Goal: Task Accomplishment & Management: Use online tool/utility

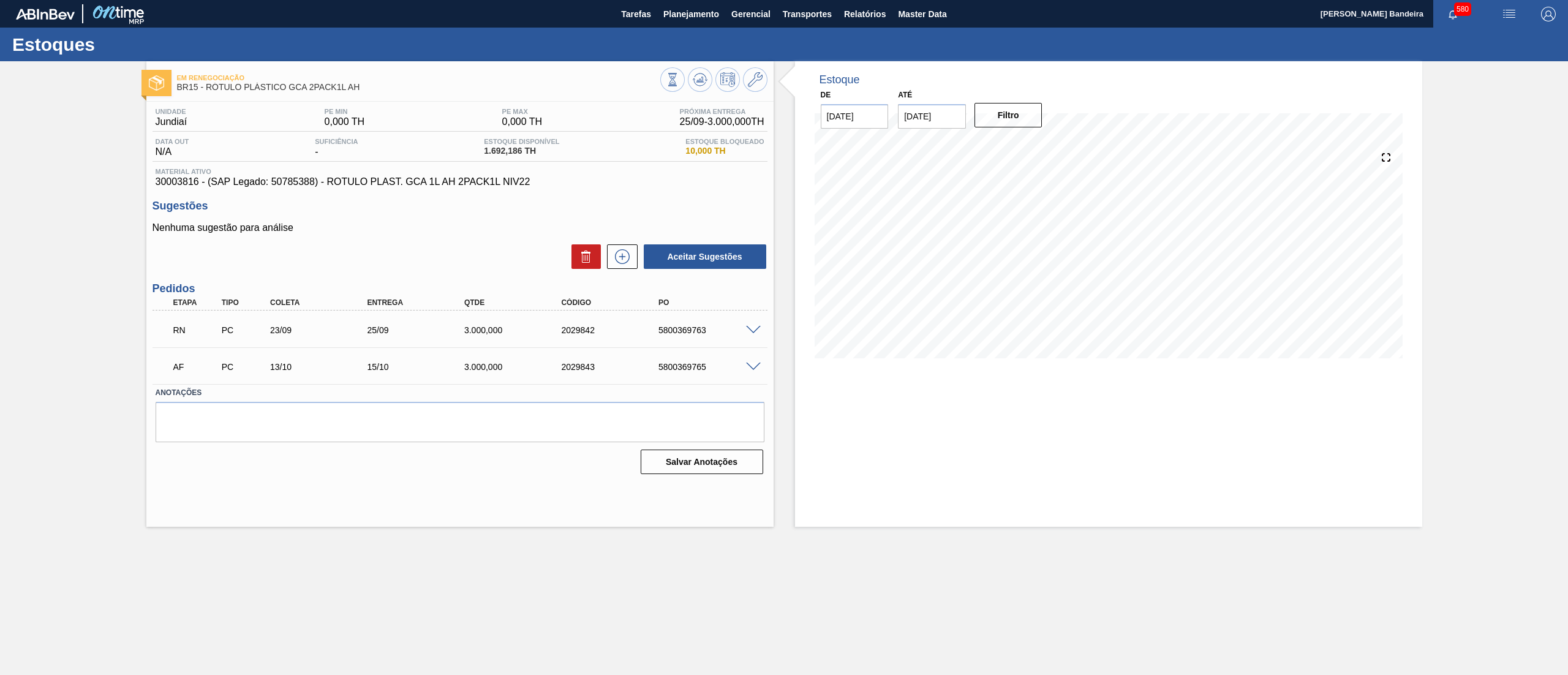
click at [757, 330] on span at bounding box center [753, 330] width 15 height 9
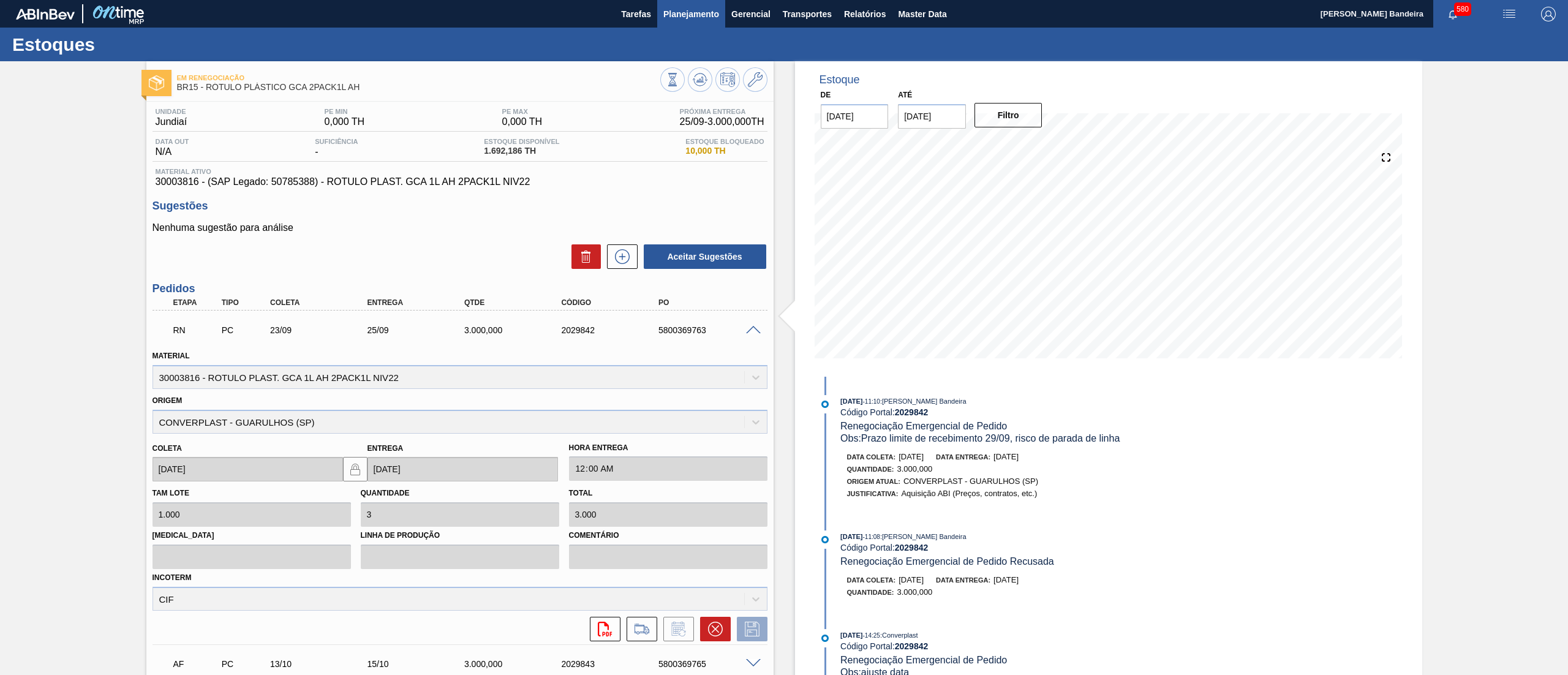
click at [699, 21] on span "Planejamento" at bounding box center [691, 14] width 55 height 15
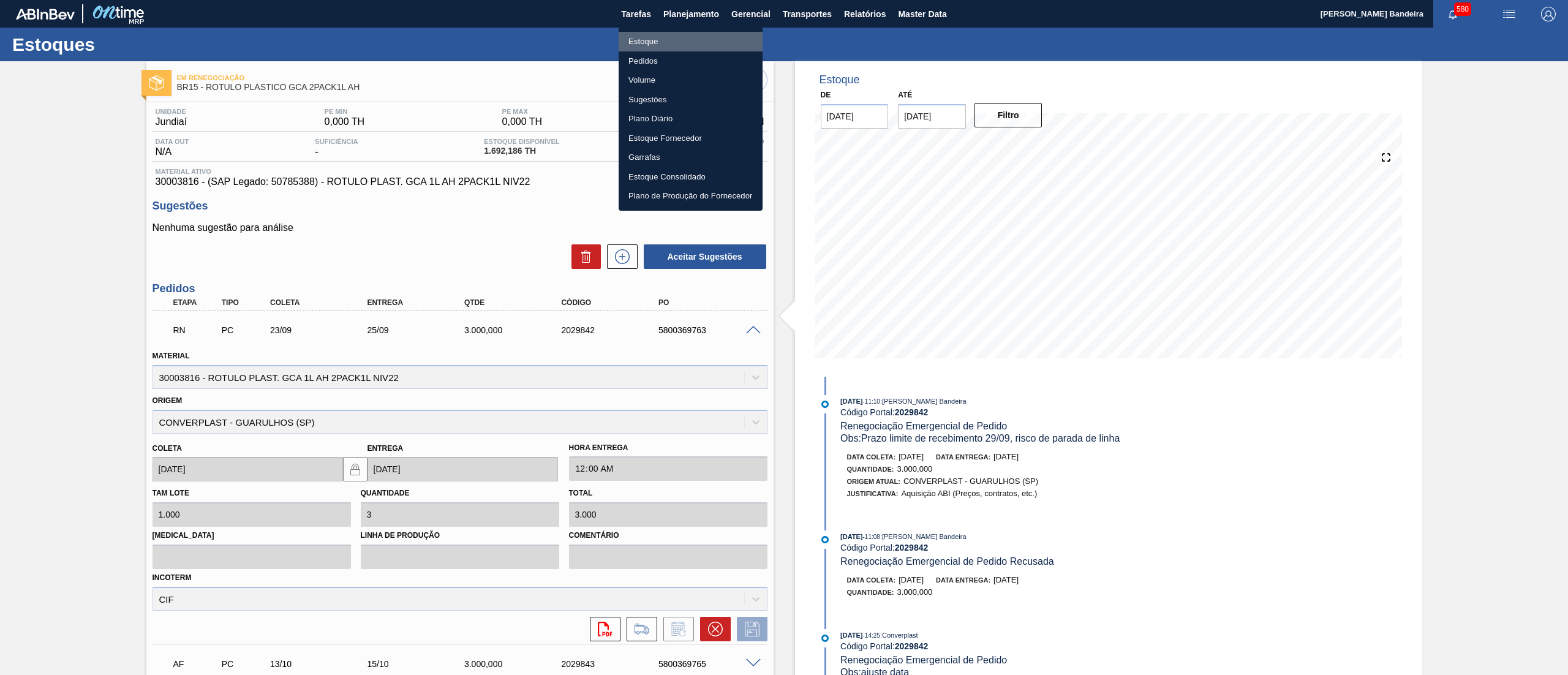
click at [667, 39] on li "Estoque" at bounding box center [690, 41] width 144 height 20
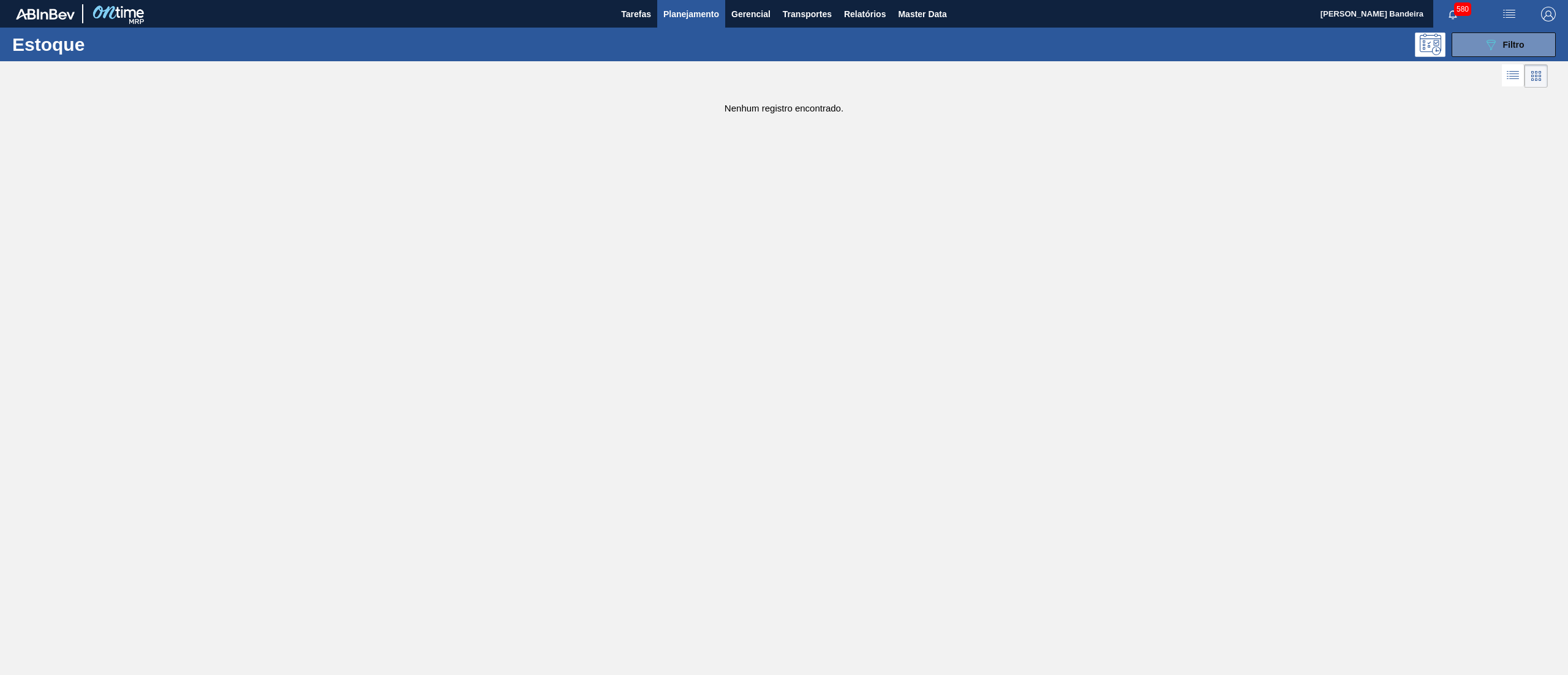
click at [1534, 56] on div "Estoque 089F7B8B-B2A5-4AFE-B5C0-19BA573D28AC Filtro" at bounding box center [784, 44] width 1568 height 34
click at [1498, 43] on icon "089F7B8B-B2A5-4AFE-B5C0-19BA573D28AC" at bounding box center [1490, 44] width 15 height 15
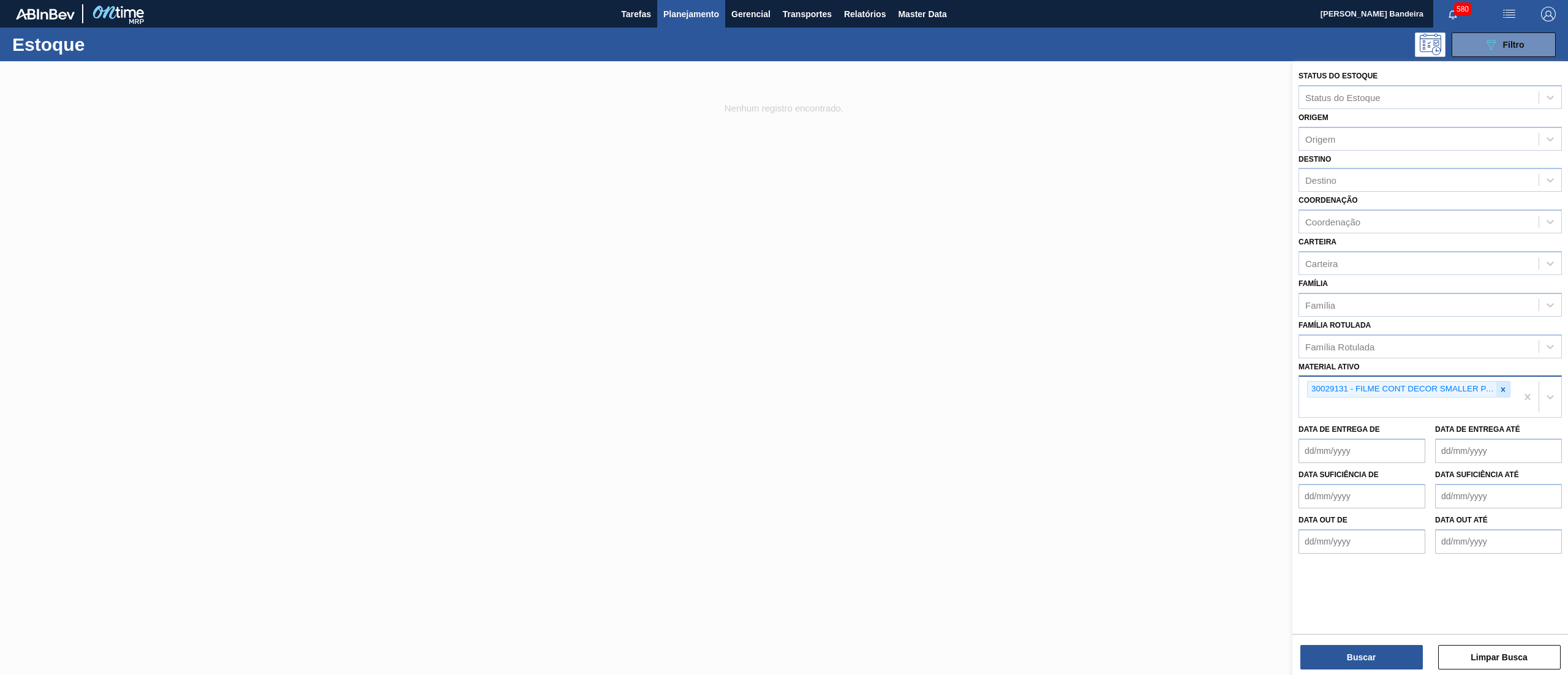
click at [1499, 390] on icon at bounding box center [1503, 389] width 8 height 8
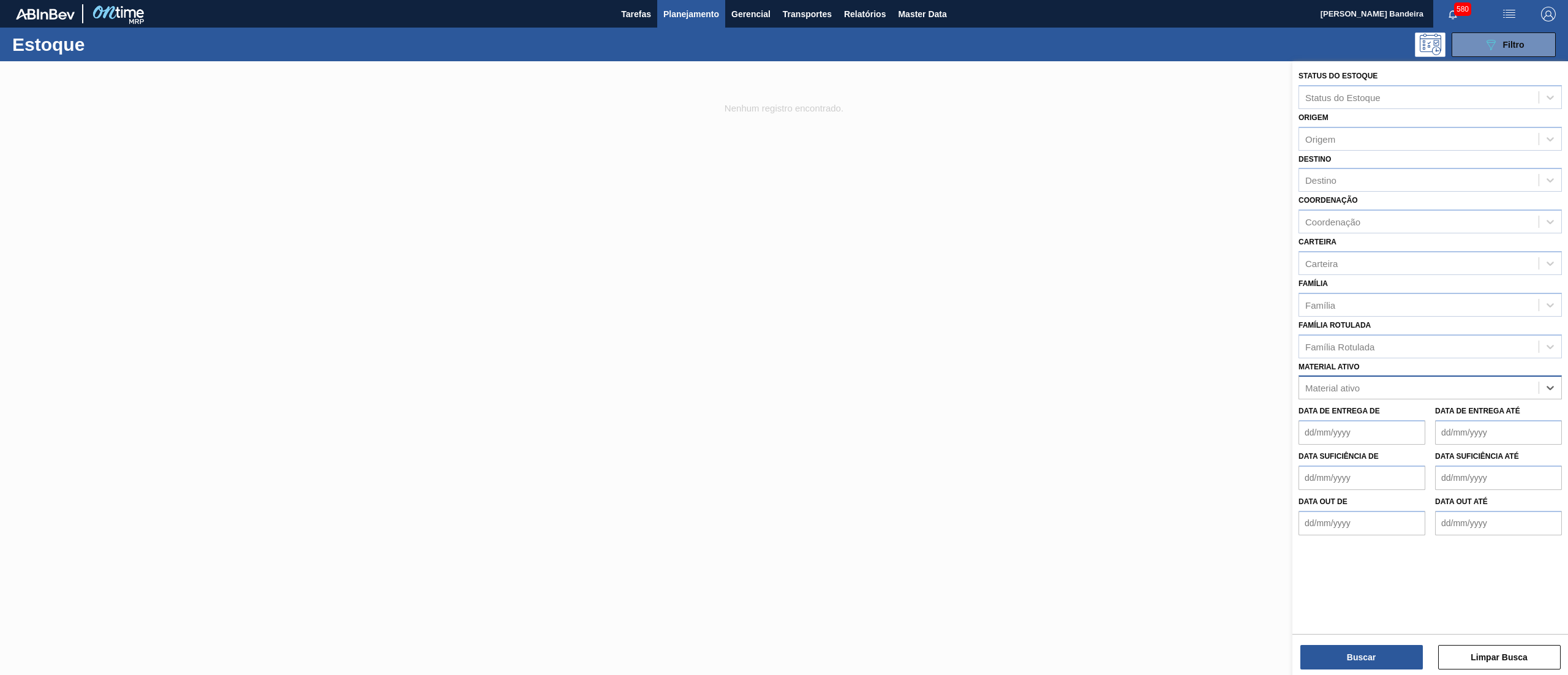
paste ativo "30017830"
type ativo "30017830"
drag, startPoint x: 1466, startPoint y: 414, endPoint x: 1464, endPoint y: 448, distance: 34.1
click at [1465, 414] on div "30017830 - FOLHA SEPARADORA IMPERMEAVEL" at bounding box center [1431, 418] width 264 height 22
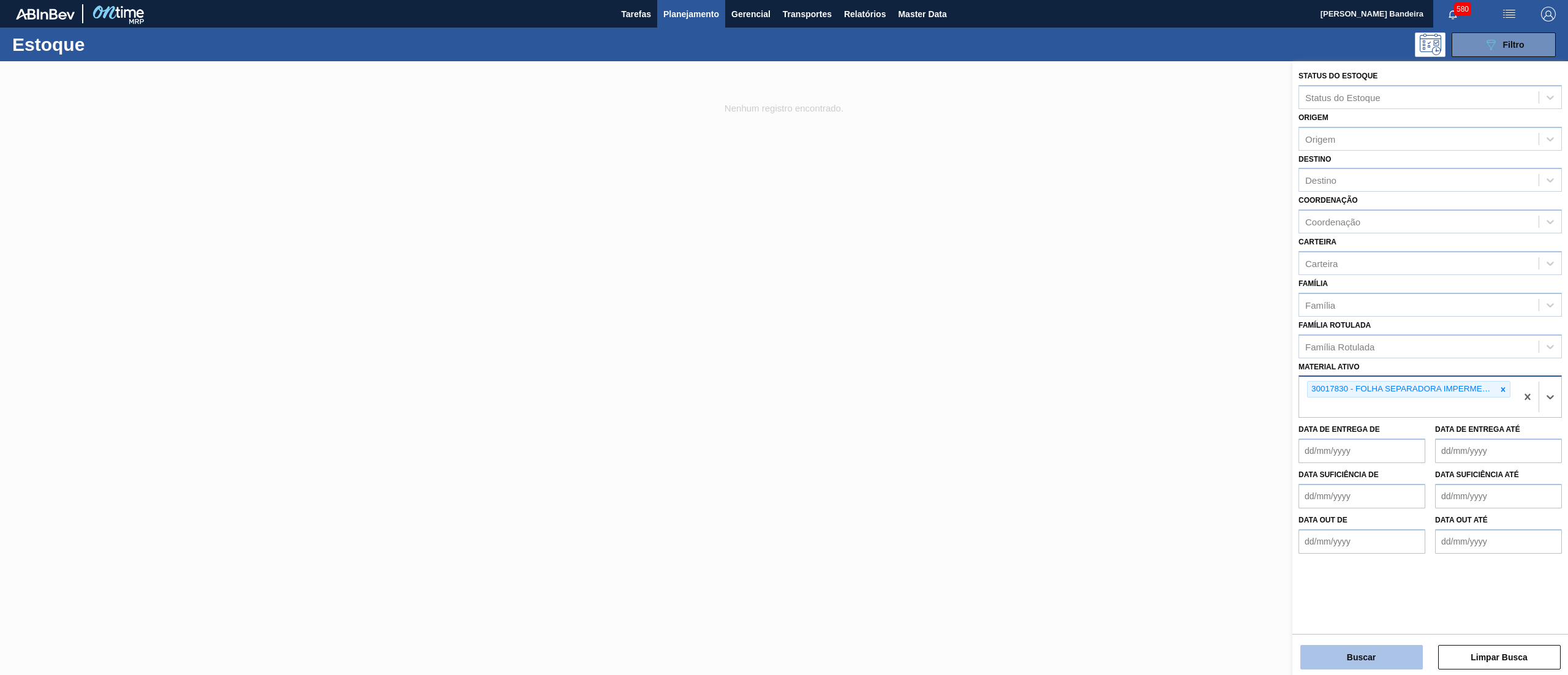
click at [1378, 649] on button "Buscar" at bounding box center [1361, 657] width 123 height 25
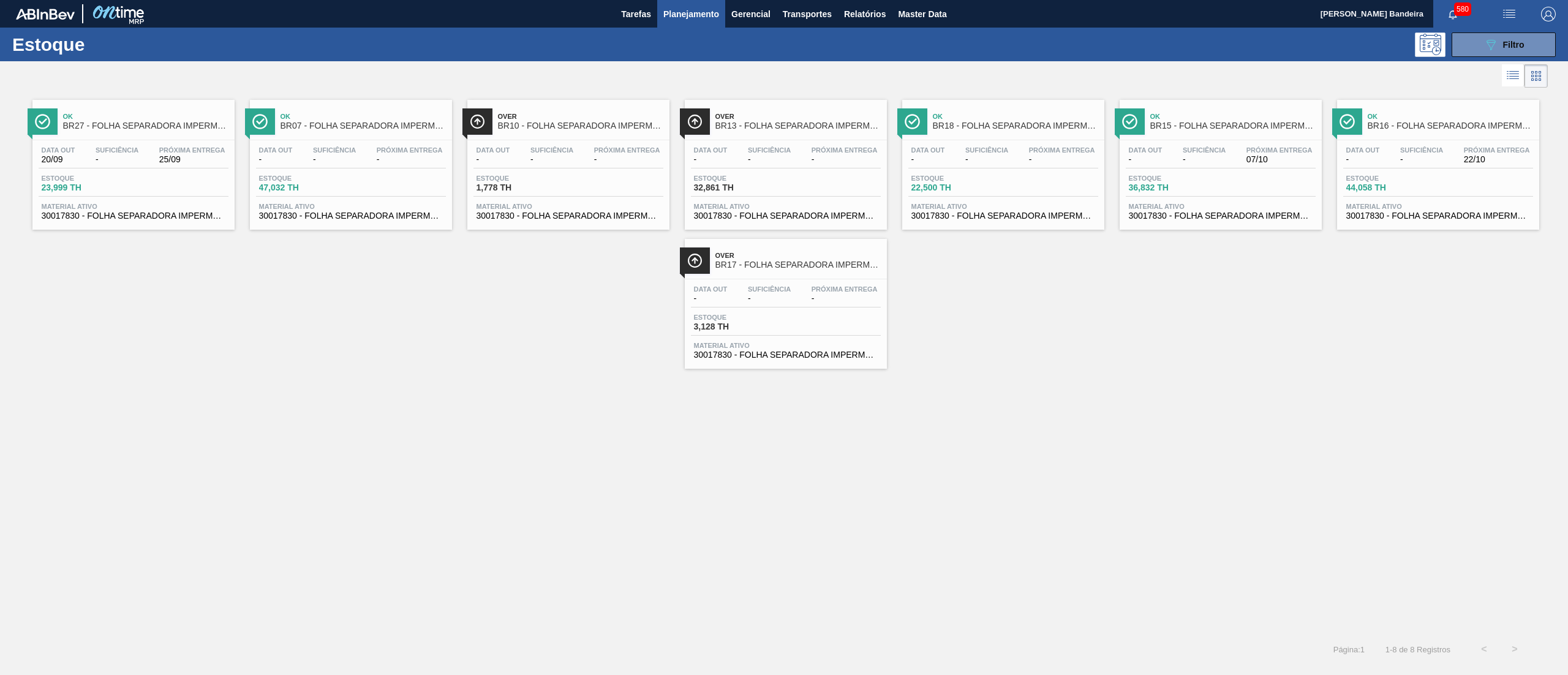
click at [825, 219] on span "30017830 - FOLHA SEPARADORA IMPERMEAVEL" at bounding box center [786, 215] width 184 height 9
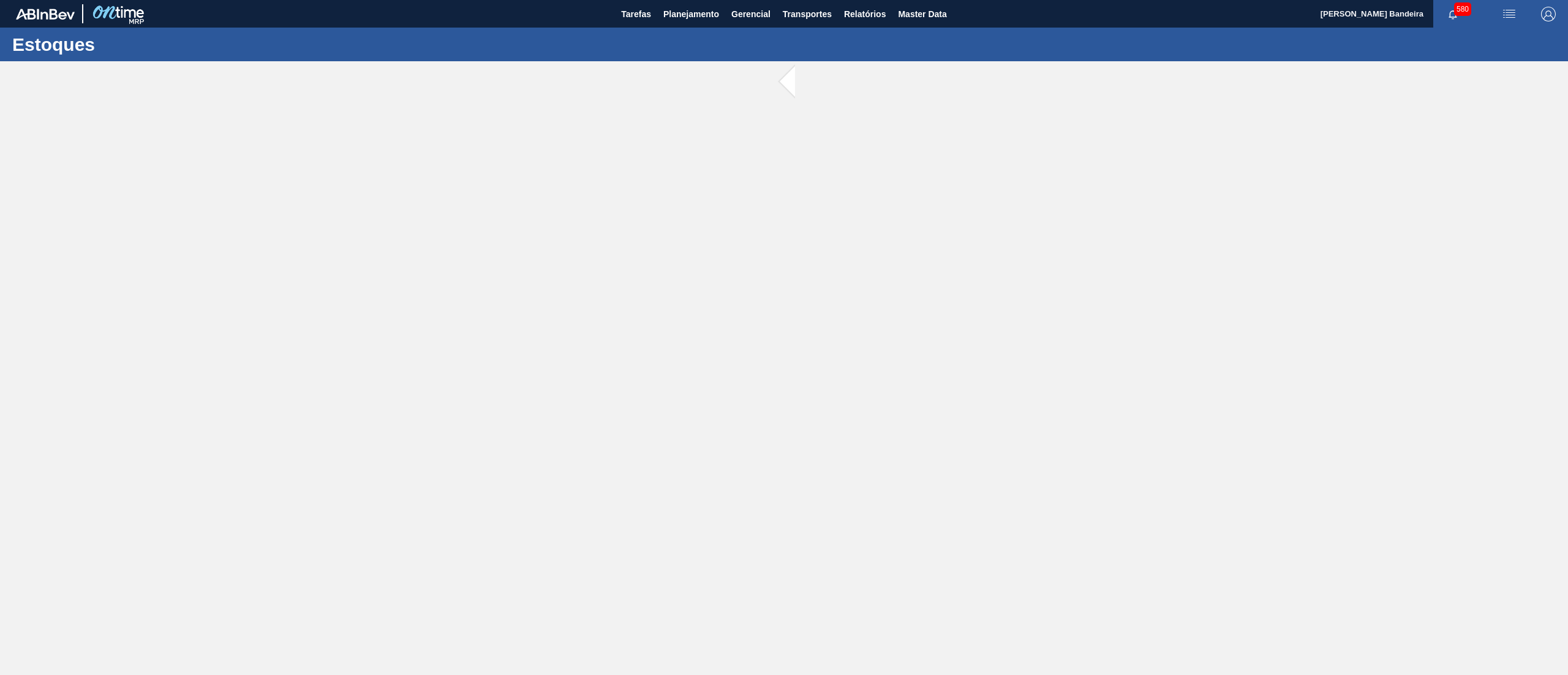
click at [656, 235] on main "Tarefas Planejamento Gerencial Transportes Relatórios Master Data [PERSON_NAME]…" at bounding box center [784, 337] width 1568 height 675
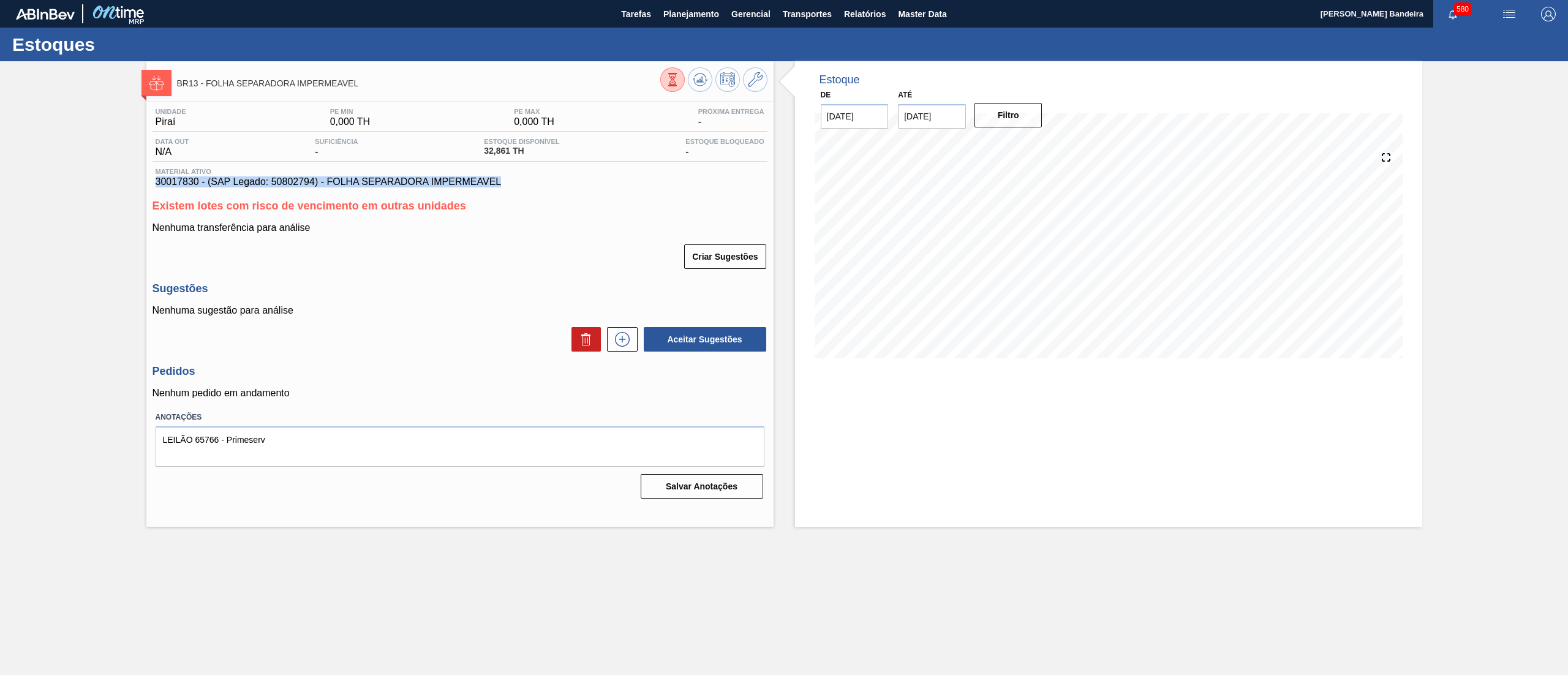
drag, startPoint x: 507, startPoint y: 179, endPoint x: 143, endPoint y: 181, distance: 364.0
click at [143, 181] on div "BR13 - FOLHA SEPARADORA IMPERMEAVEL Unidade Piraí PE MIN 0,000 TH PE MAX 0,000 …" at bounding box center [784, 294] width 1568 height 465
copy span "30017830 - (SAP Legado: 50802794) - FOLHA SEPARADORA IMPERMEAVEL"
click at [708, 20] on span "Planejamento" at bounding box center [691, 14] width 55 height 15
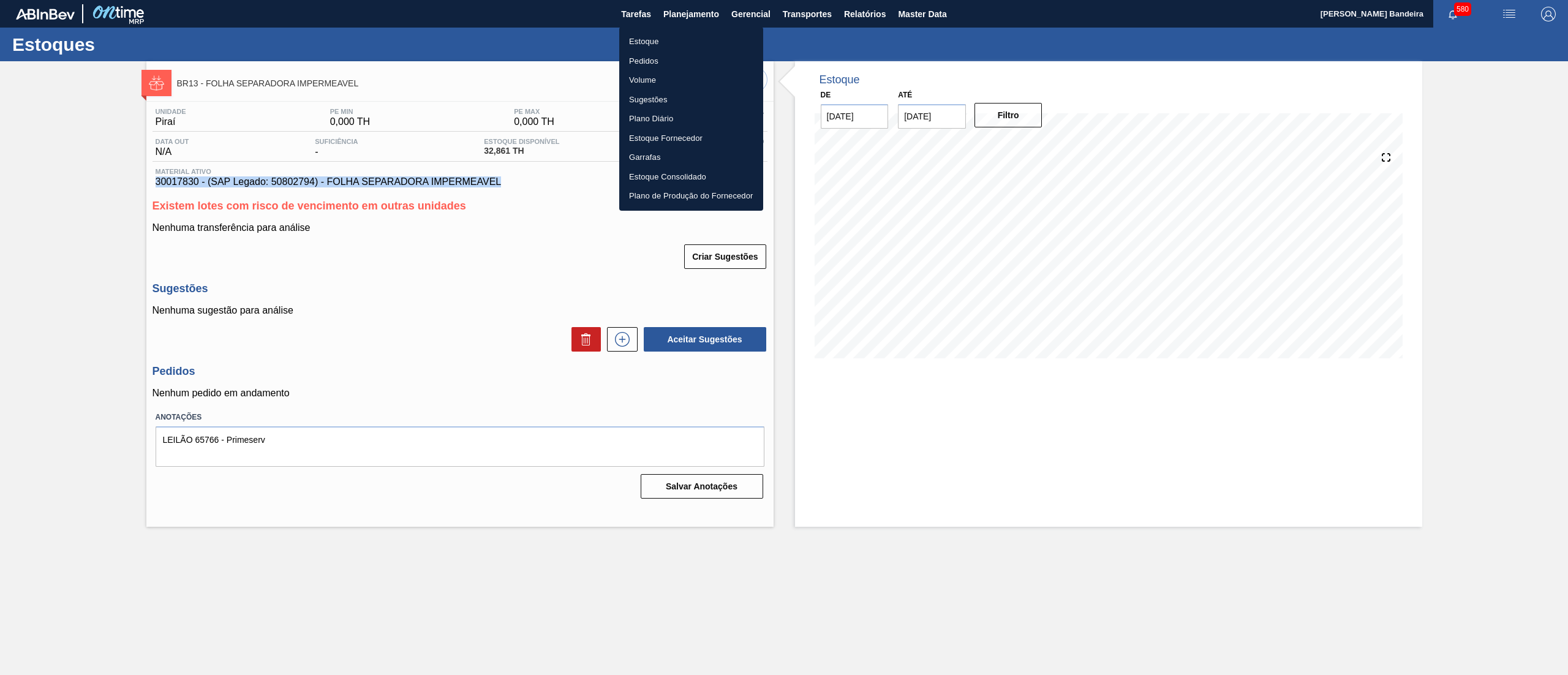
click at [677, 32] on li "Estoque" at bounding box center [691, 41] width 144 height 20
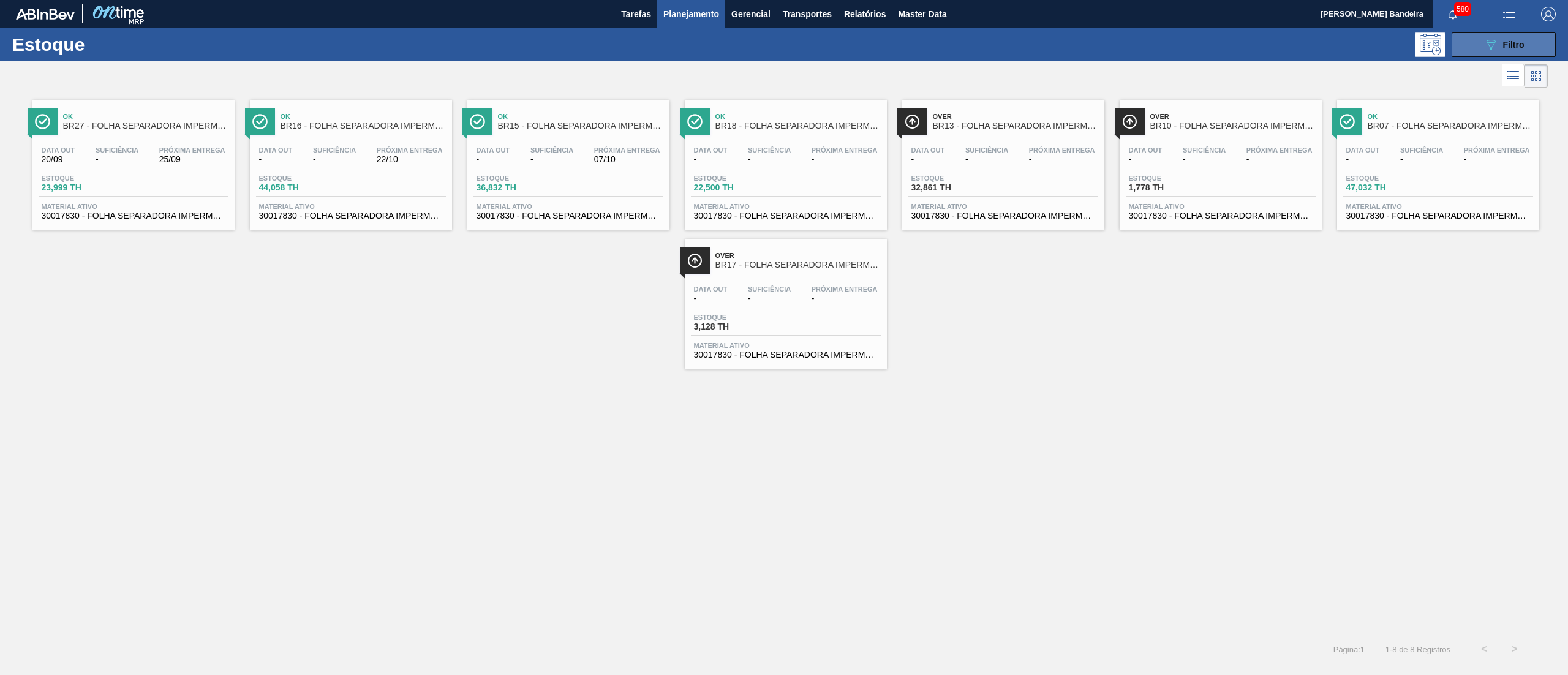
click at [1499, 53] on button "089F7B8B-B2A5-4AFE-B5C0-19BA573D28AC Filtro" at bounding box center [1503, 44] width 104 height 25
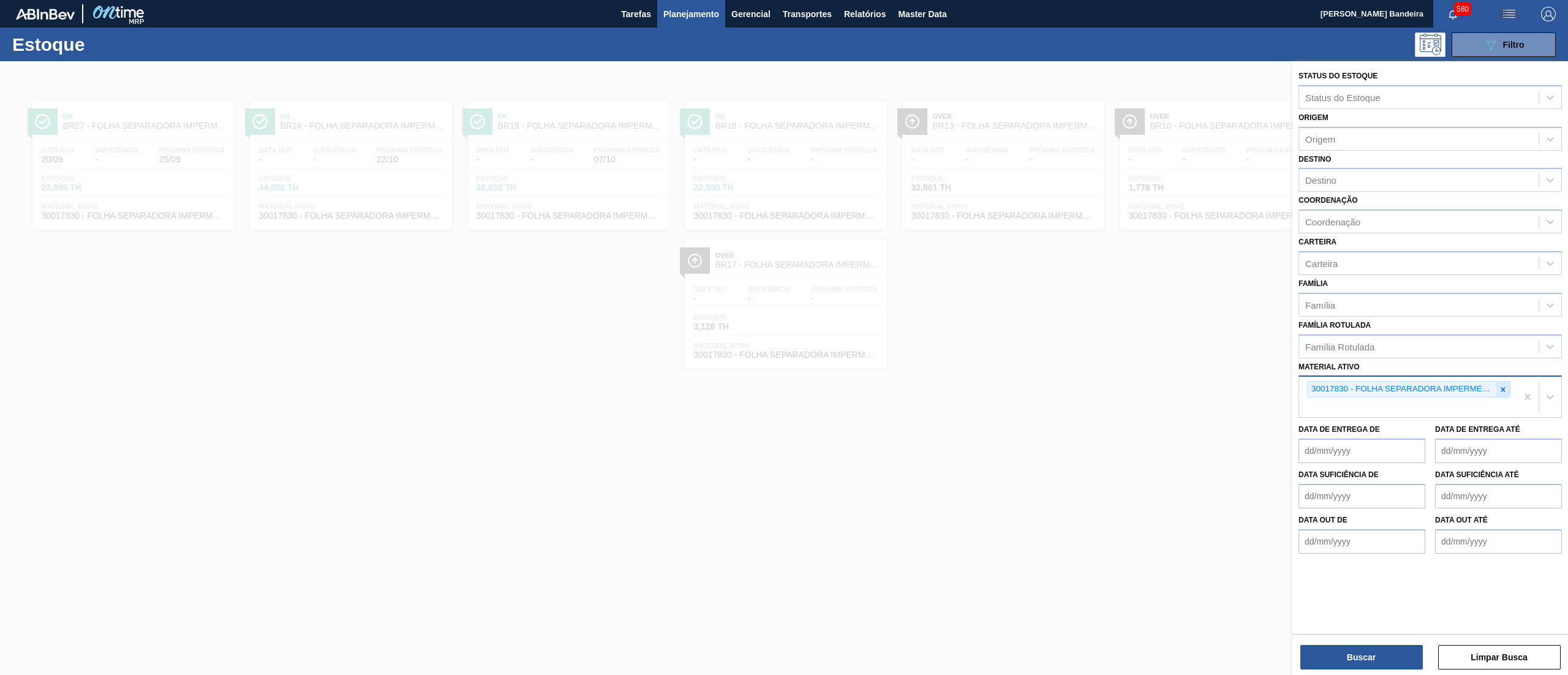
click at [1499, 390] on icon at bounding box center [1503, 389] width 8 height 8
paste ativo "30034487"
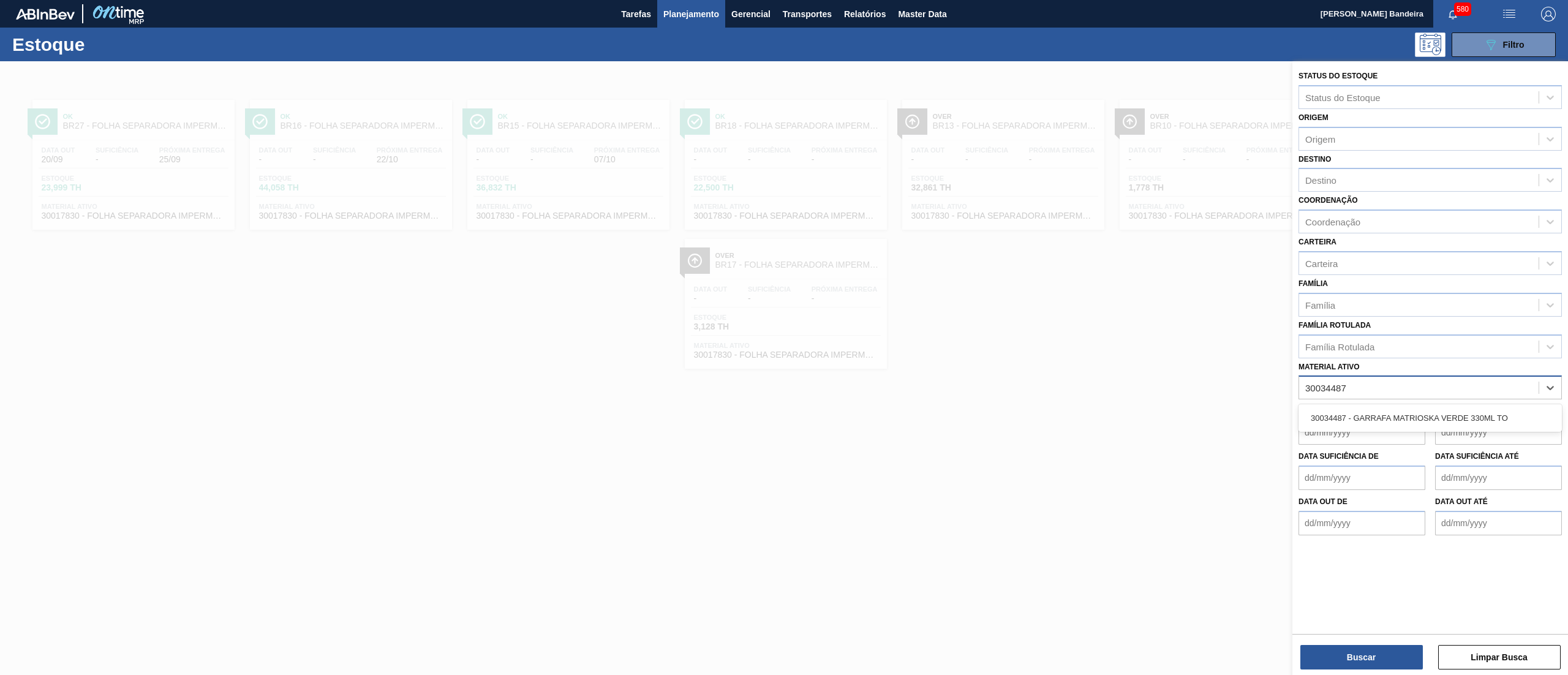
type ativo "30034487"
click at [1486, 409] on div "30034487 - GARRAFA MATRIOSKA VERDE 330ML TO" at bounding box center [1431, 418] width 264 height 22
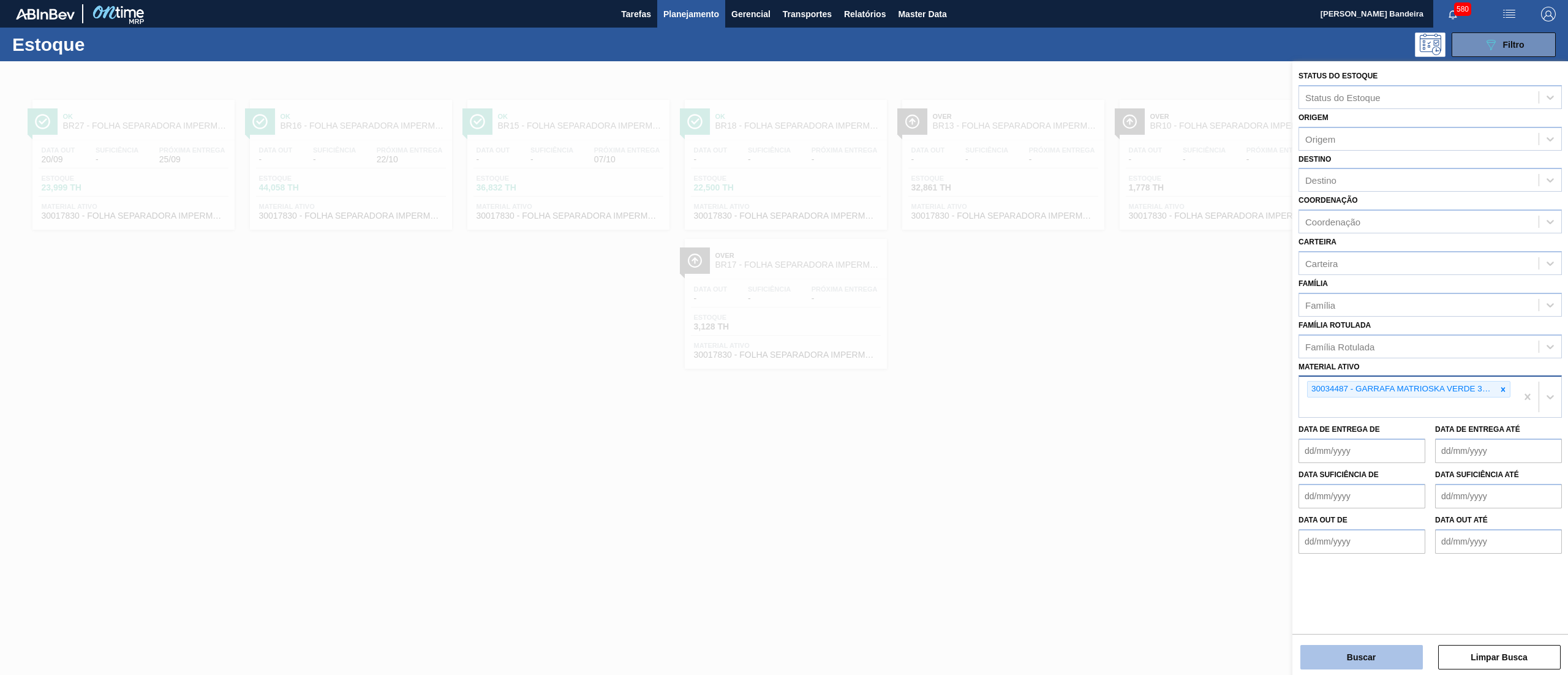
click at [1360, 651] on button "Buscar" at bounding box center [1361, 657] width 123 height 25
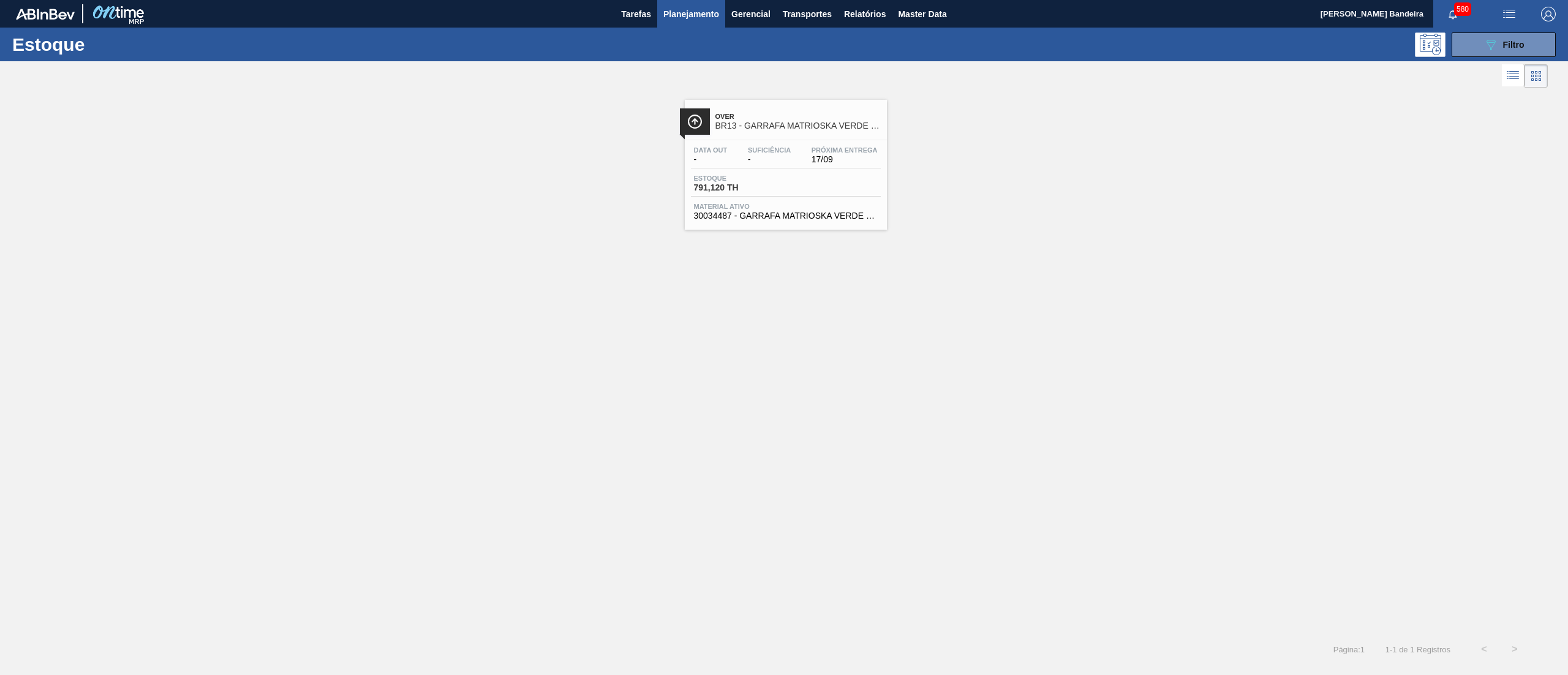
click at [785, 188] on div "Estoque 791,120 TH" at bounding box center [785, 185] width 190 height 22
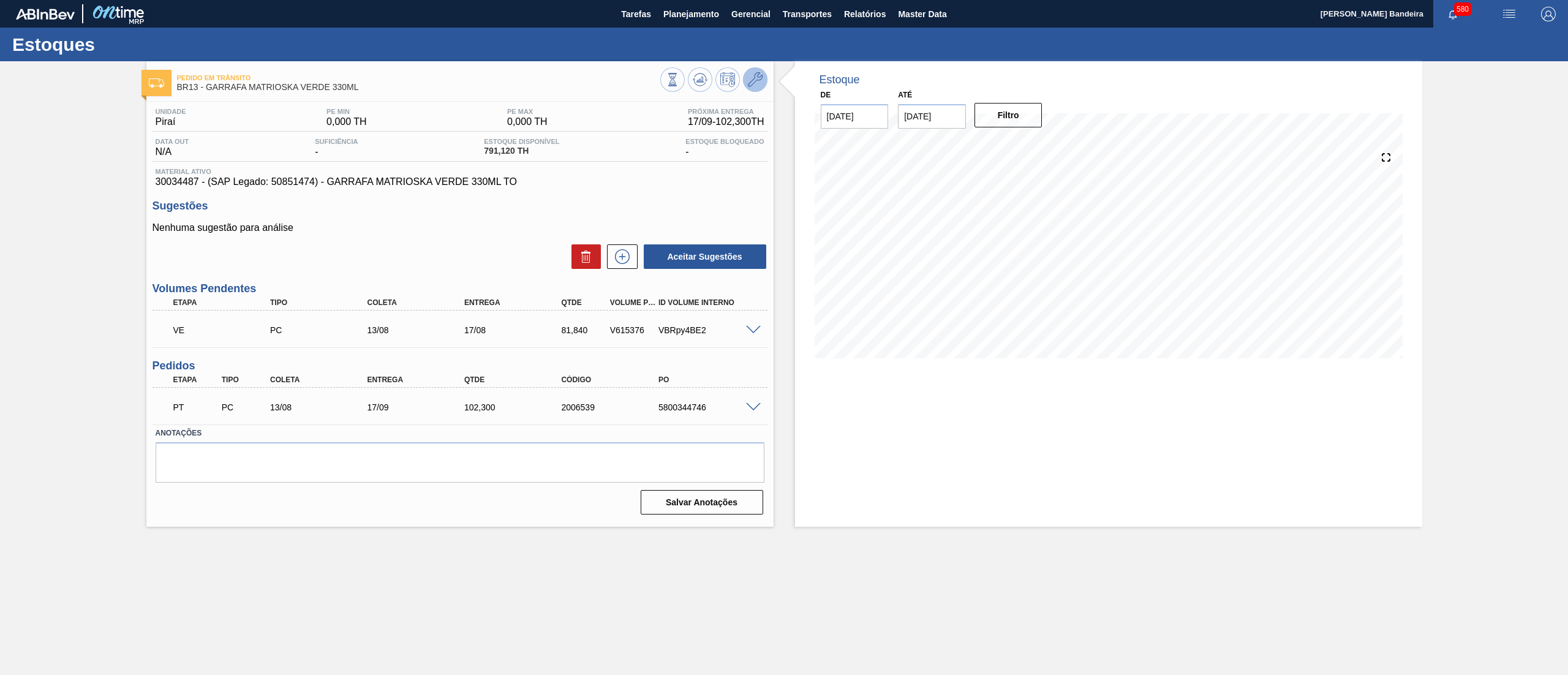
click at [757, 70] on button at bounding box center [755, 79] width 25 height 25
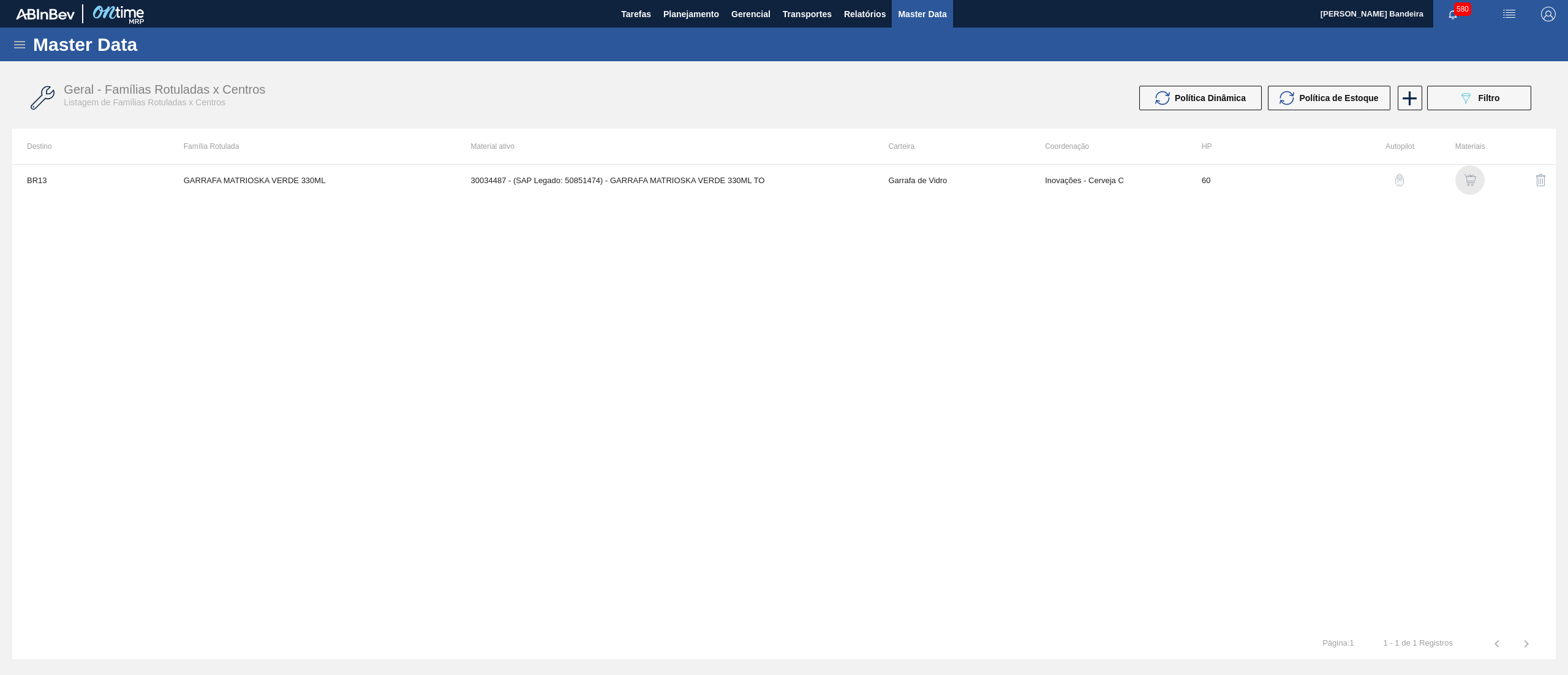
click at [1468, 181] on img "button" at bounding box center [1469, 179] width 12 height 12
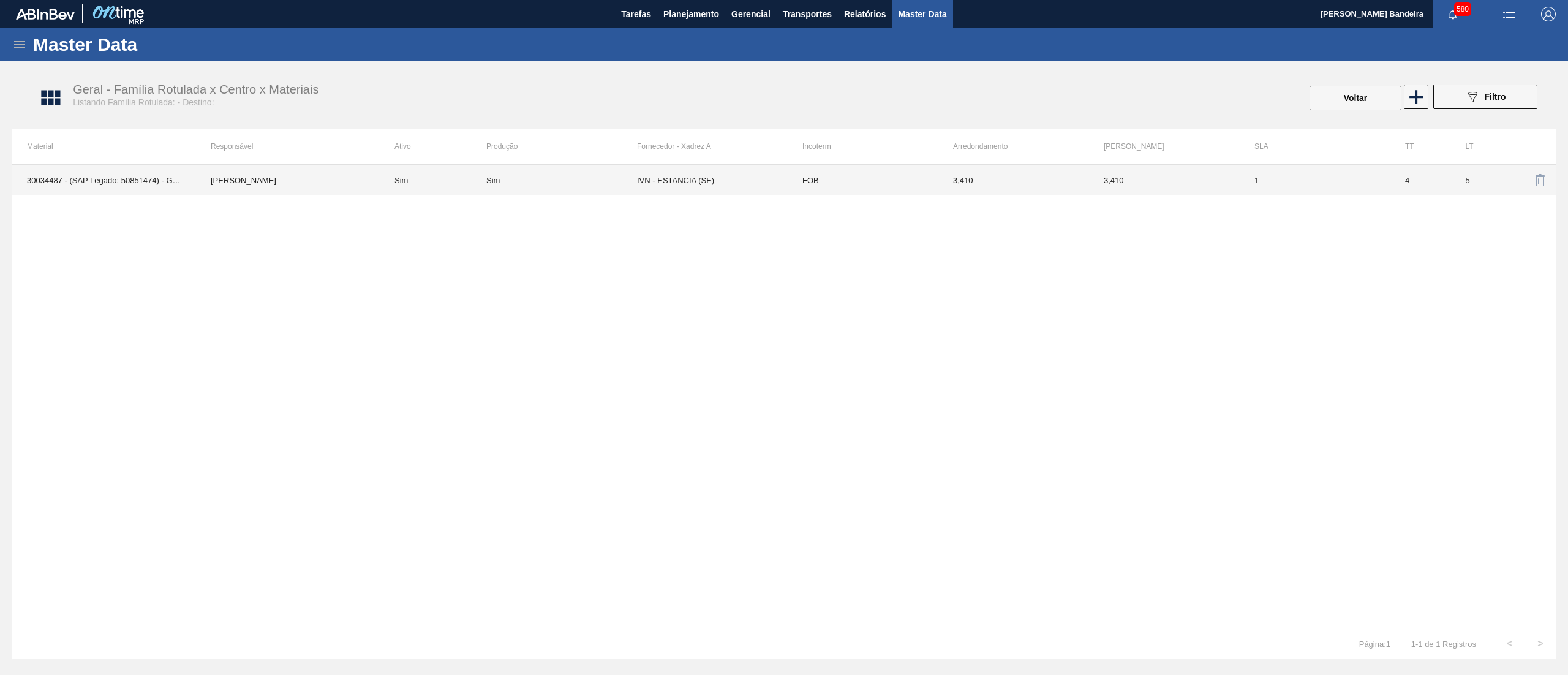
click at [741, 188] on td "IVN - ESTANCIA (SE)" at bounding box center [712, 180] width 151 height 31
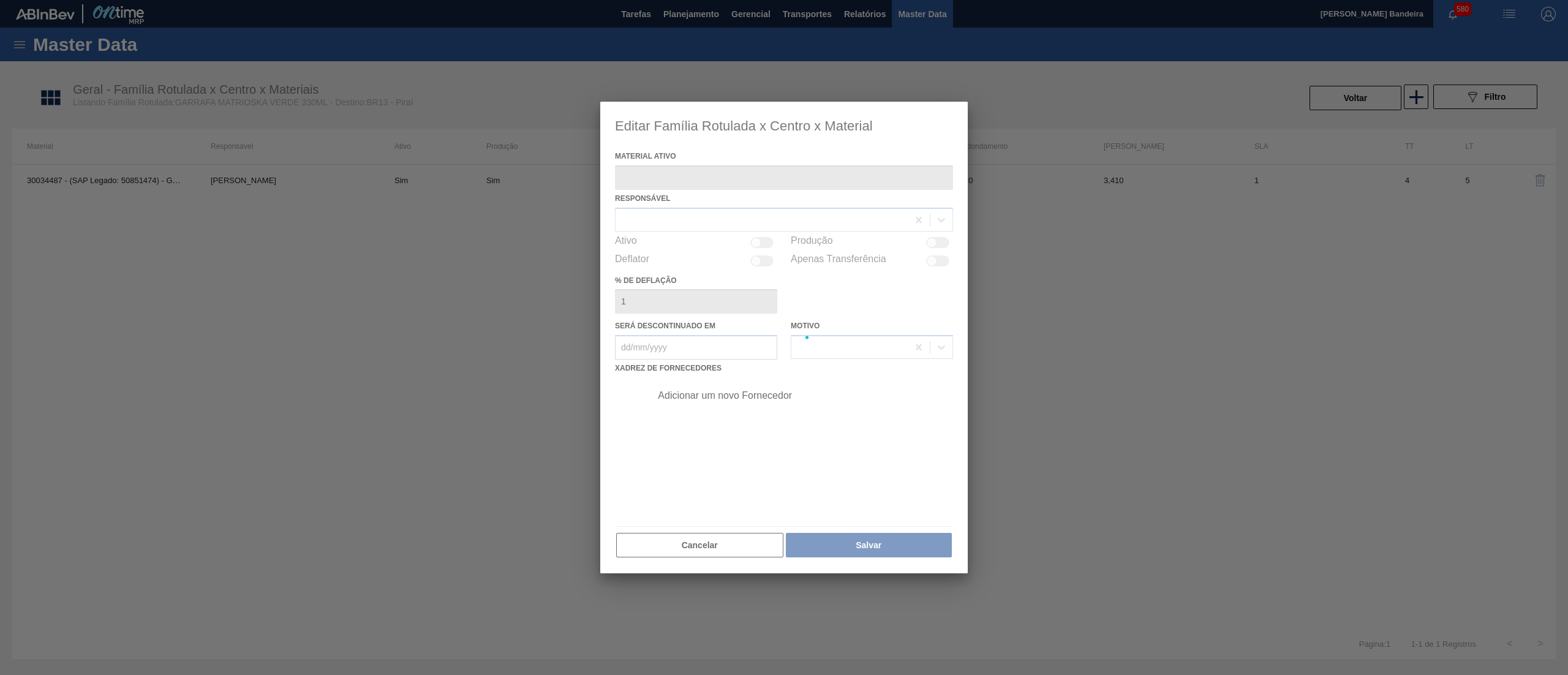
type ativo "30034487 - (SAP Legado: 50851474) - GARRAFA MATRIOSKA VERDE 330ML TO"
checkbox input "true"
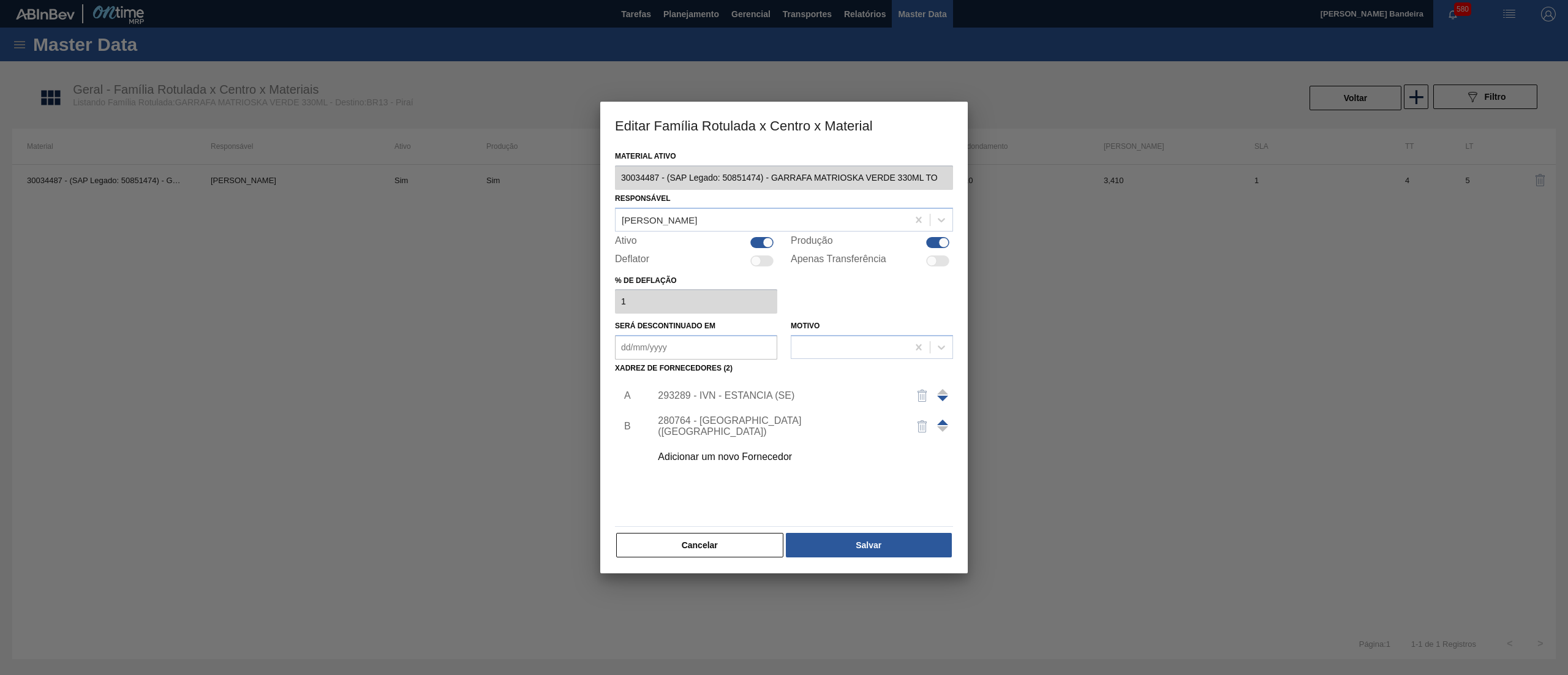
click at [708, 395] on div "293289 - IVN - ESTANCIA (SE)" at bounding box center [778, 395] width 240 height 11
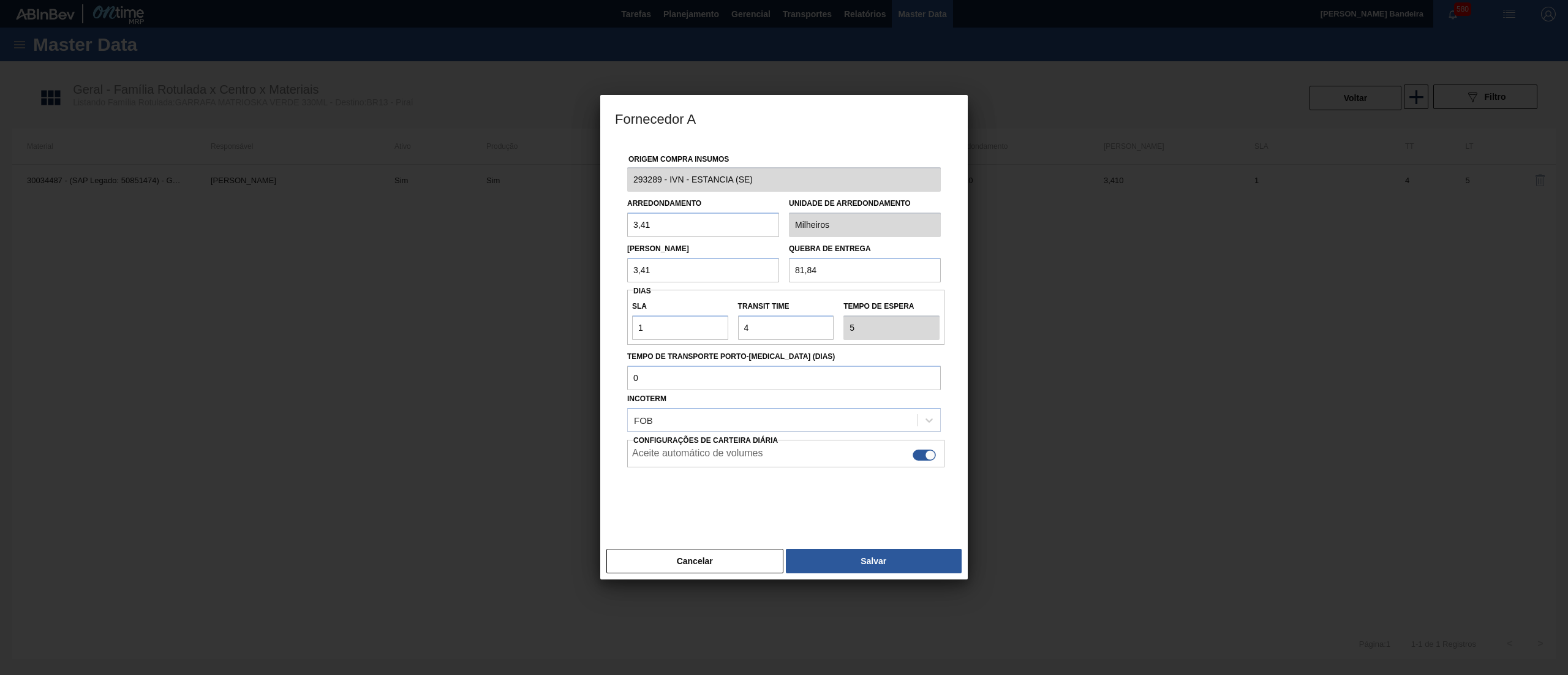
click at [604, 175] on div "Origem Compra Insumos 293289 - IVN - ESTANCIA (SE) Arredondamento 3,41 Unidade …" at bounding box center [784, 342] width 367 height 402
click at [682, 551] on button "Cancelar" at bounding box center [695, 561] width 177 height 25
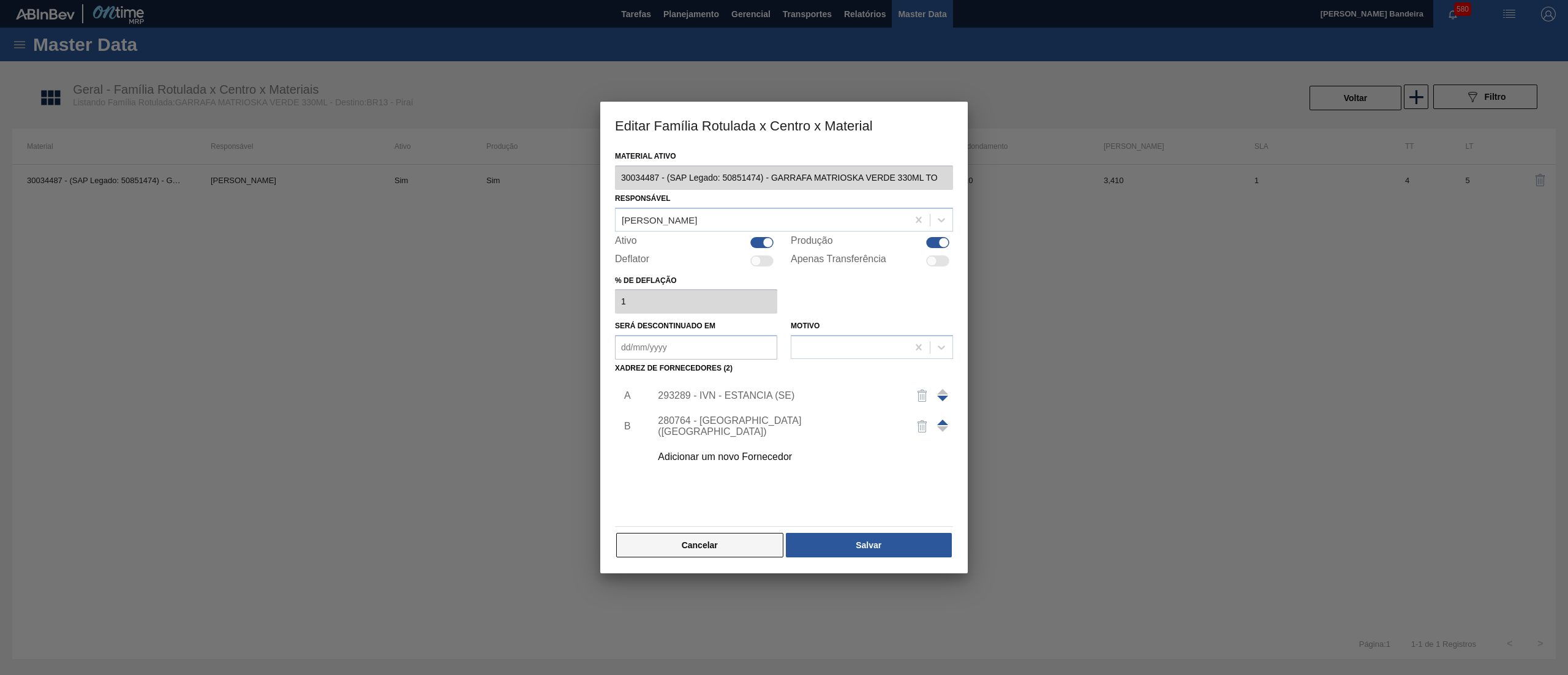
click at [714, 547] on button "Cancelar" at bounding box center [700, 545] width 167 height 25
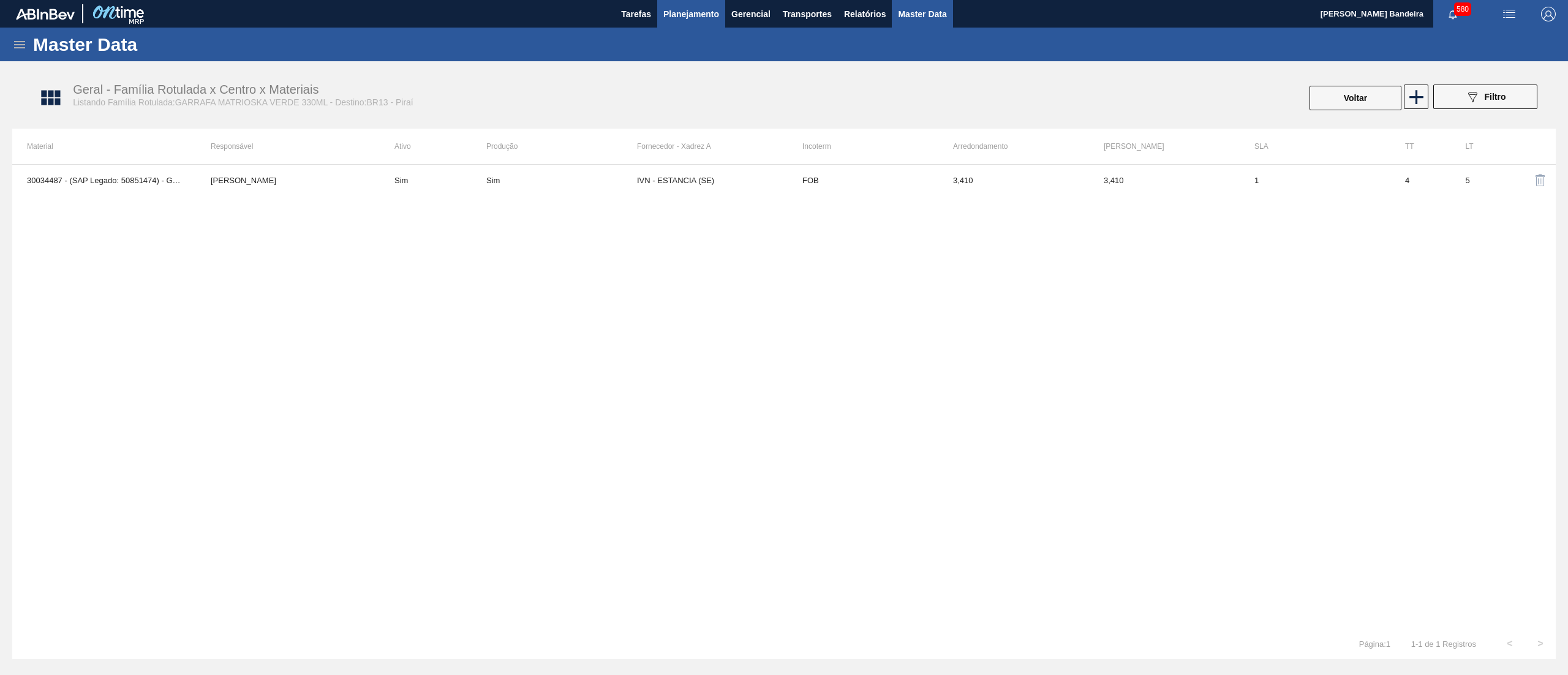
click at [677, 19] on span "Planejamento" at bounding box center [691, 14] width 55 height 15
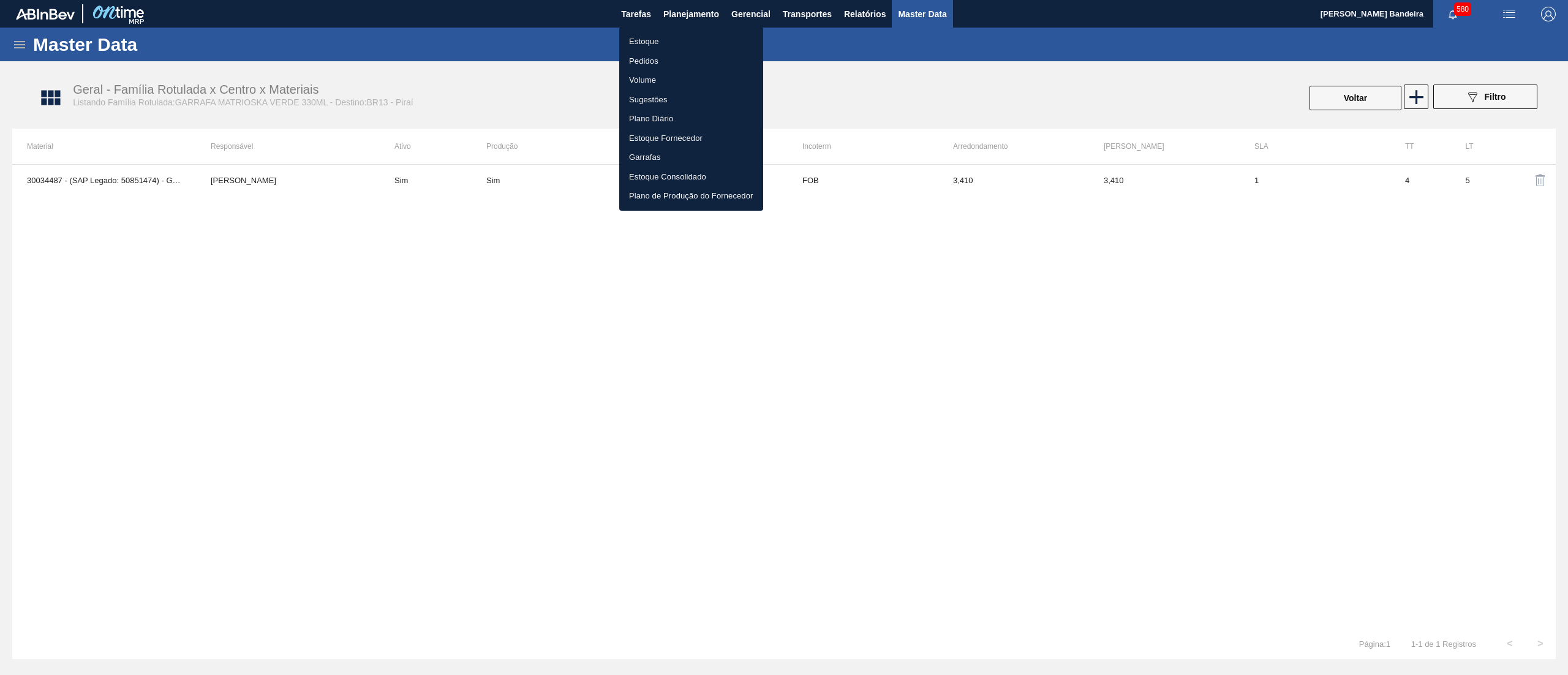
click at [224, 259] on div at bounding box center [784, 337] width 1568 height 675
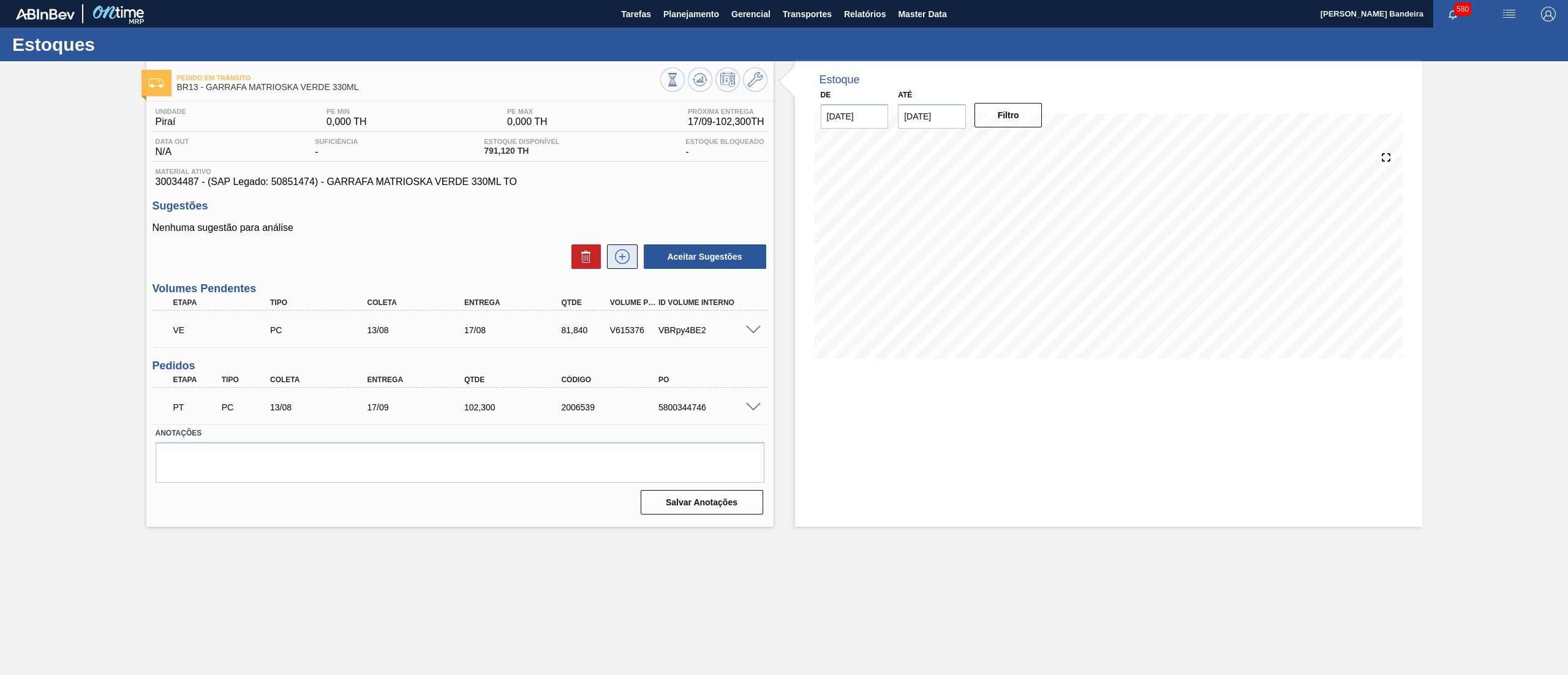
click at [616, 264] on icon at bounding box center [622, 256] width 20 height 15
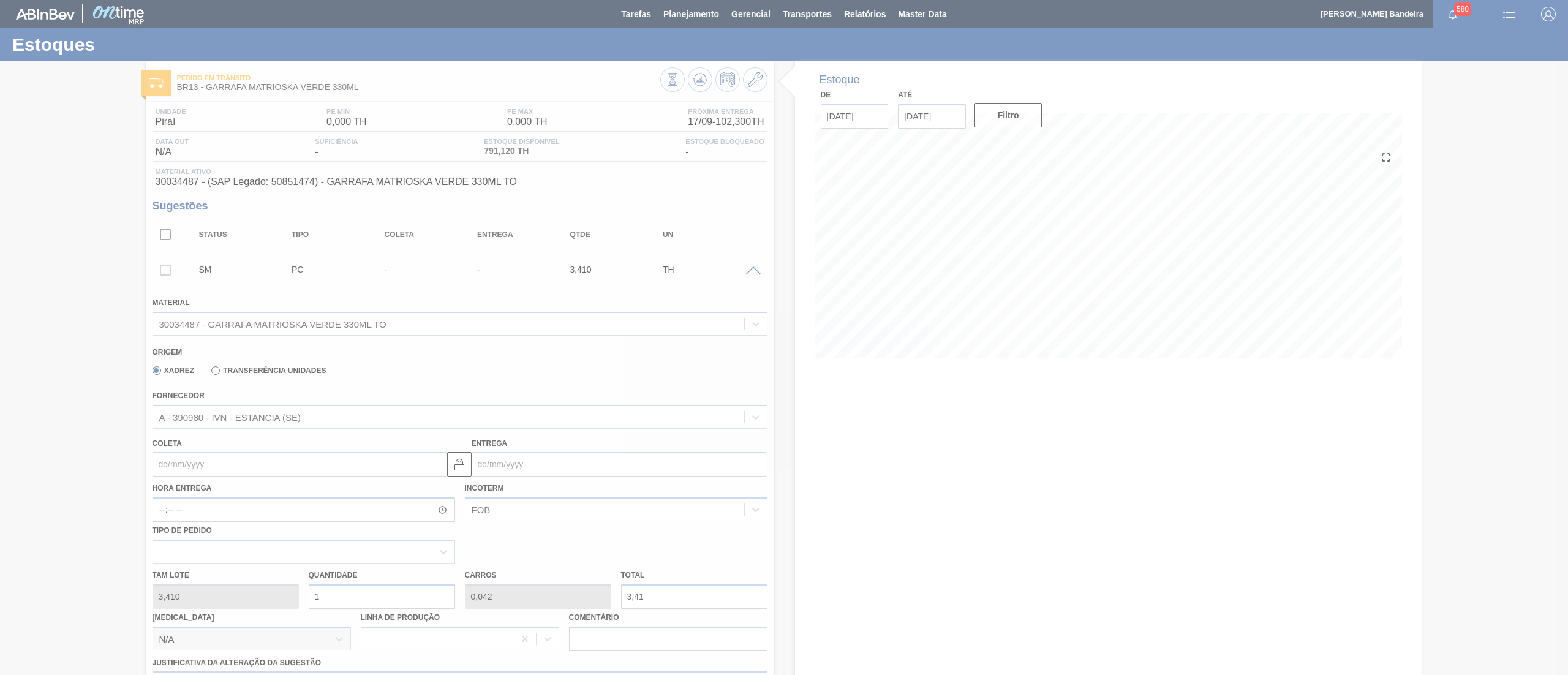
click at [239, 465] on div at bounding box center [784, 337] width 1568 height 675
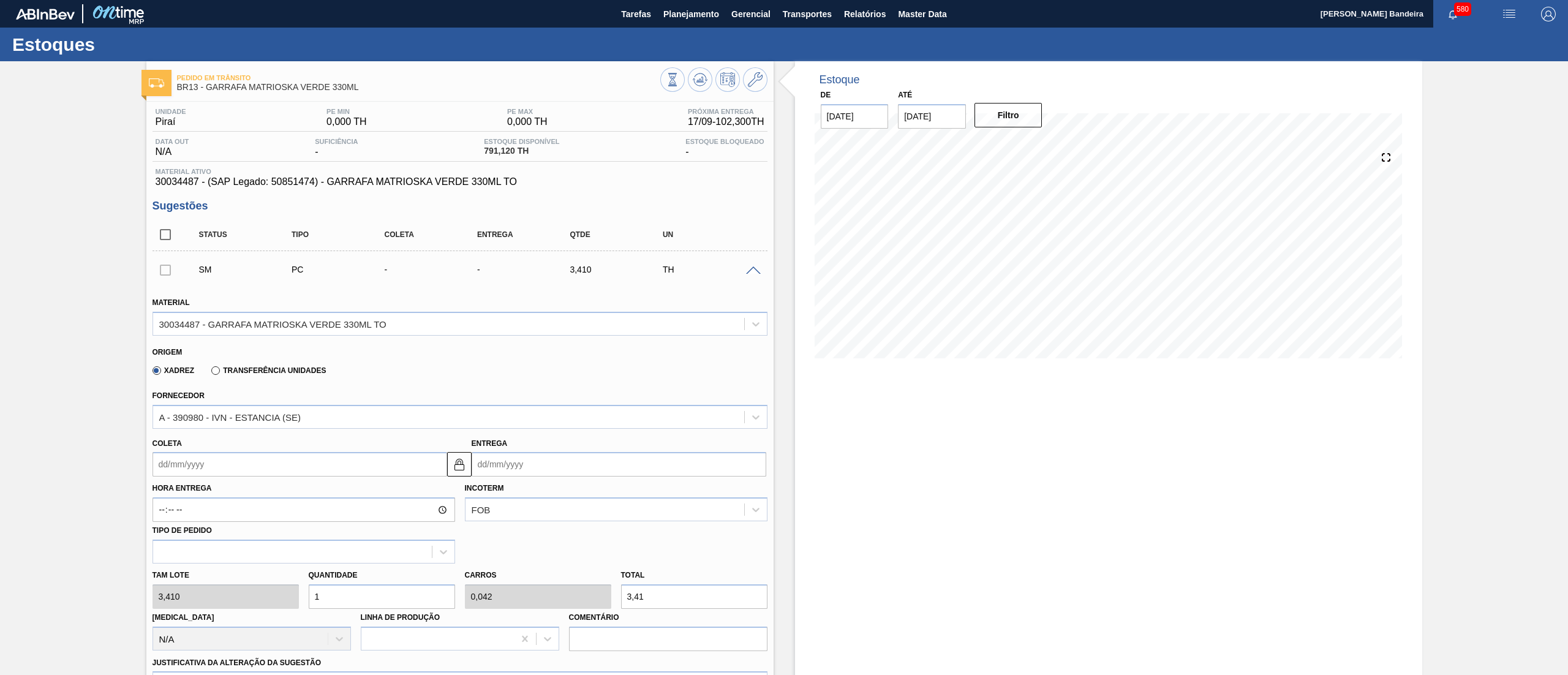
click at [239, 465] on input "Coleta" at bounding box center [299, 464] width 295 height 25
click at [187, 590] on div "22" at bounding box center [187, 592] width 17 height 17
type input "[DATE]"
click at [214, 601] on div "Tam lote 3,410 Quantidade 1 Carros 0,042 Total 3,41 [MEDICAL_DATA] N/A Linha de…" at bounding box center [459, 607] width 625 height 88
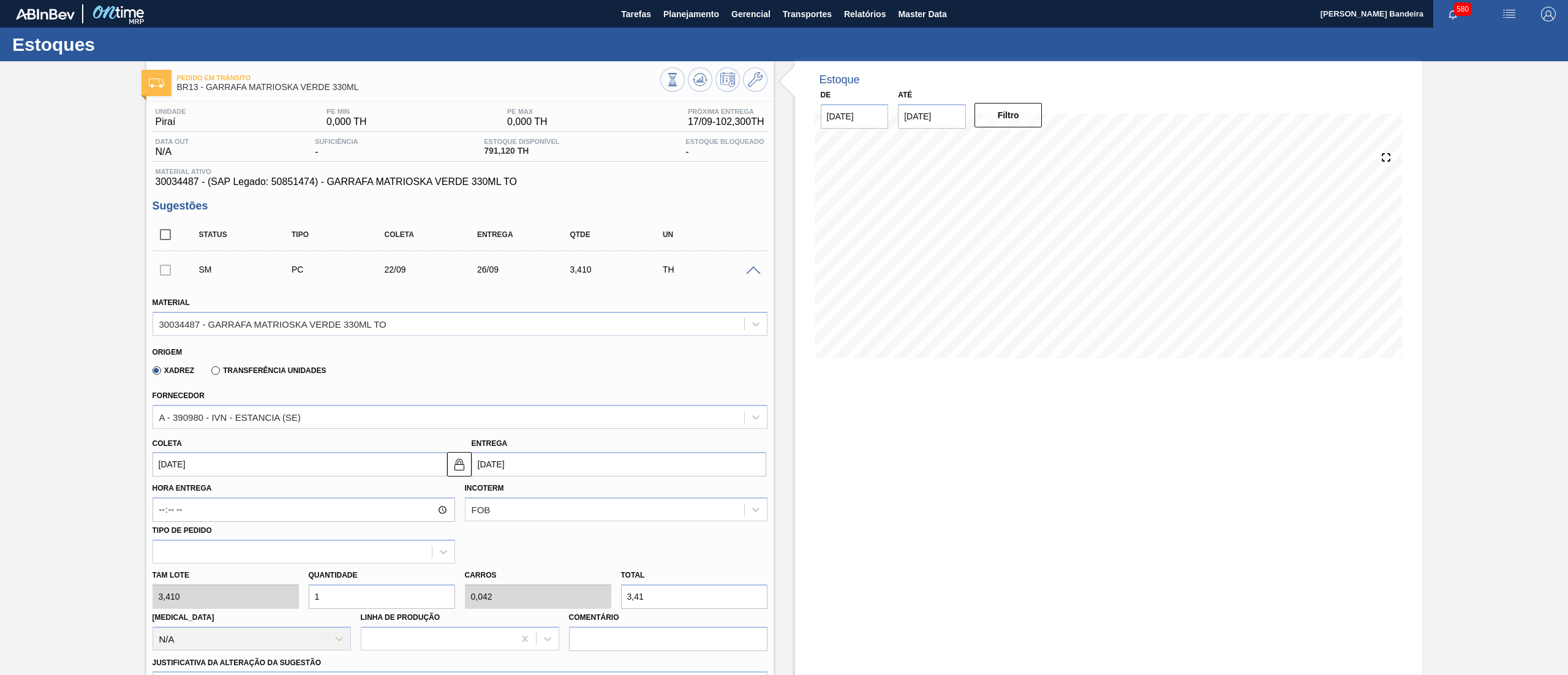
paste input "92"
type input "192"
type input "8"
type input "654,72"
type input "192"
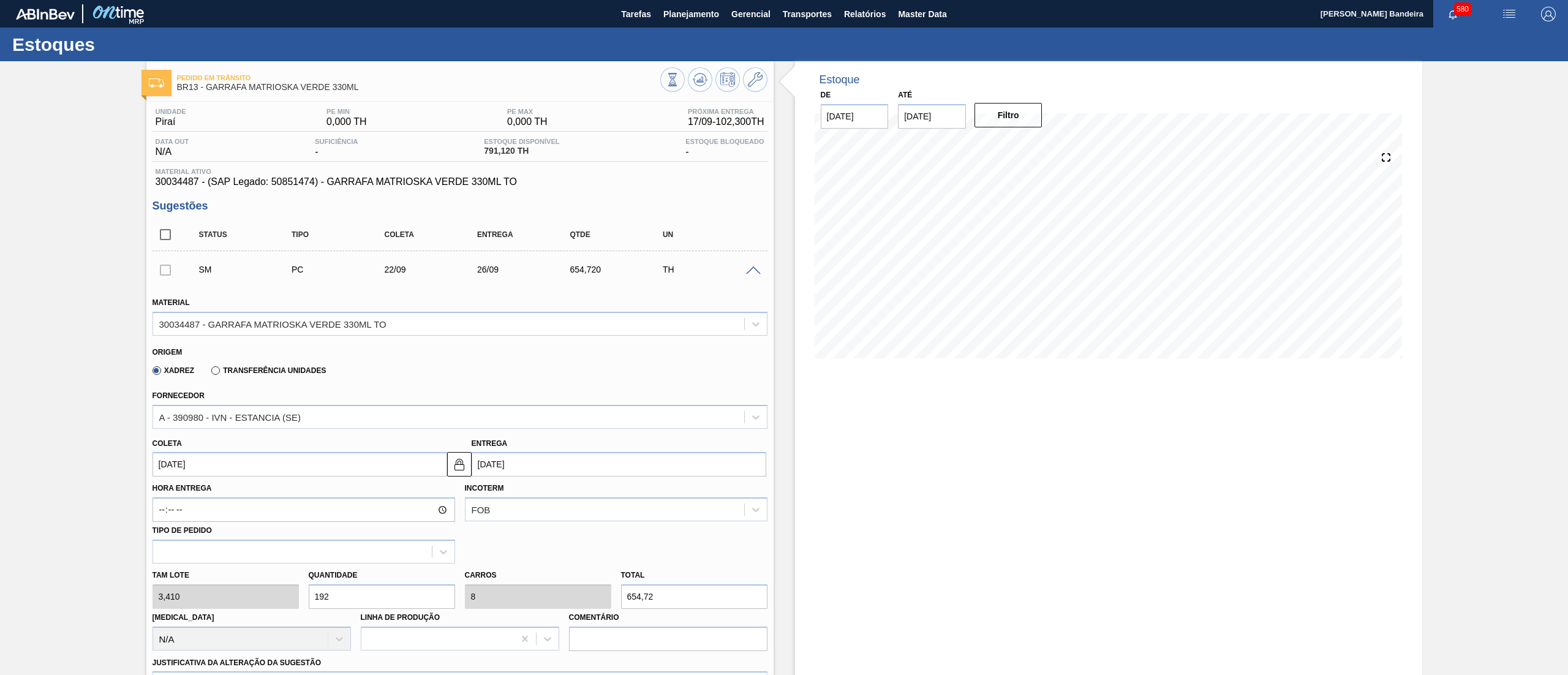
drag, startPoint x: 1567, startPoint y: 308, endPoint x: 1567, endPoint y: 393, distance: 85.0
click at [1567, 393] on main "Tarefas Planejamento Gerencial Transportes Relatórios Master Data [PERSON_NAME]…" at bounding box center [784, 337] width 1568 height 675
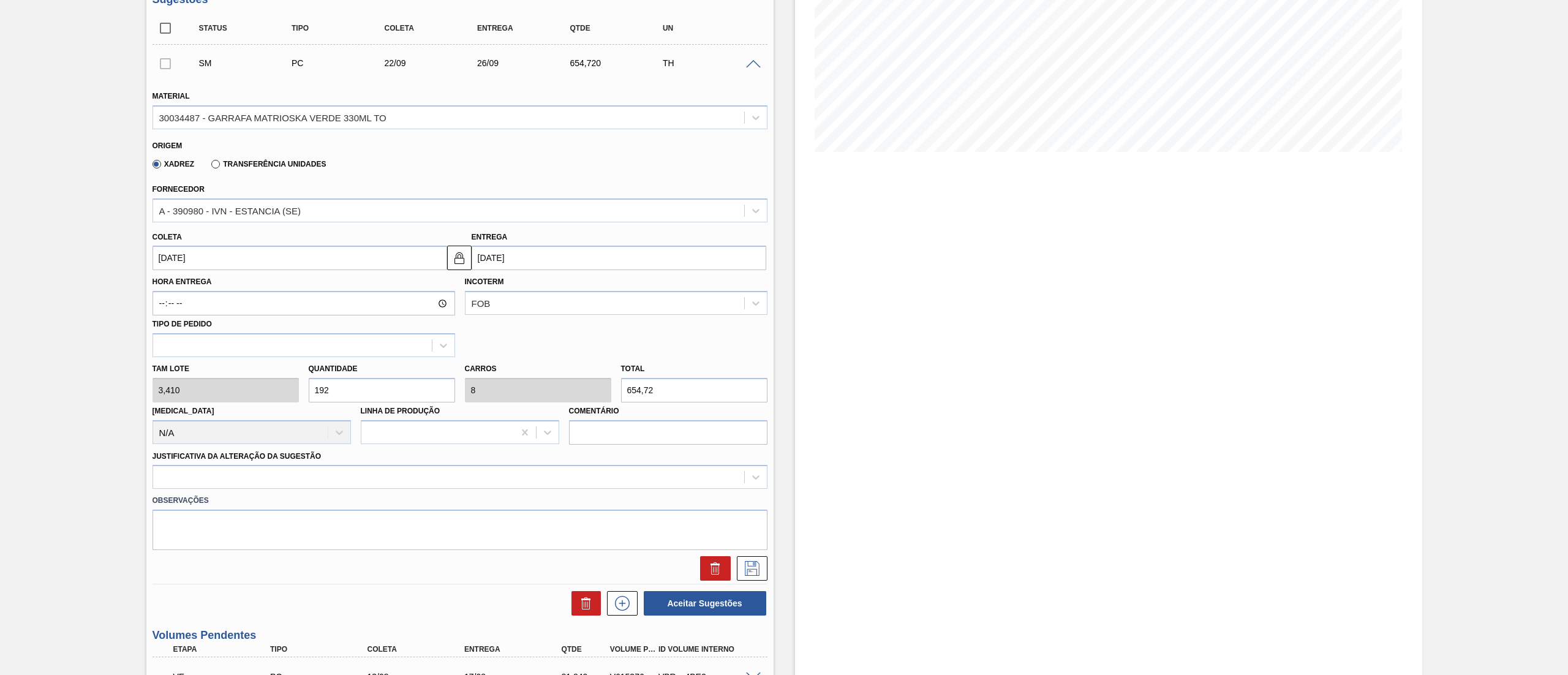
scroll to position [226, 0]
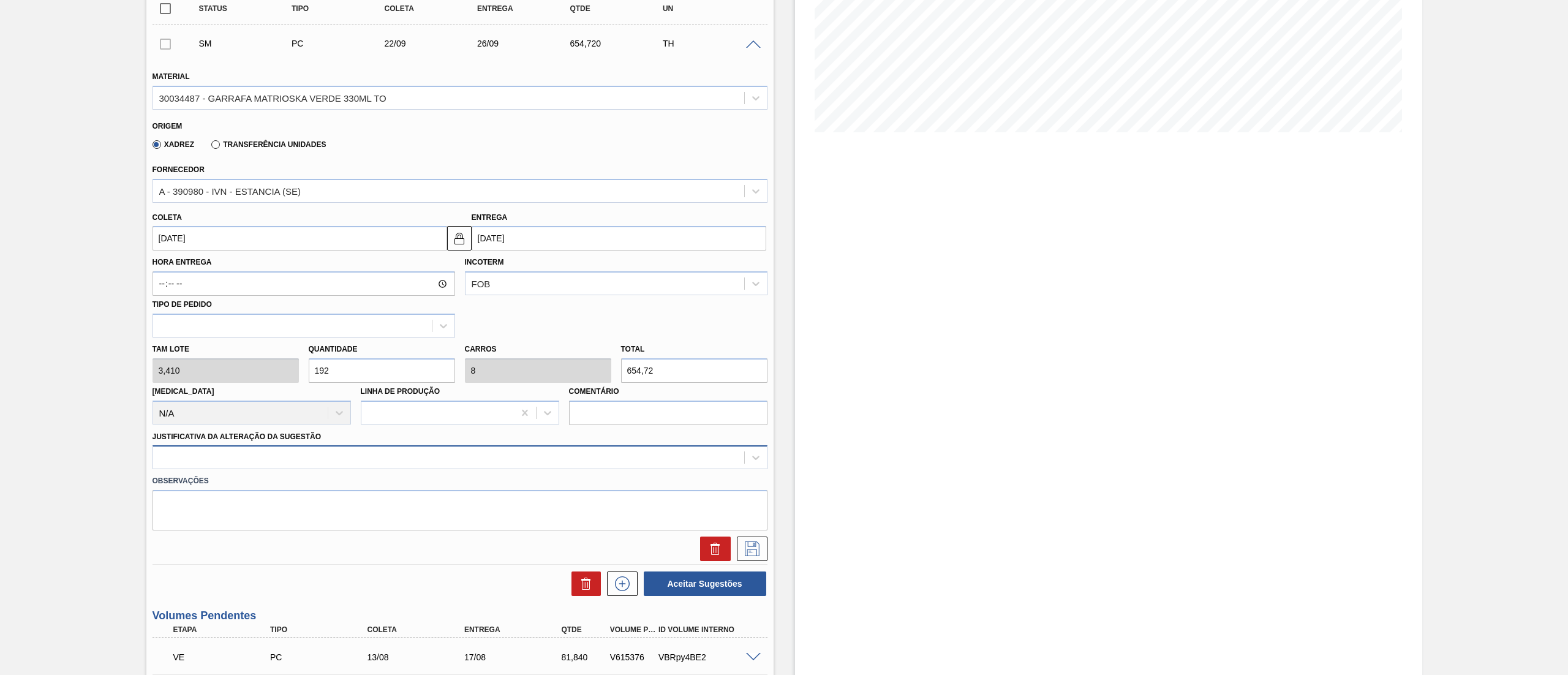
click at [167, 462] on div at bounding box center [448, 457] width 591 height 18
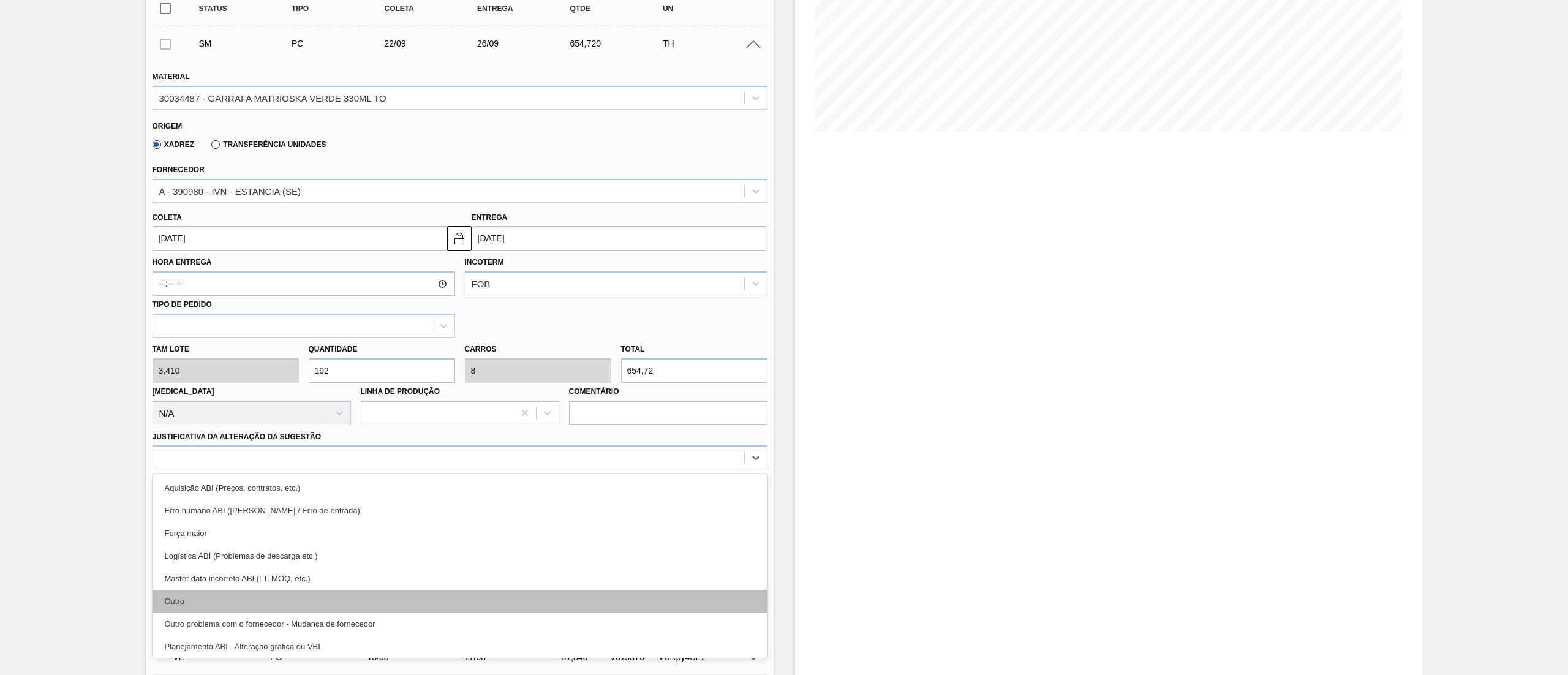
click at [238, 594] on div "Outro" at bounding box center [459, 601] width 615 height 22
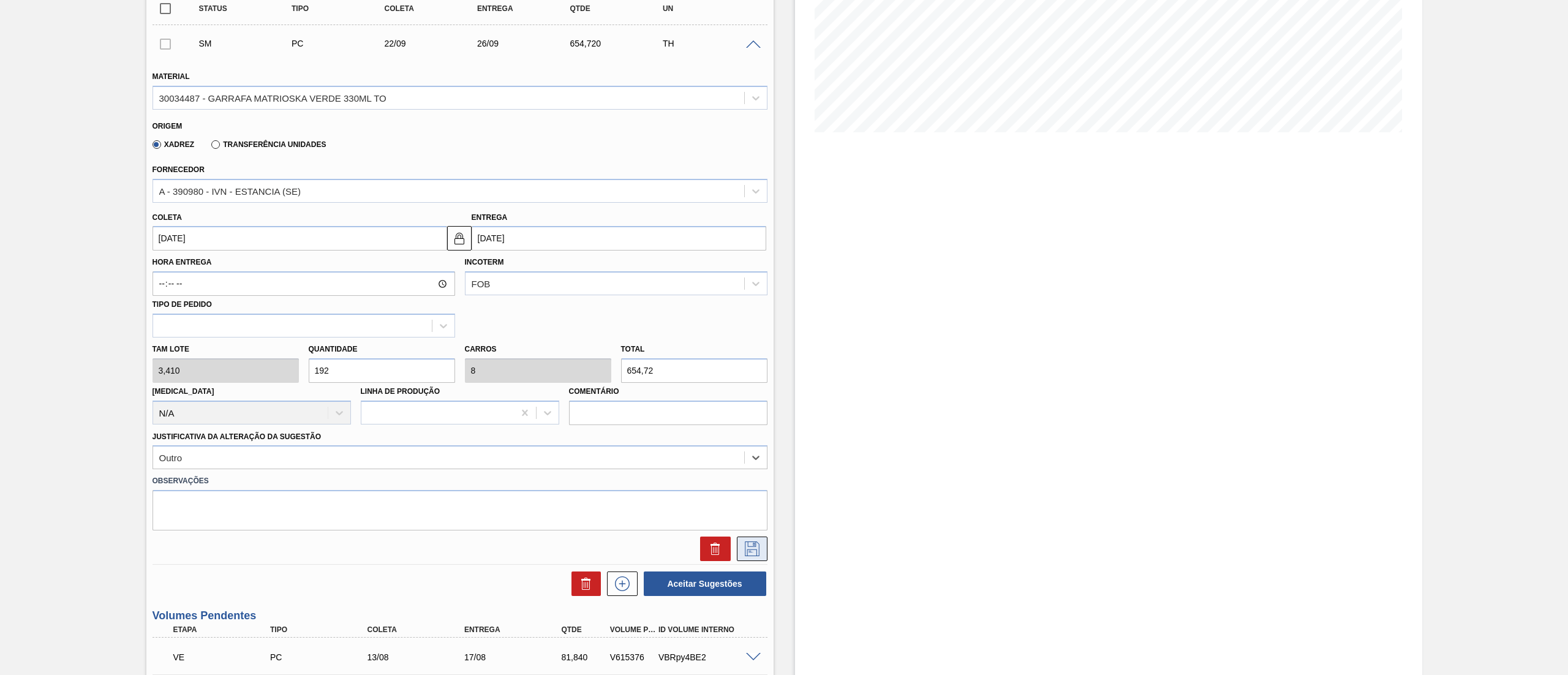
click at [755, 555] on icon at bounding box center [752, 548] width 20 height 15
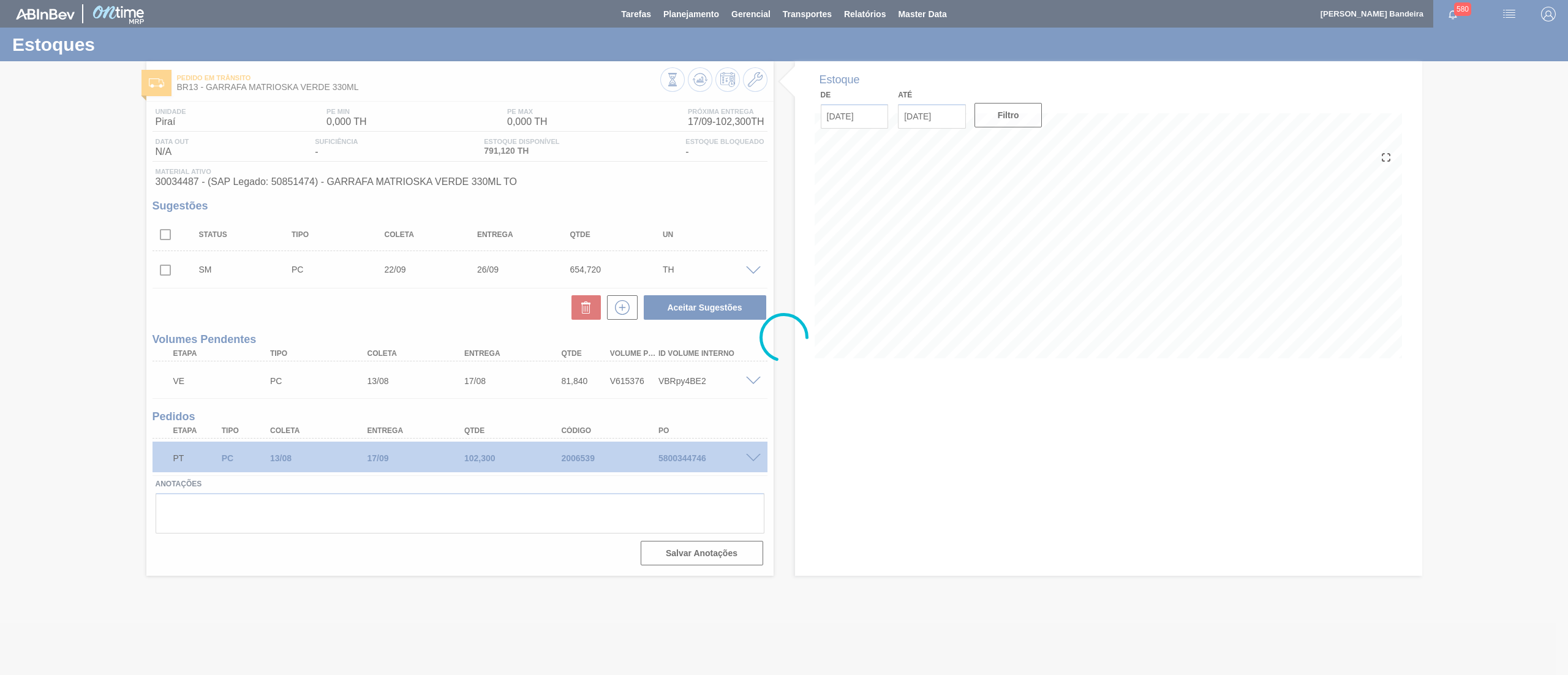
scroll to position [0, 0]
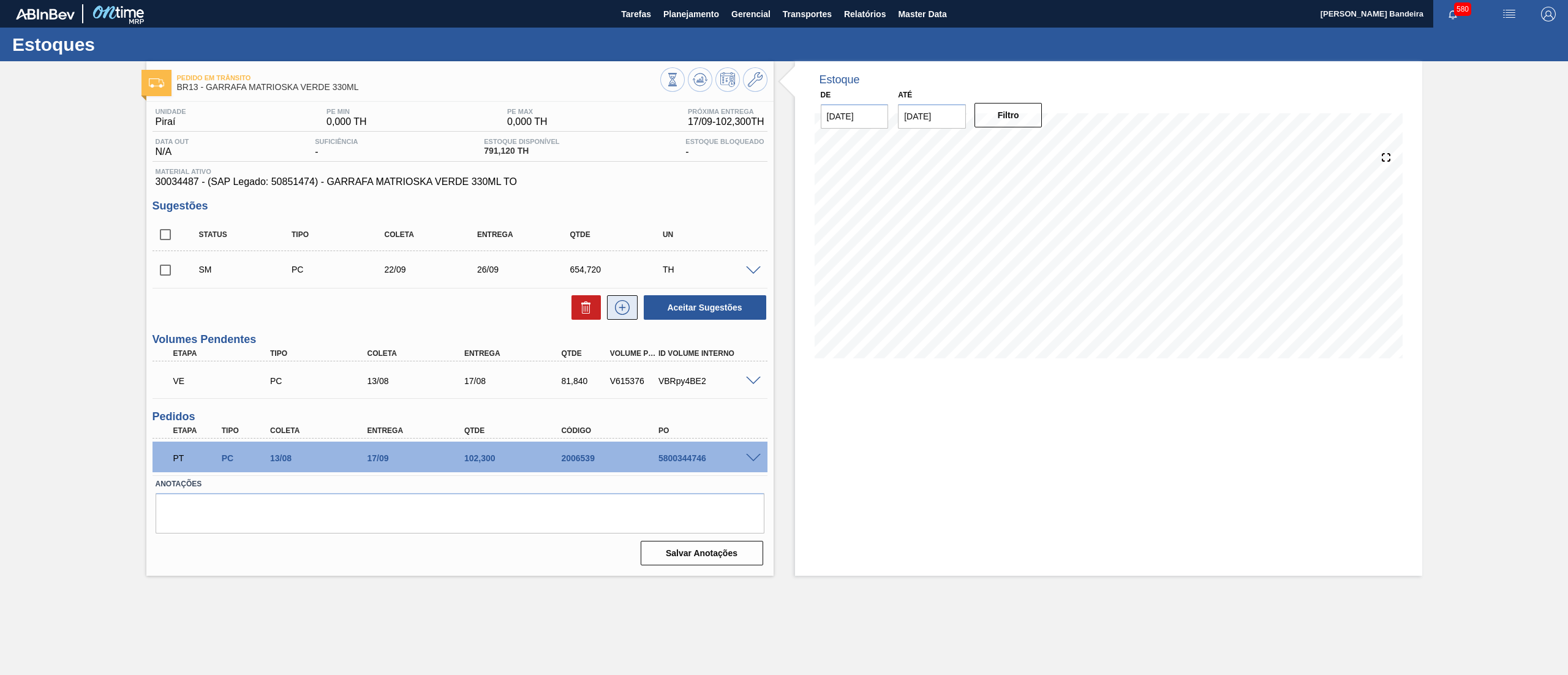
click at [630, 310] on icon at bounding box center [622, 307] width 20 height 15
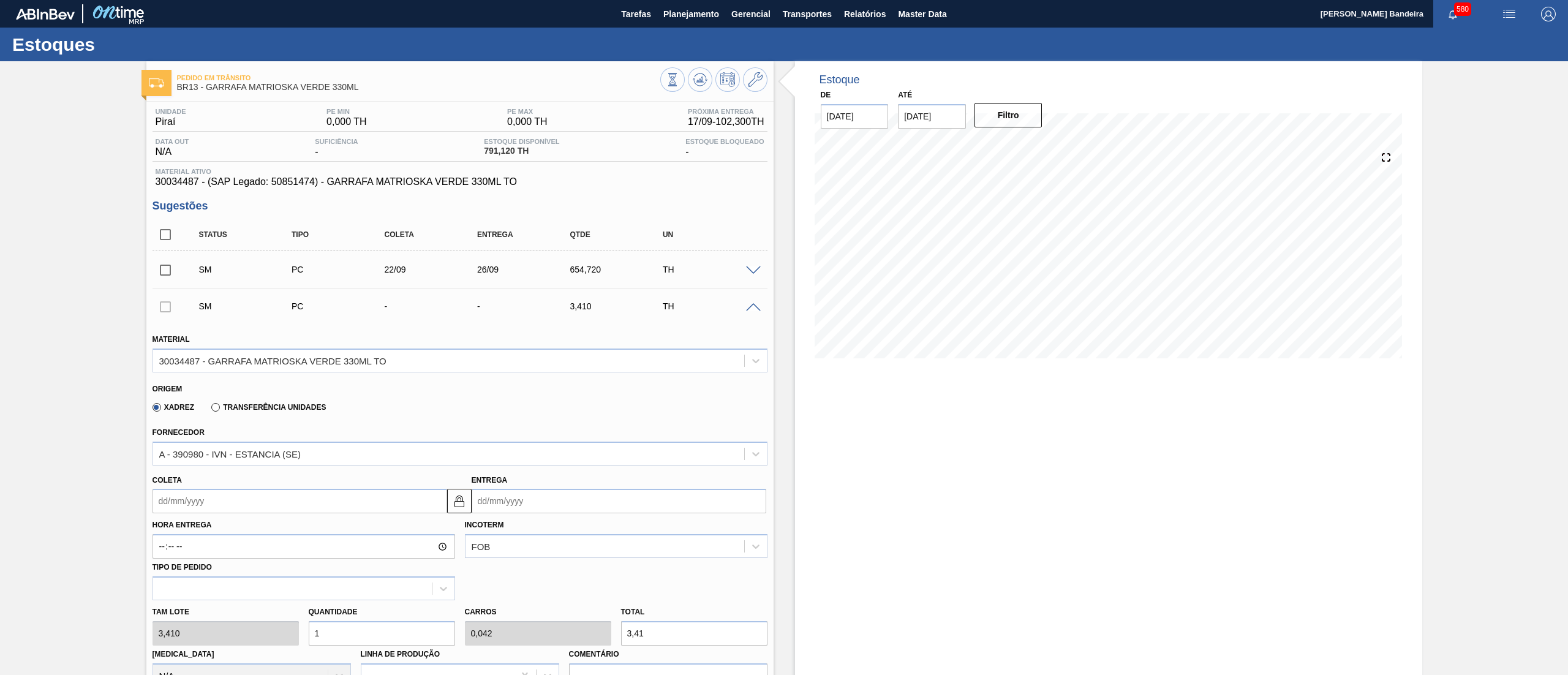
click at [187, 507] on input "Coleta" at bounding box center [299, 500] width 295 height 25
click at [205, 632] on div "23" at bounding box center [206, 629] width 17 height 17
type input "[DATE]"
click at [231, 626] on div "Tam lote 3,410 Quantidade 1 Carros 0,042 Total 3,41 [MEDICAL_DATA] N/A Linha de…" at bounding box center [459, 643] width 625 height 88
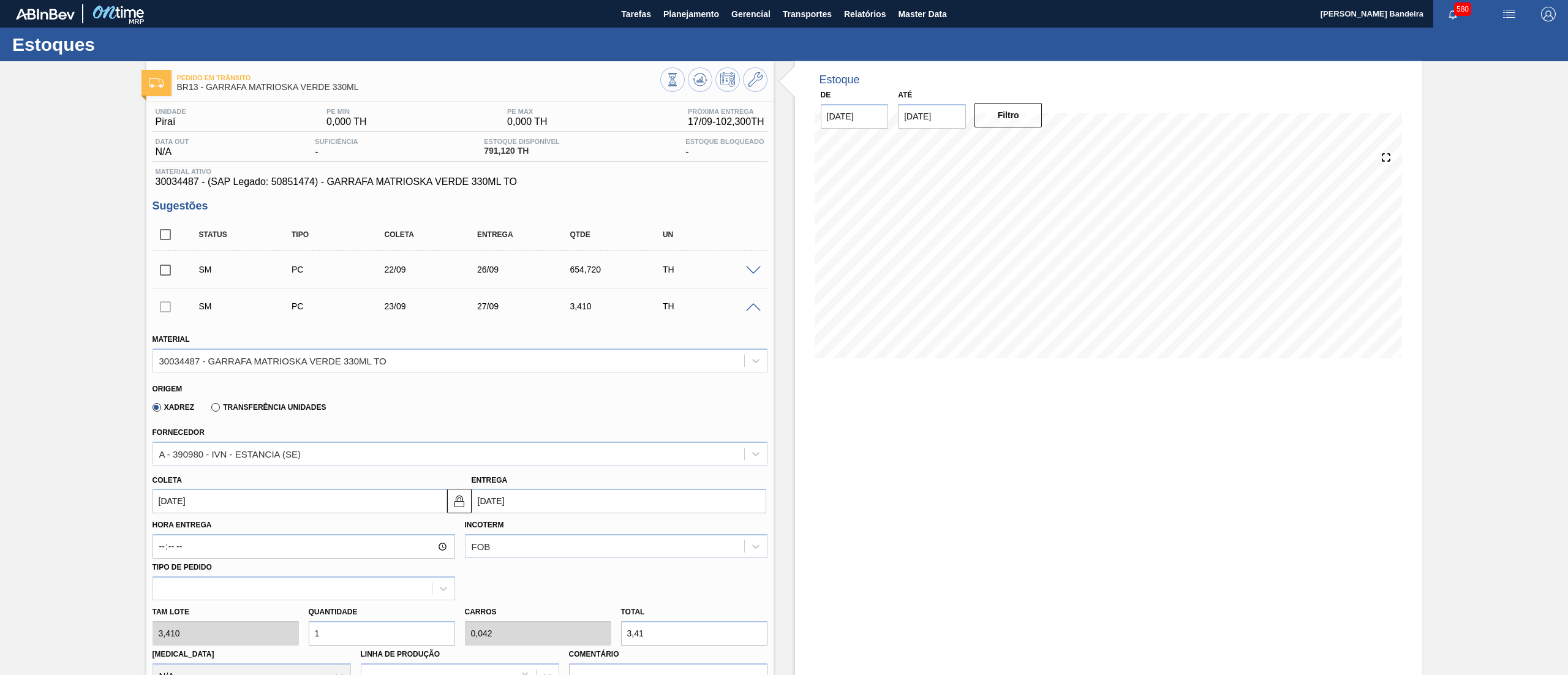
paste input "92"
type input "192"
type input "8"
type input "654,72"
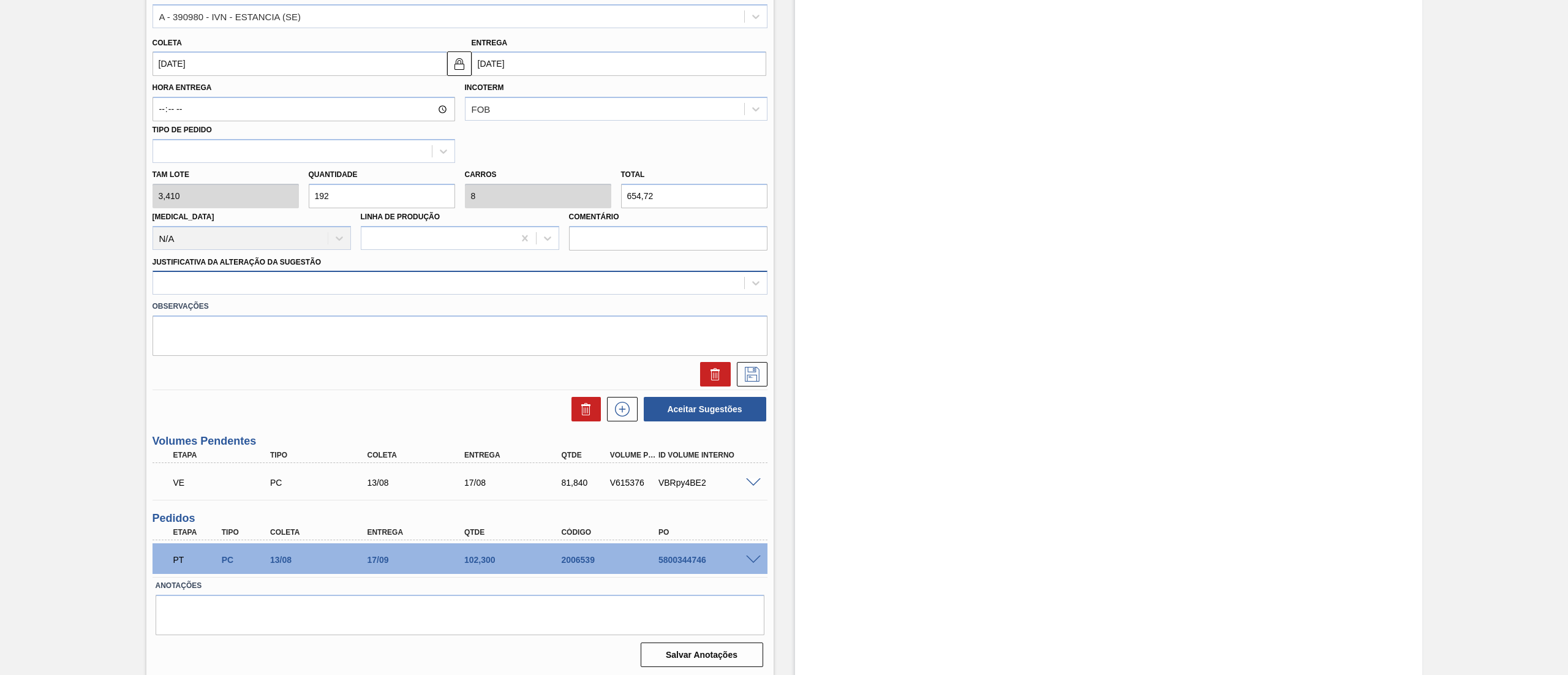
type input "192"
click at [266, 288] on div at bounding box center [448, 282] width 591 height 18
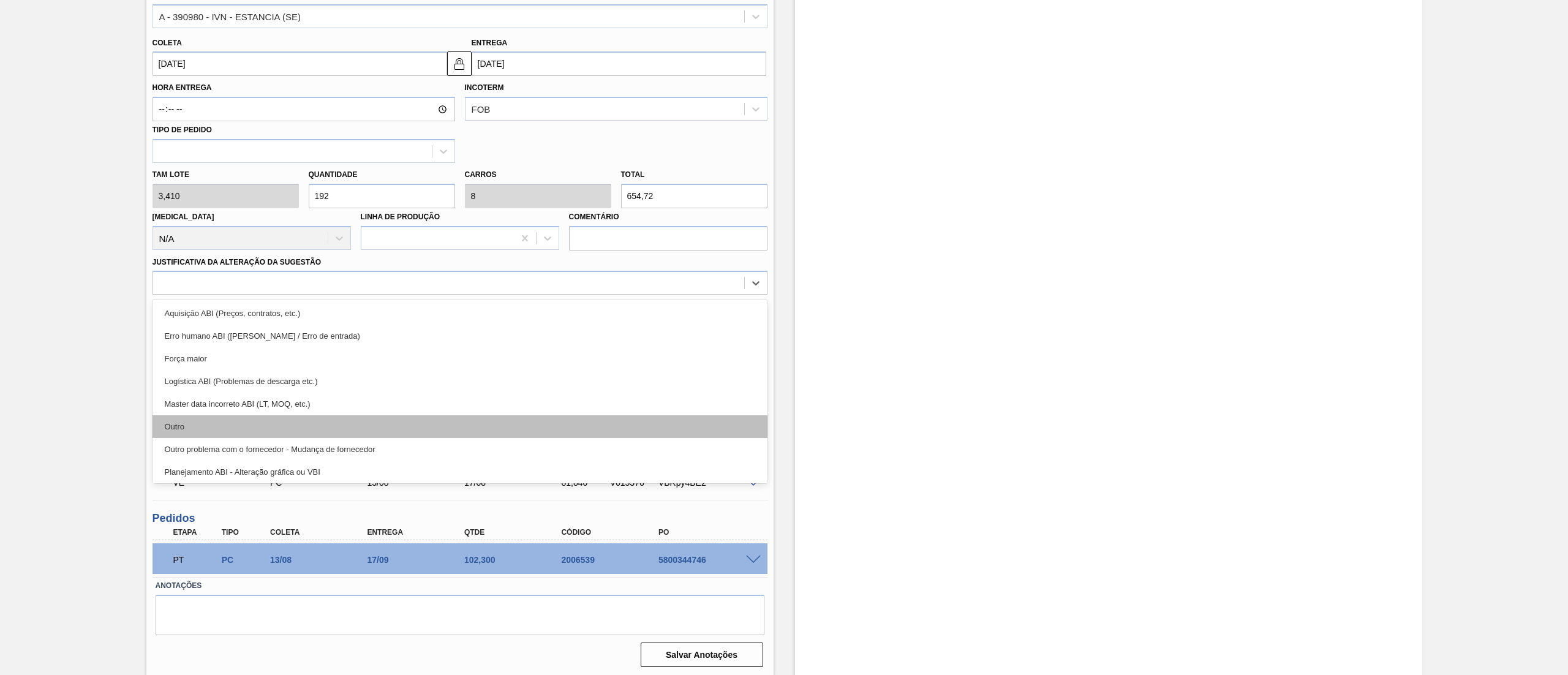
click at [214, 420] on div "Outro" at bounding box center [459, 426] width 615 height 22
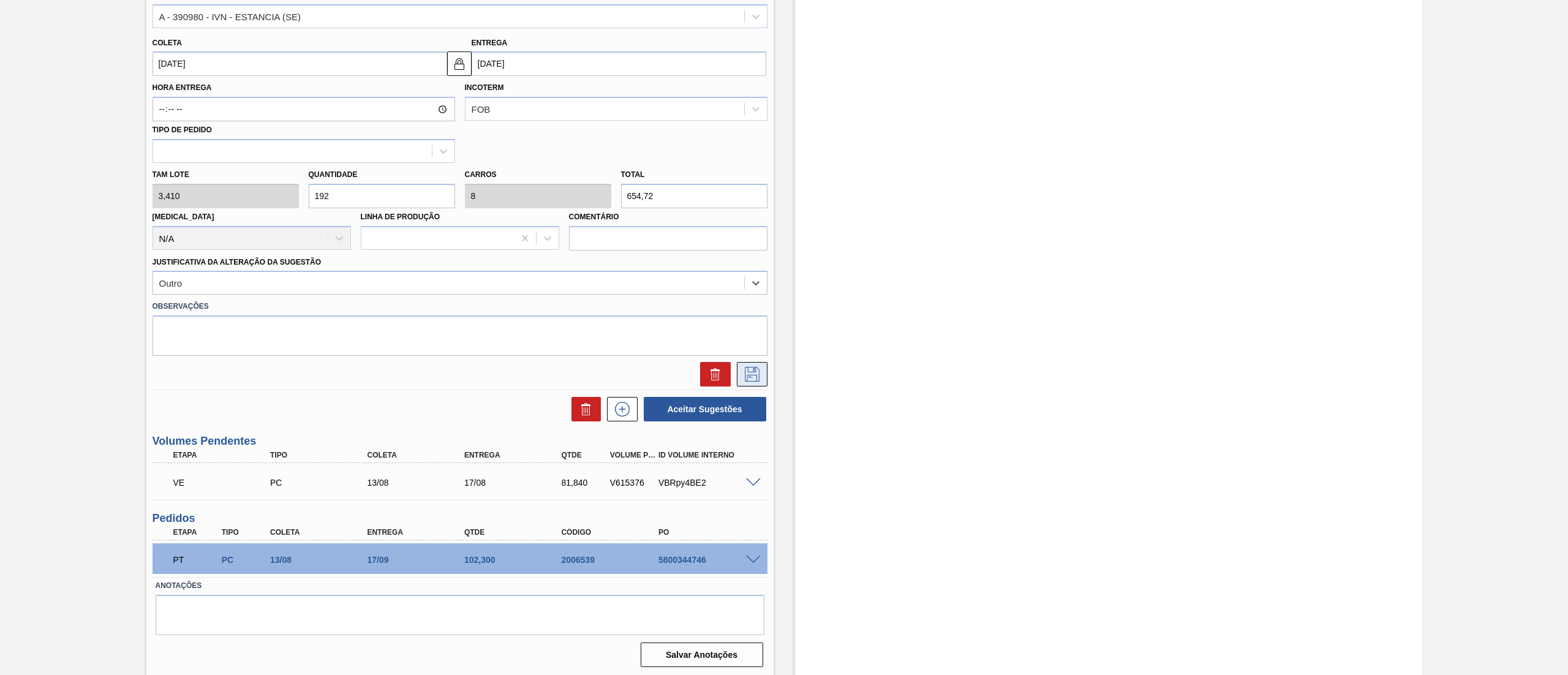
click at [762, 364] on button at bounding box center [752, 374] width 31 height 25
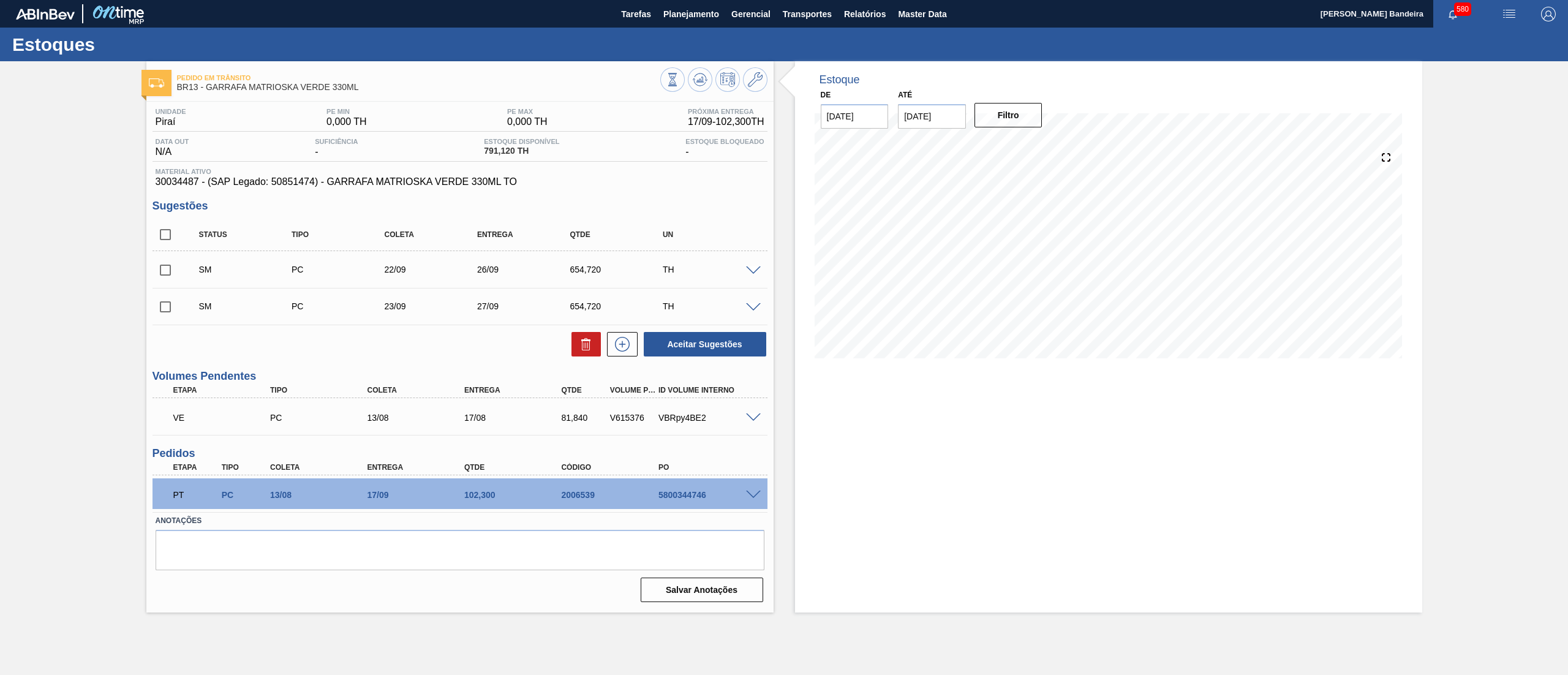
scroll to position [0, 0]
click at [628, 341] on icon at bounding box center [622, 343] width 20 height 15
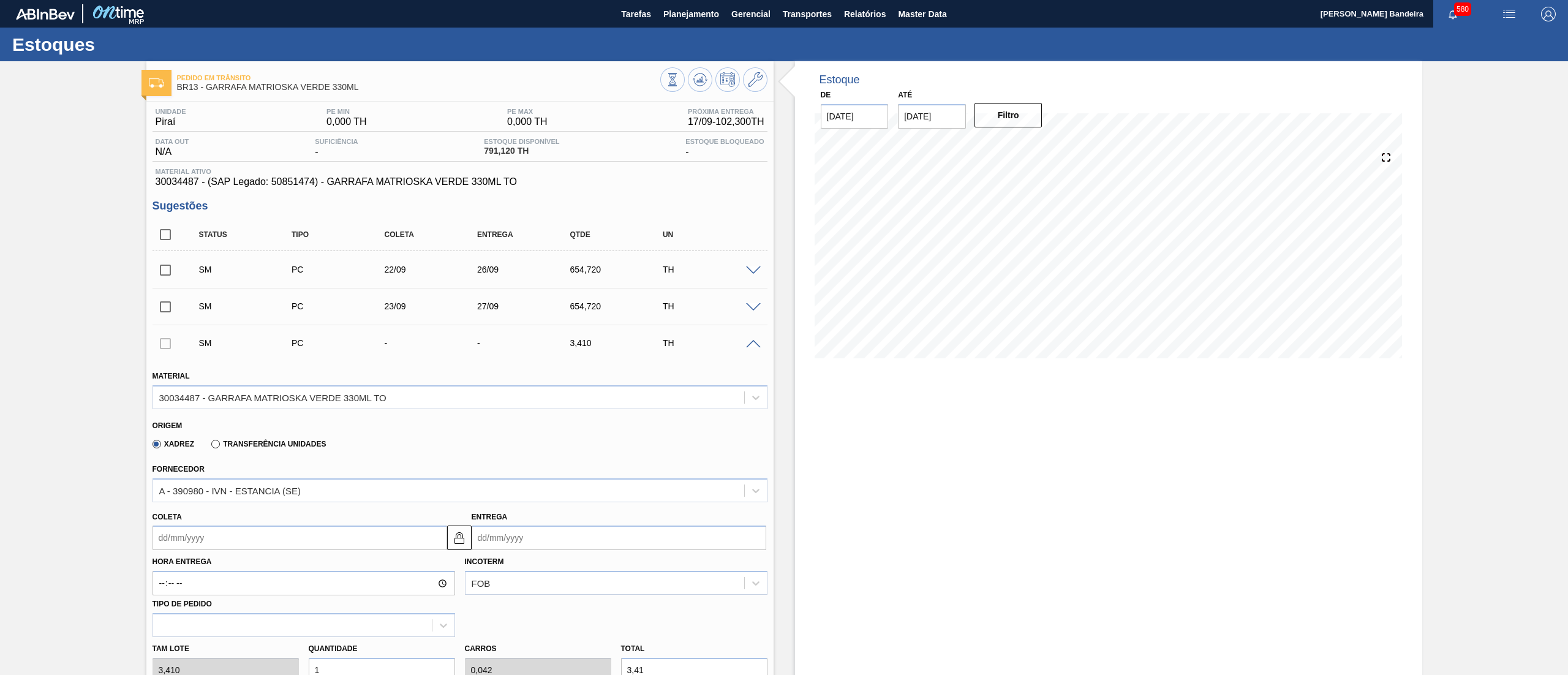
click at [215, 549] on input "Coleta" at bounding box center [299, 537] width 295 height 25
click at [231, 484] on div "24" at bounding box center [227, 482] width 17 height 17
type input "[DATE]"
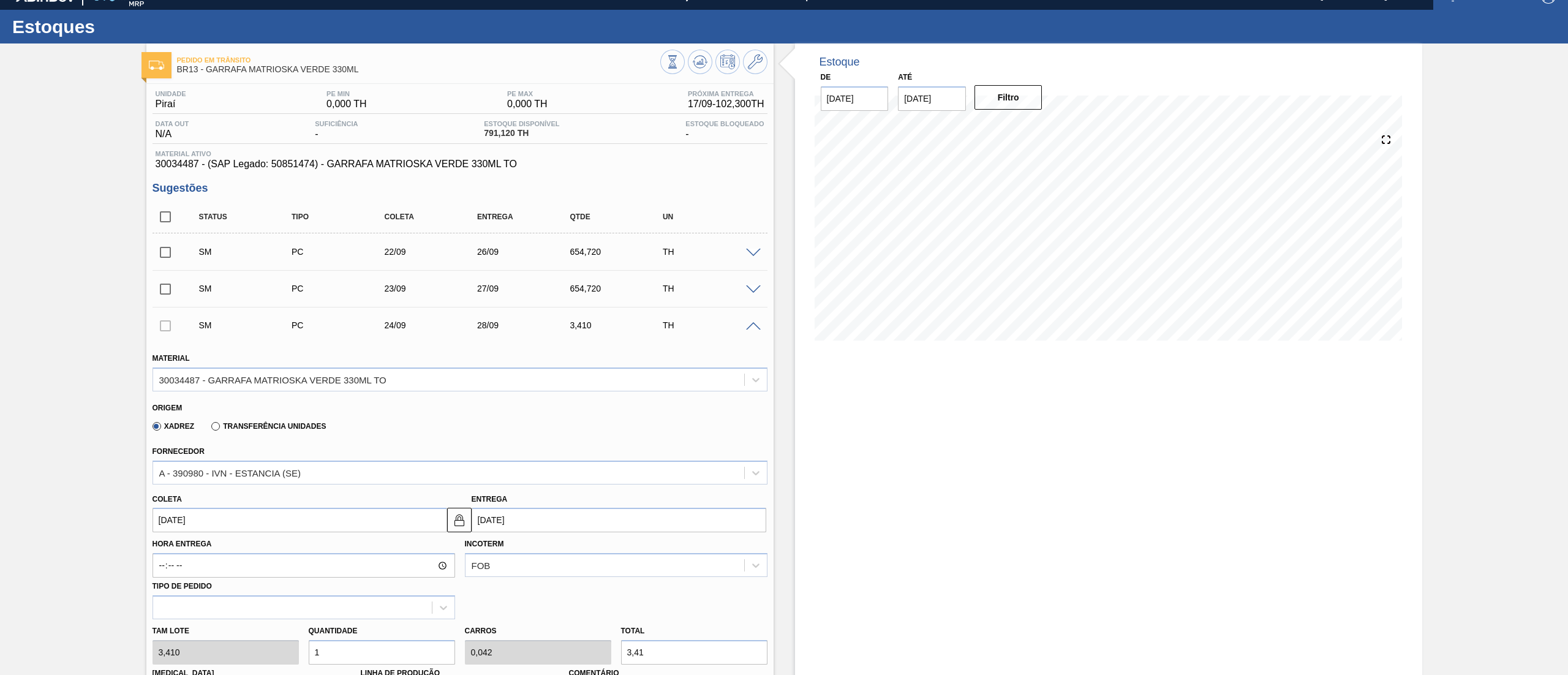
scroll to position [42, 0]
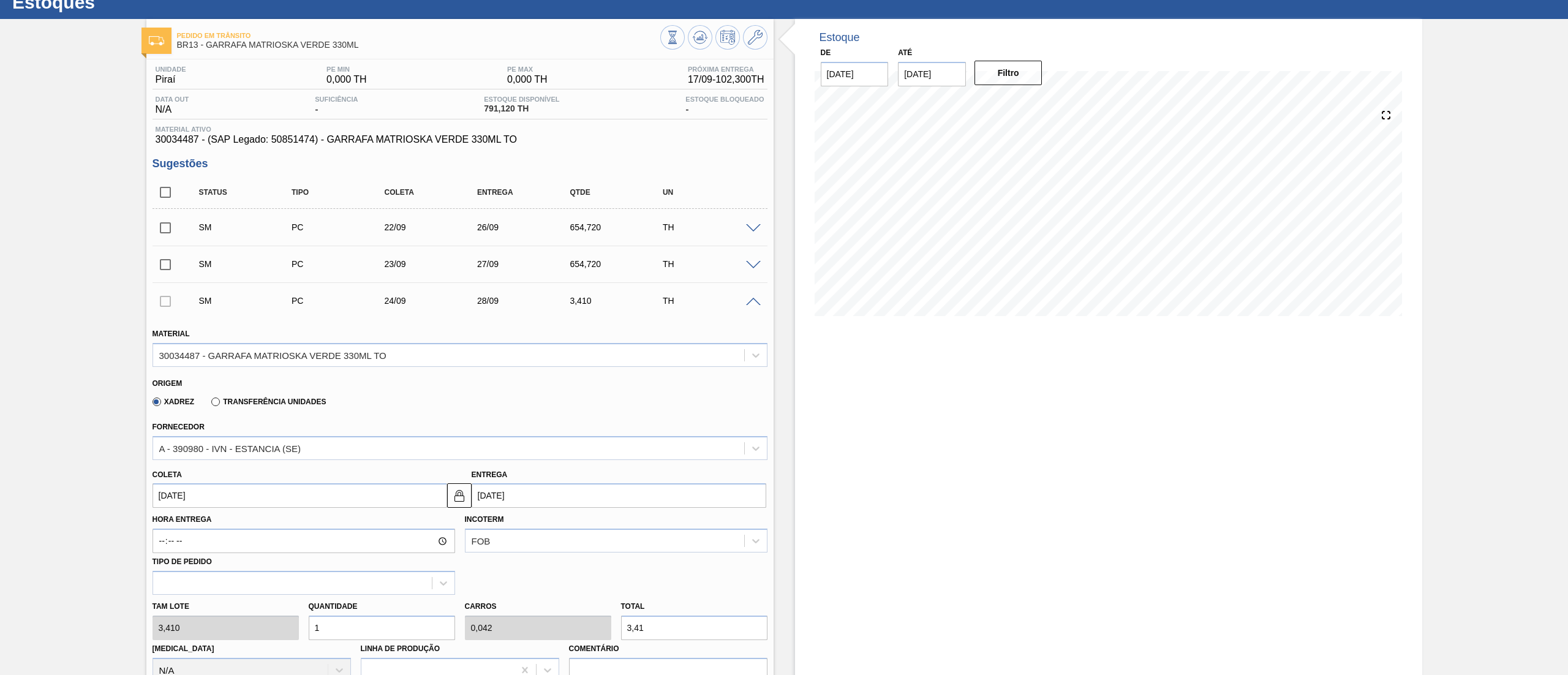
drag, startPoint x: 346, startPoint y: 668, endPoint x: 290, endPoint y: 661, distance: 56.4
click at [290, 661] on div "Tam lote 3,410 Quantidade 1 Carros 0,042 Total 3,41 [MEDICAL_DATA] N/A Linha de…" at bounding box center [459, 638] width 625 height 88
paste input "44"
type input "144"
type input "6"
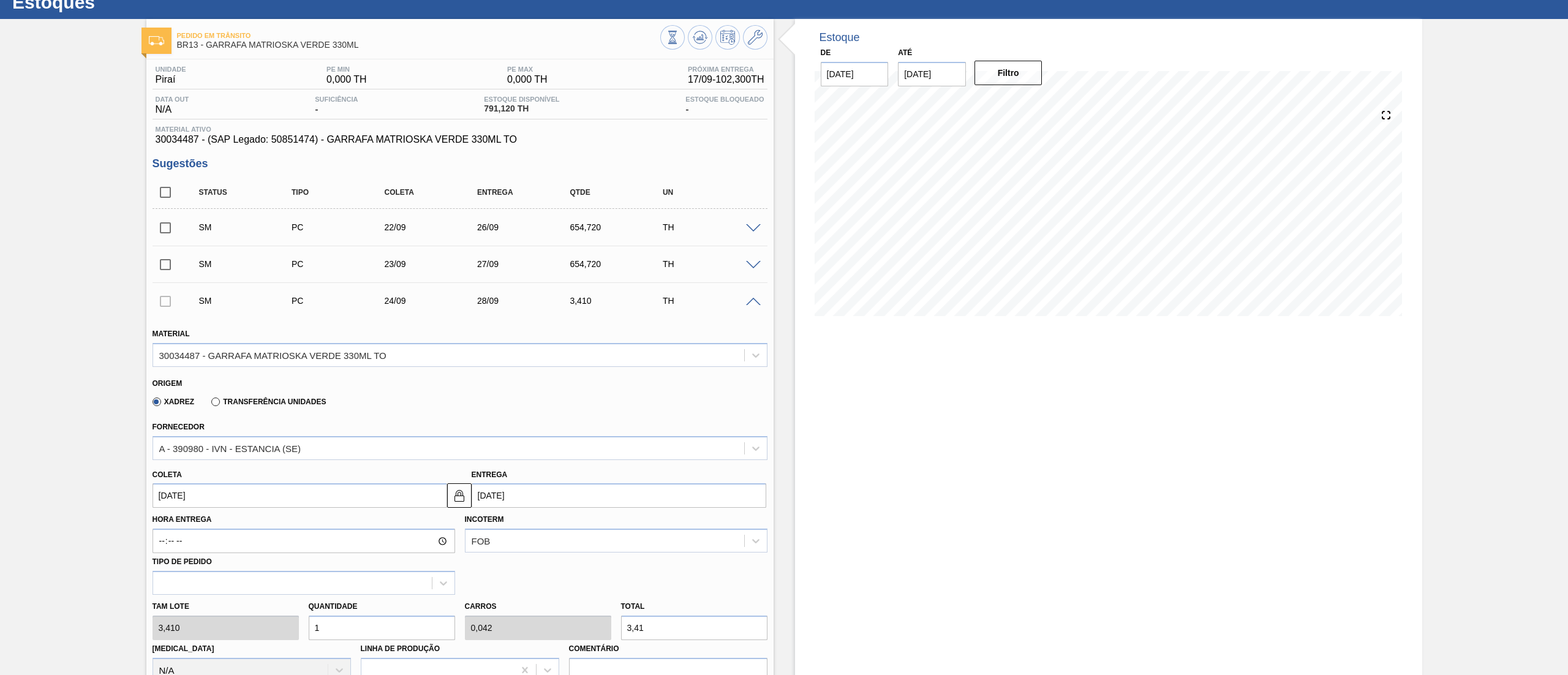
type input "491,04"
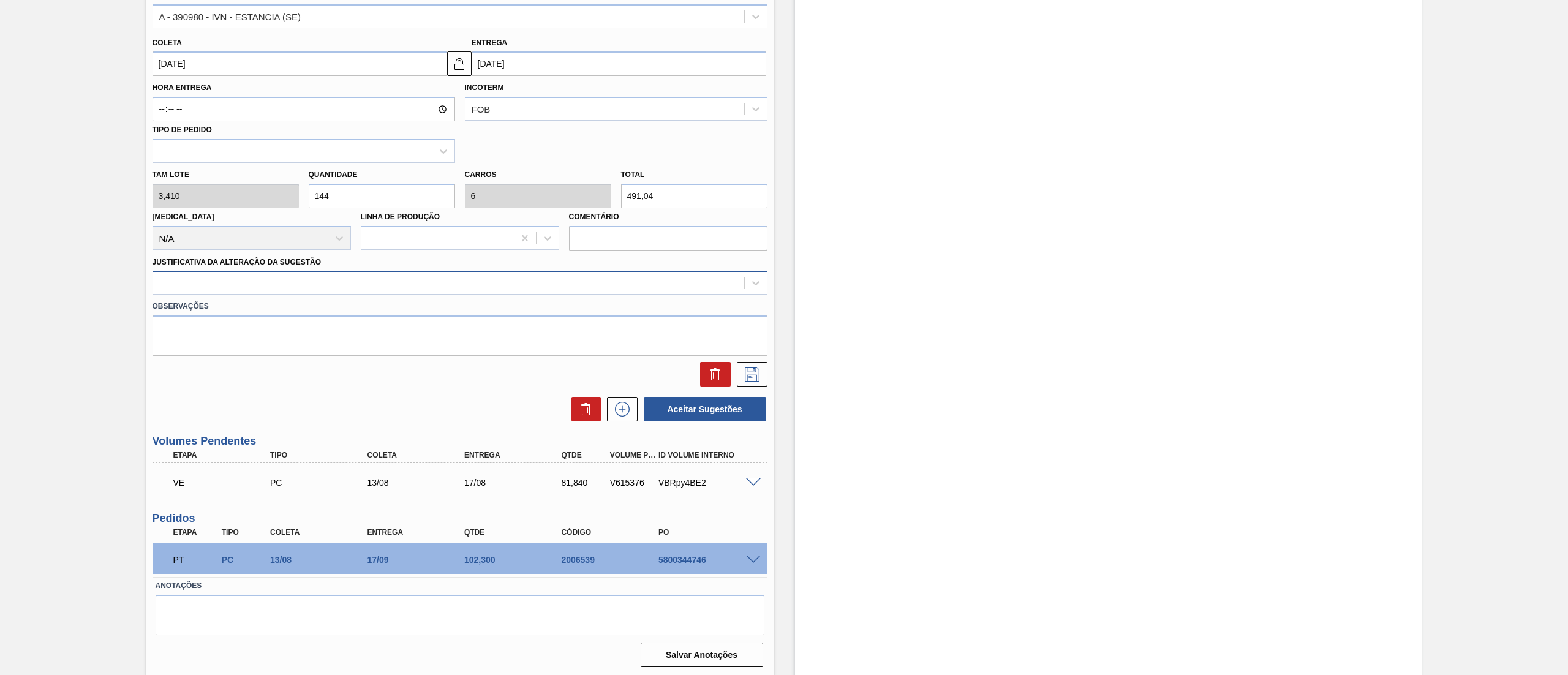
type input "144"
click at [267, 287] on div at bounding box center [448, 282] width 591 height 18
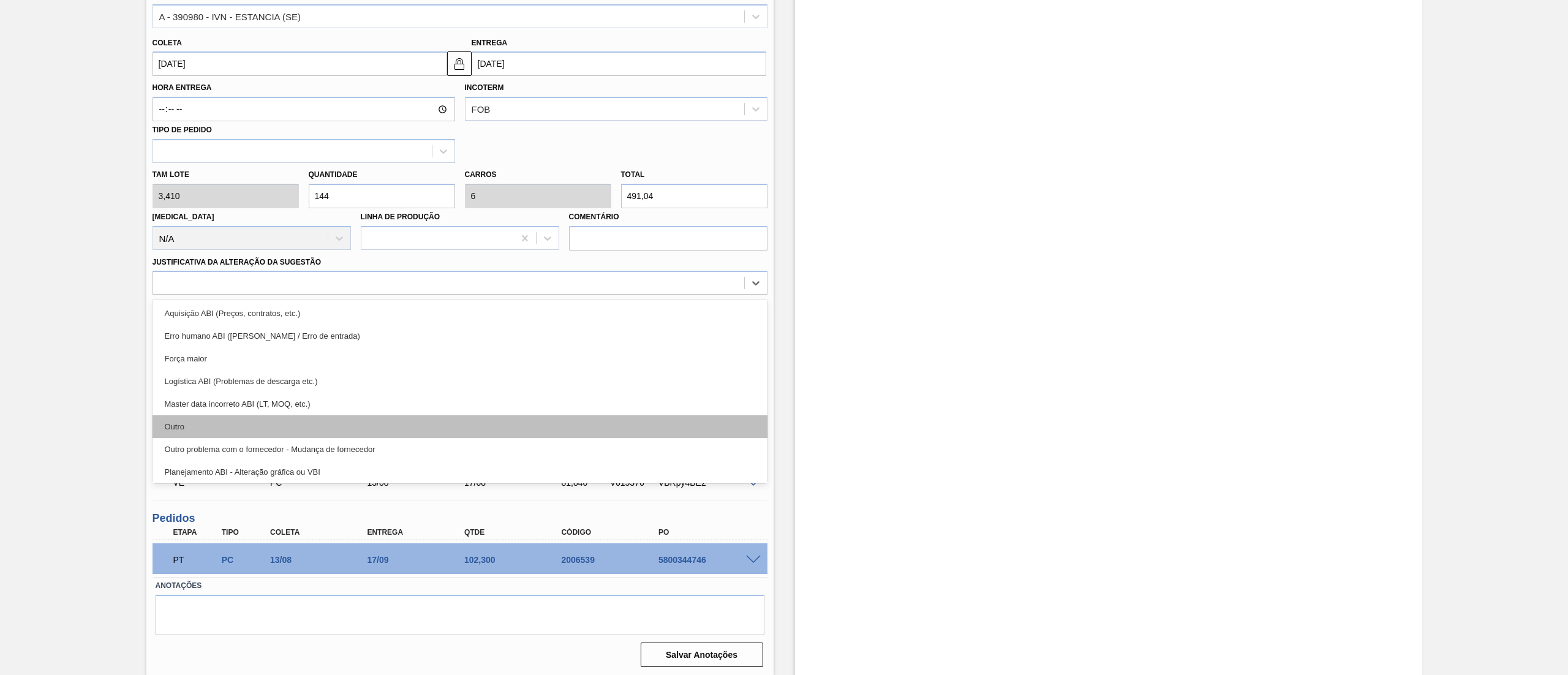
click at [234, 421] on div "Outro" at bounding box center [459, 426] width 615 height 22
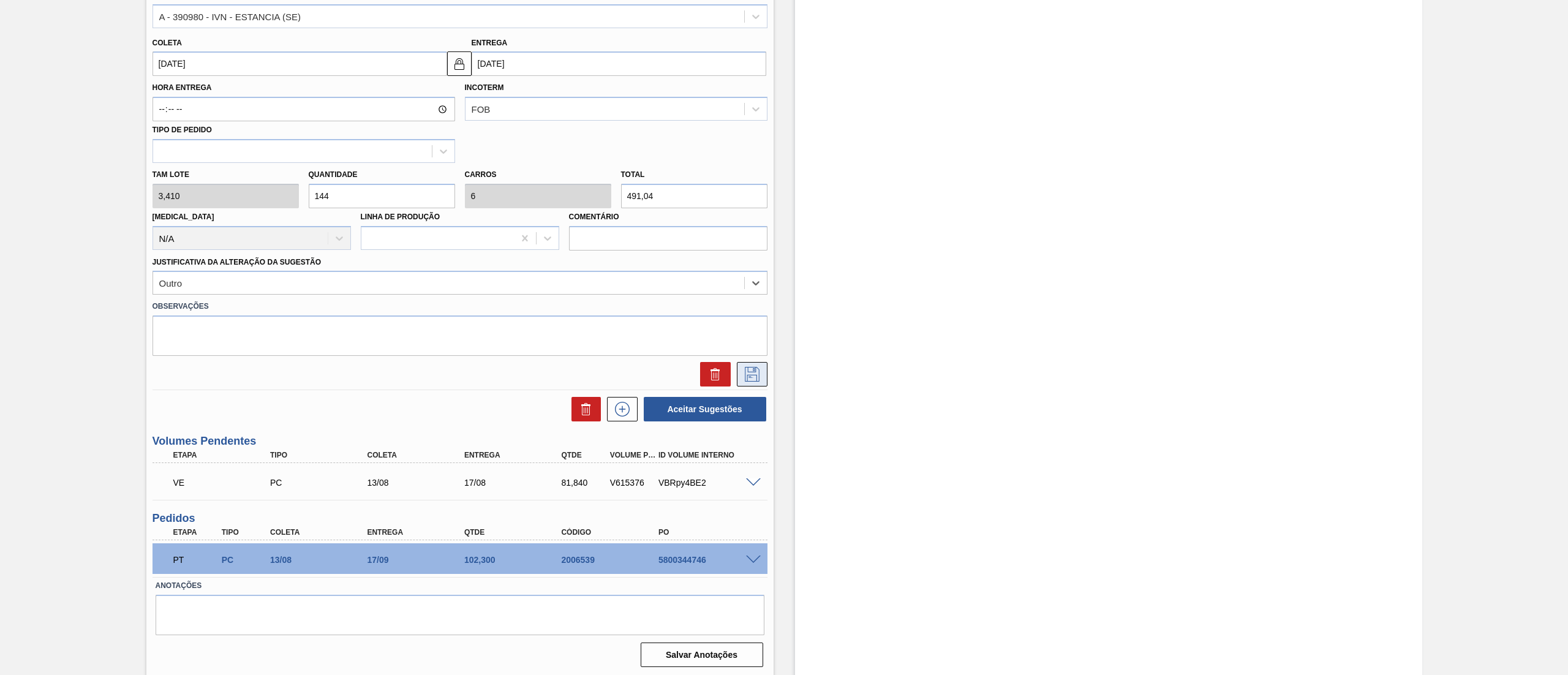
click at [743, 381] on icon at bounding box center [752, 374] width 20 height 15
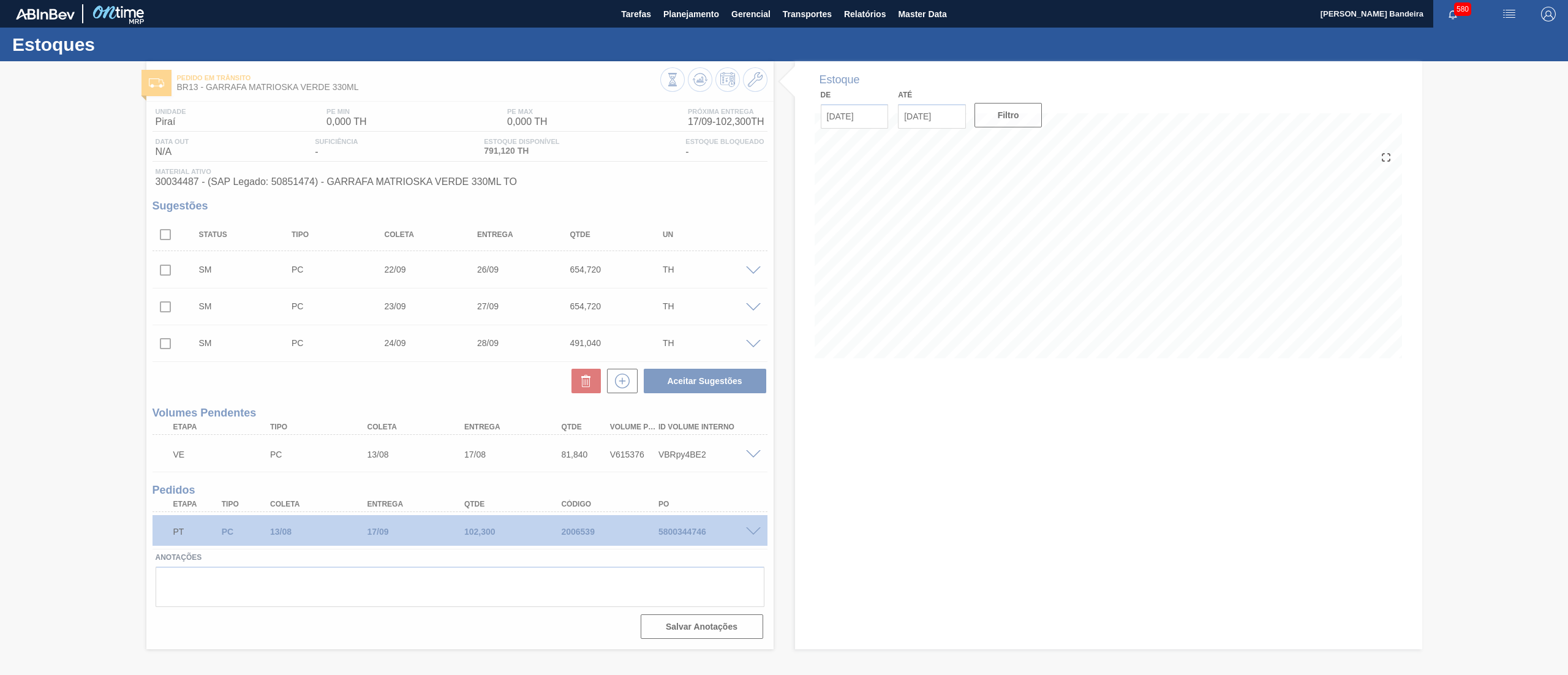
scroll to position [0, 0]
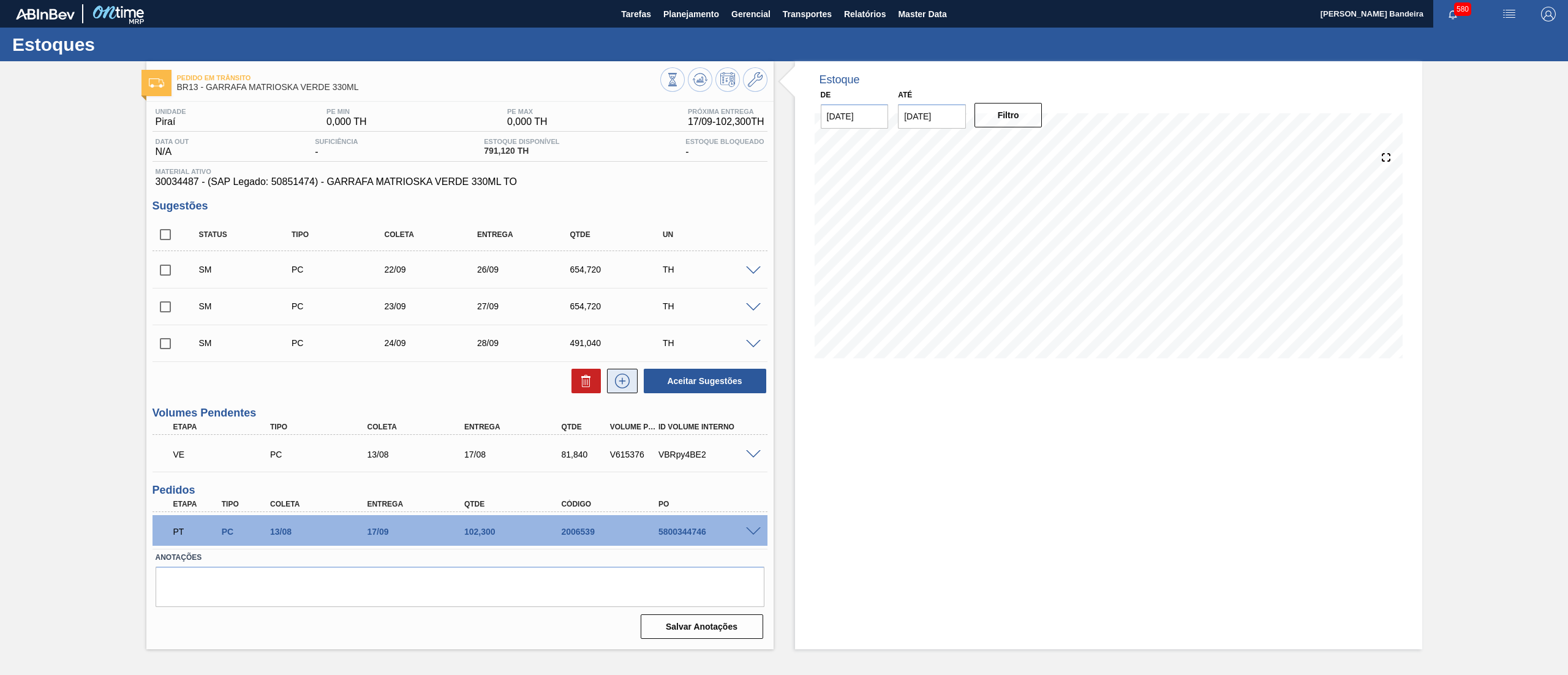
click at [628, 387] on icon at bounding box center [622, 381] width 20 height 15
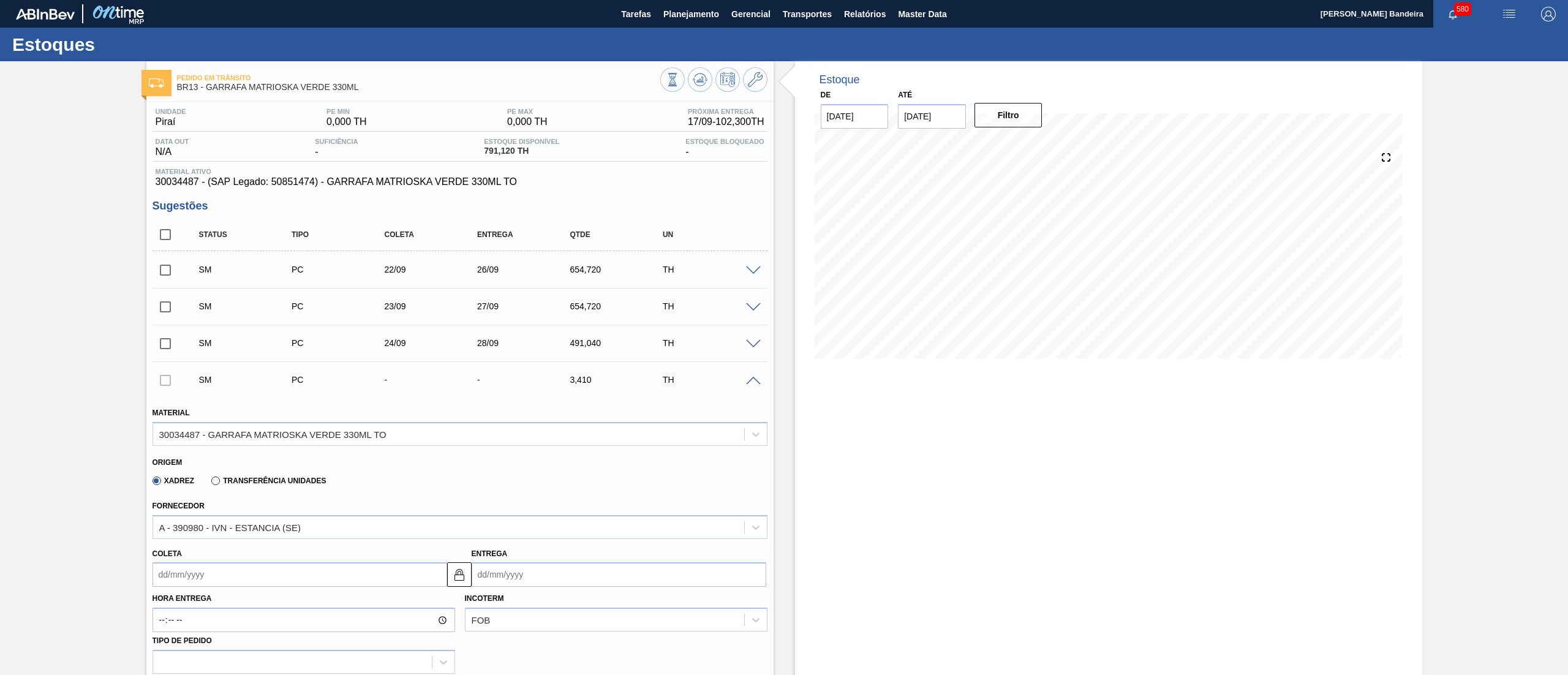
click at [315, 577] on input "Coleta" at bounding box center [299, 574] width 295 height 25
click at [248, 524] on div "25" at bounding box center [246, 519] width 17 height 17
type input "[DATE]"
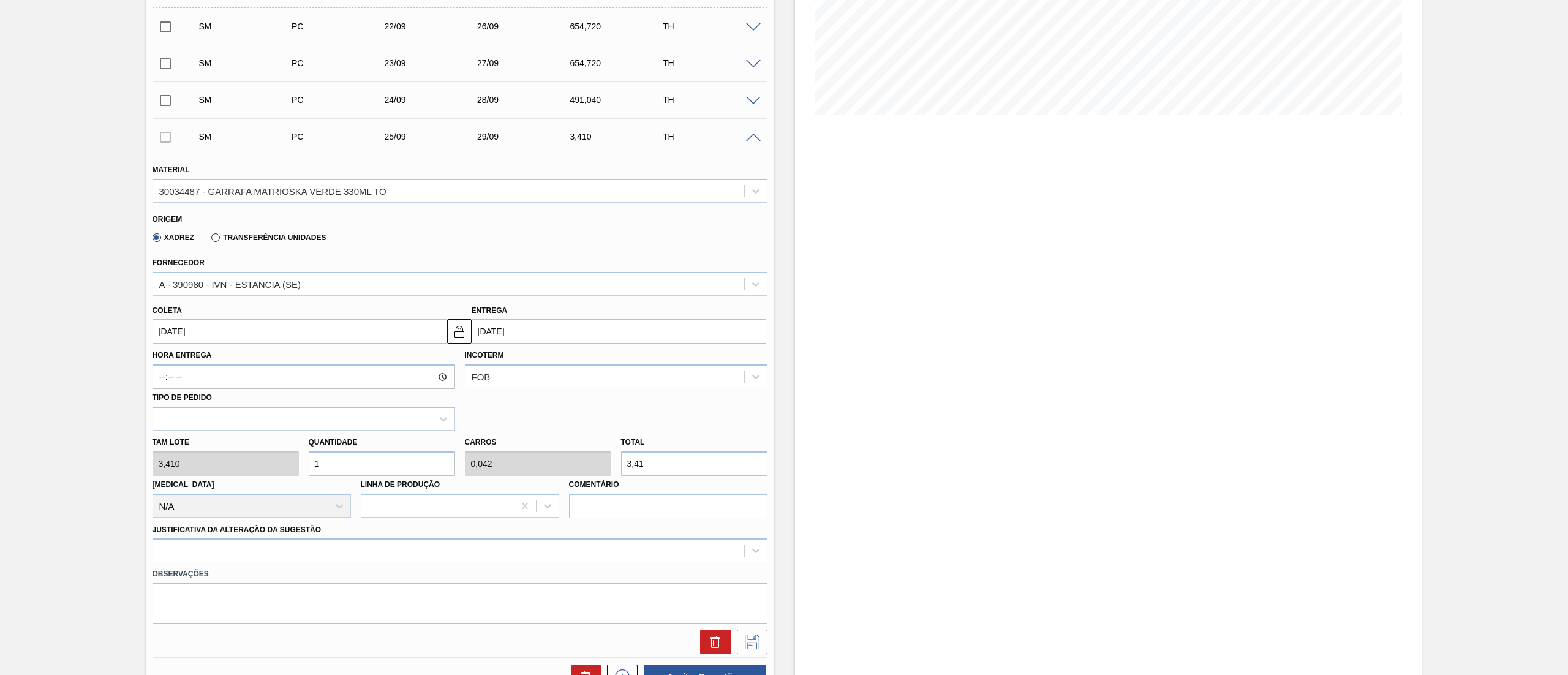
scroll to position [244, 0]
click at [243, 462] on div "Tam lote 3,410 Quantidade 1 Carros 0,042 Total 3,41 [MEDICAL_DATA] N/A Linha de…" at bounding box center [459, 473] width 625 height 88
paste input "44"
type input "144"
type input "6"
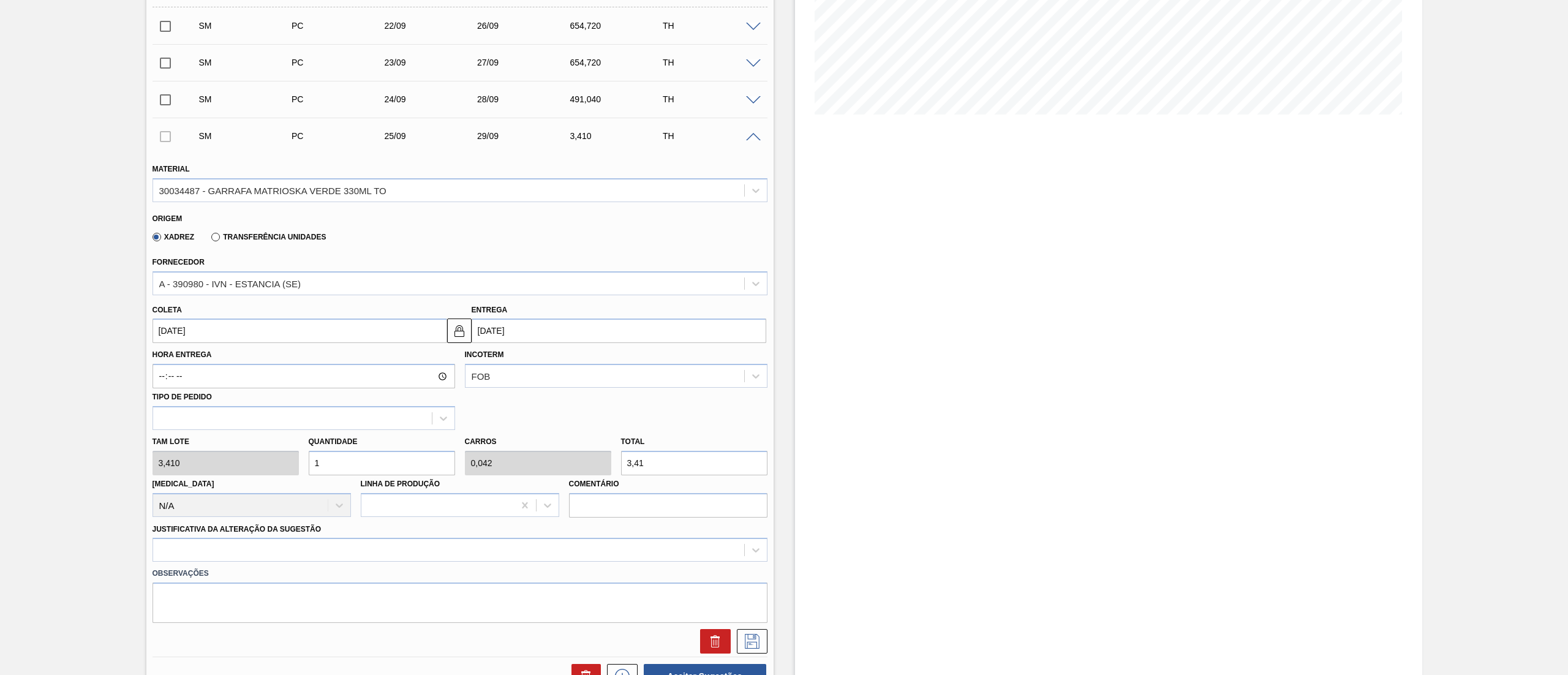
type input "491,04"
type input "144"
click at [238, 551] on div at bounding box center [459, 550] width 615 height 24
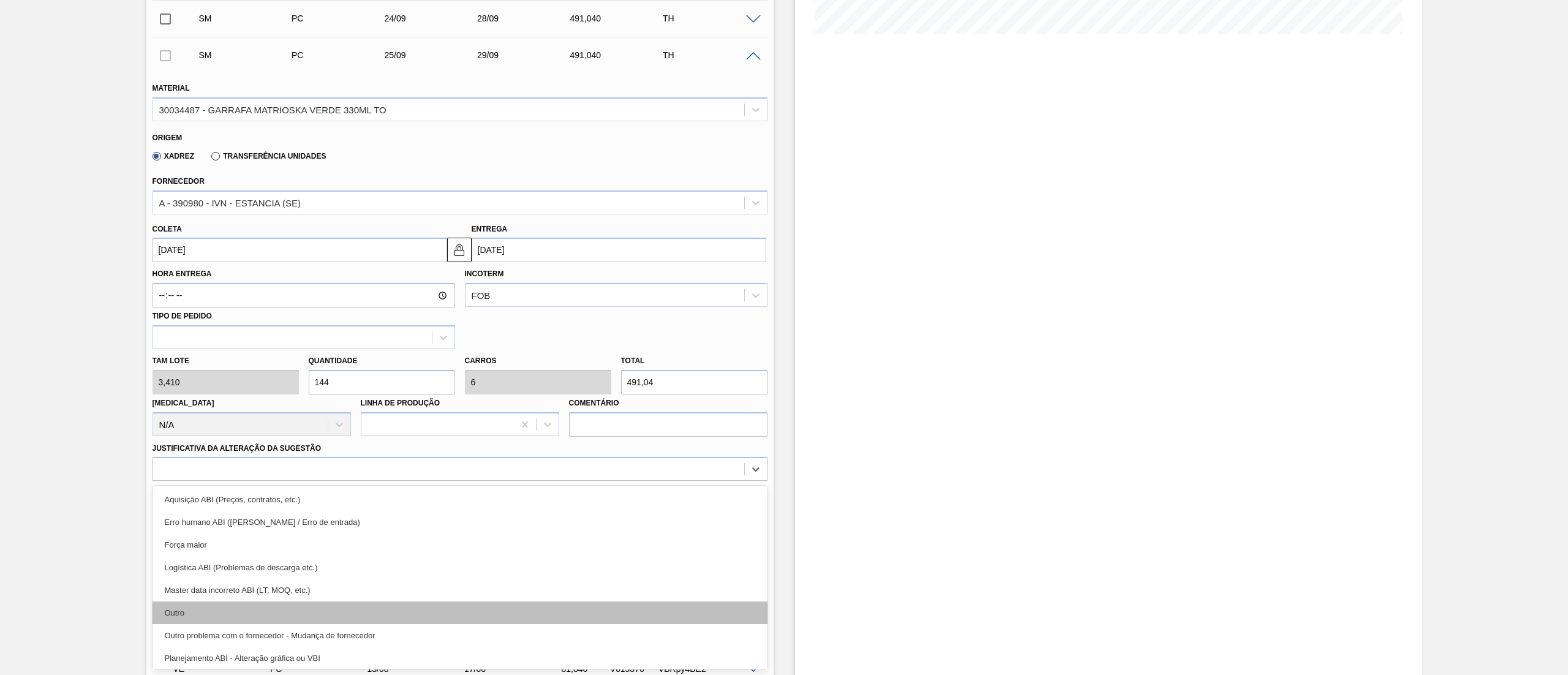
click at [241, 613] on div "Outro" at bounding box center [459, 613] width 615 height 22
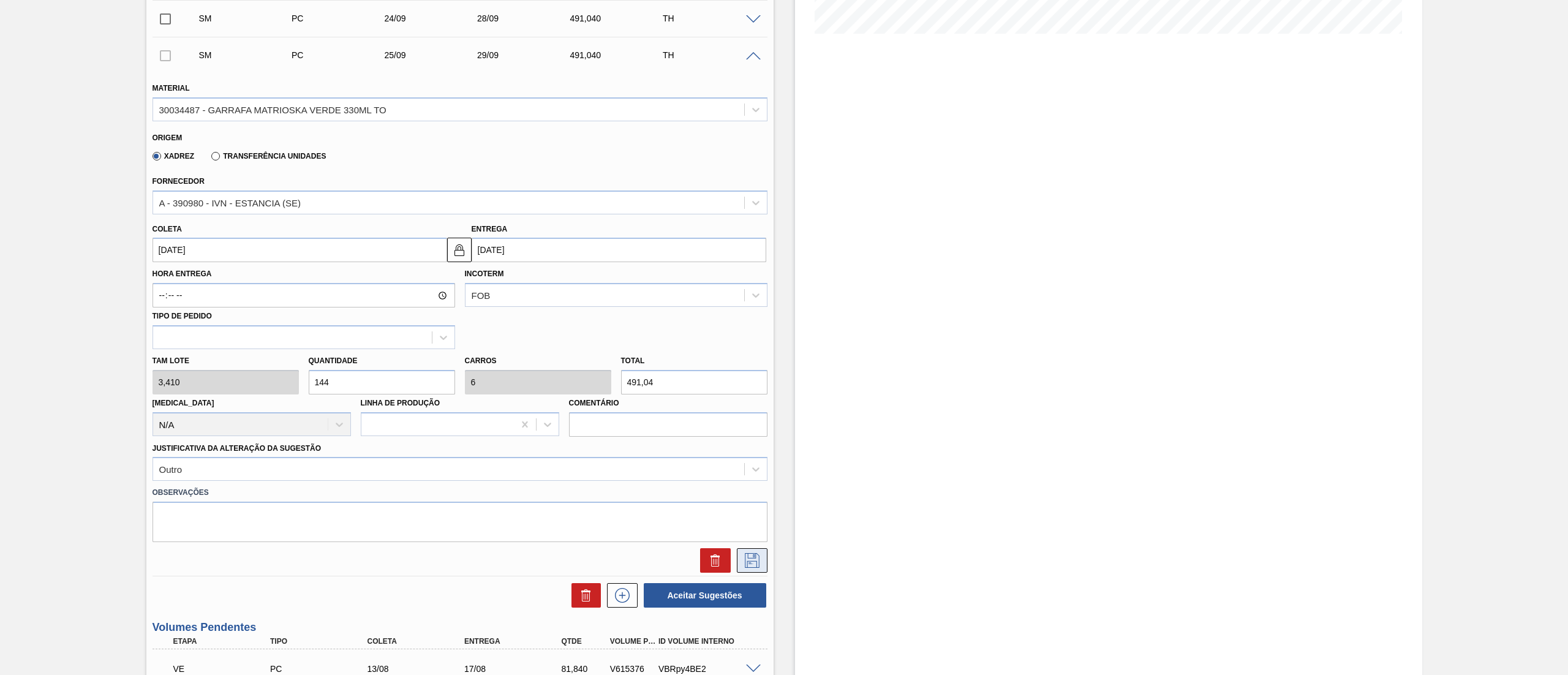
click at [758, 564] on icon at bounding box center [752, 560] width 20 height 15
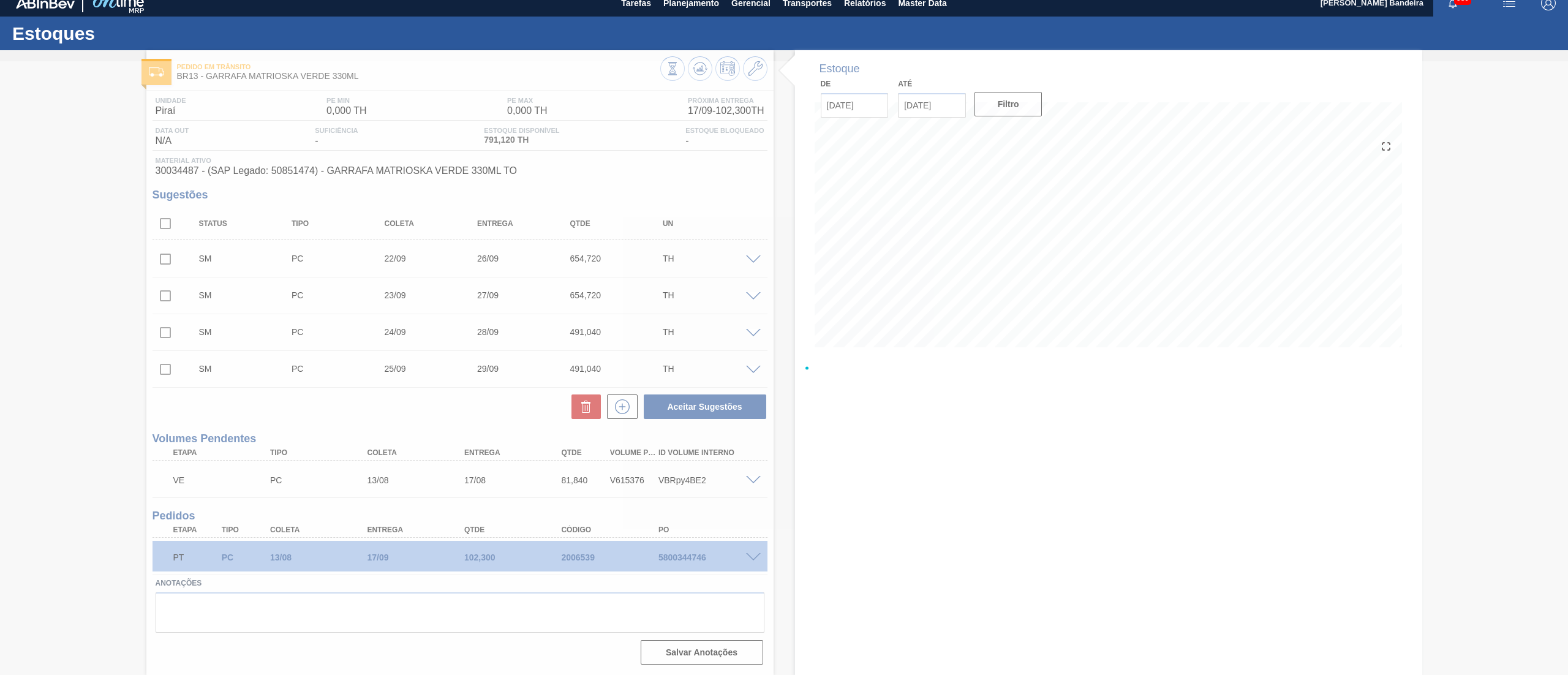
scroll to position [10, 0]
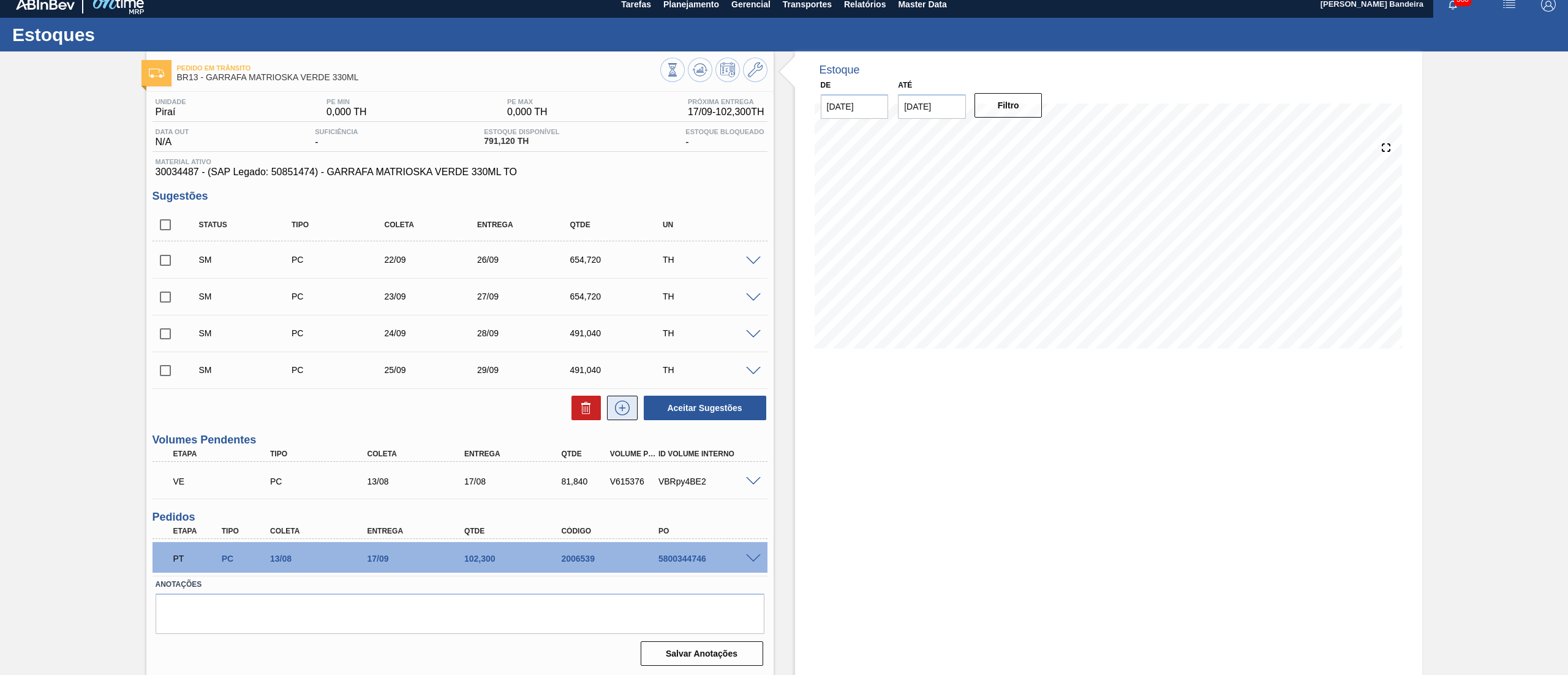
click at [618, 410] on icon at bounding box center [622, 407] width 20 height 15
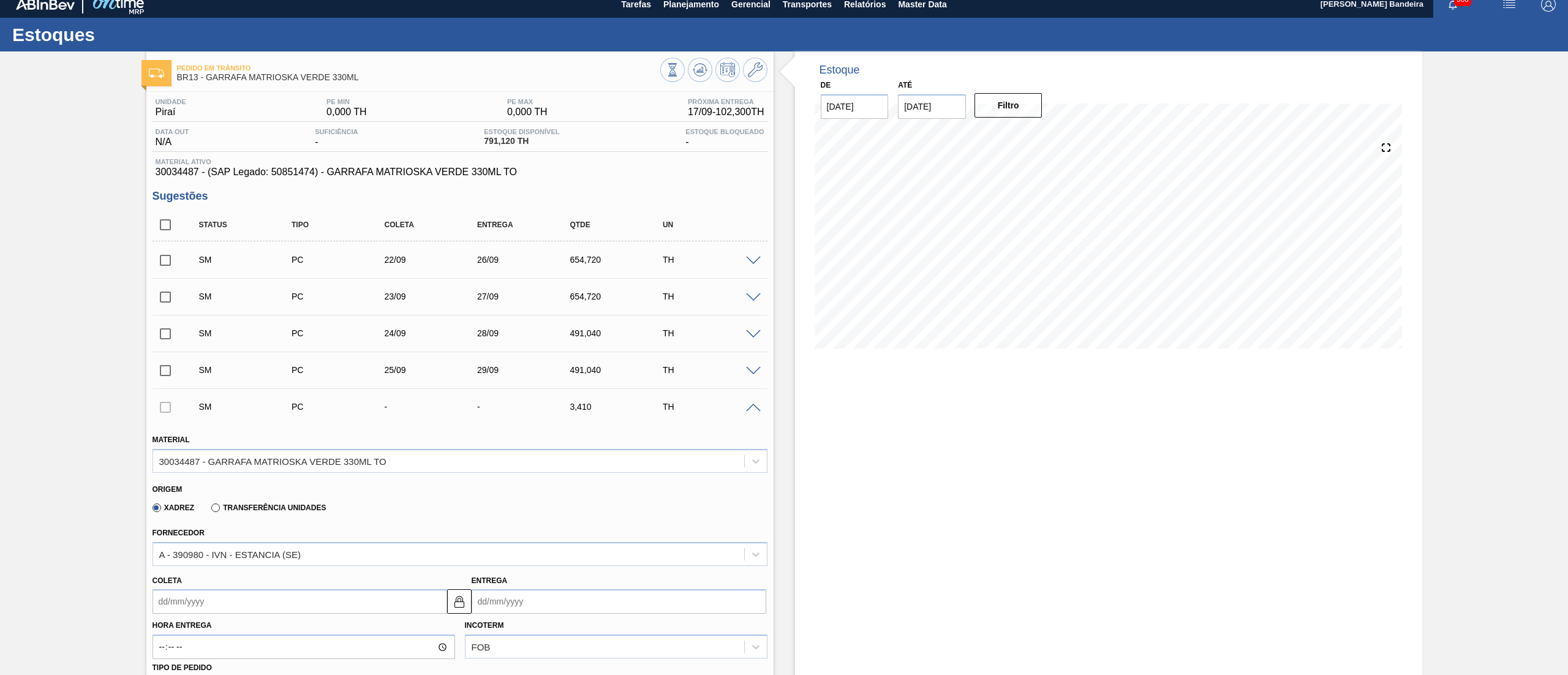
scroll to position [547, 0]
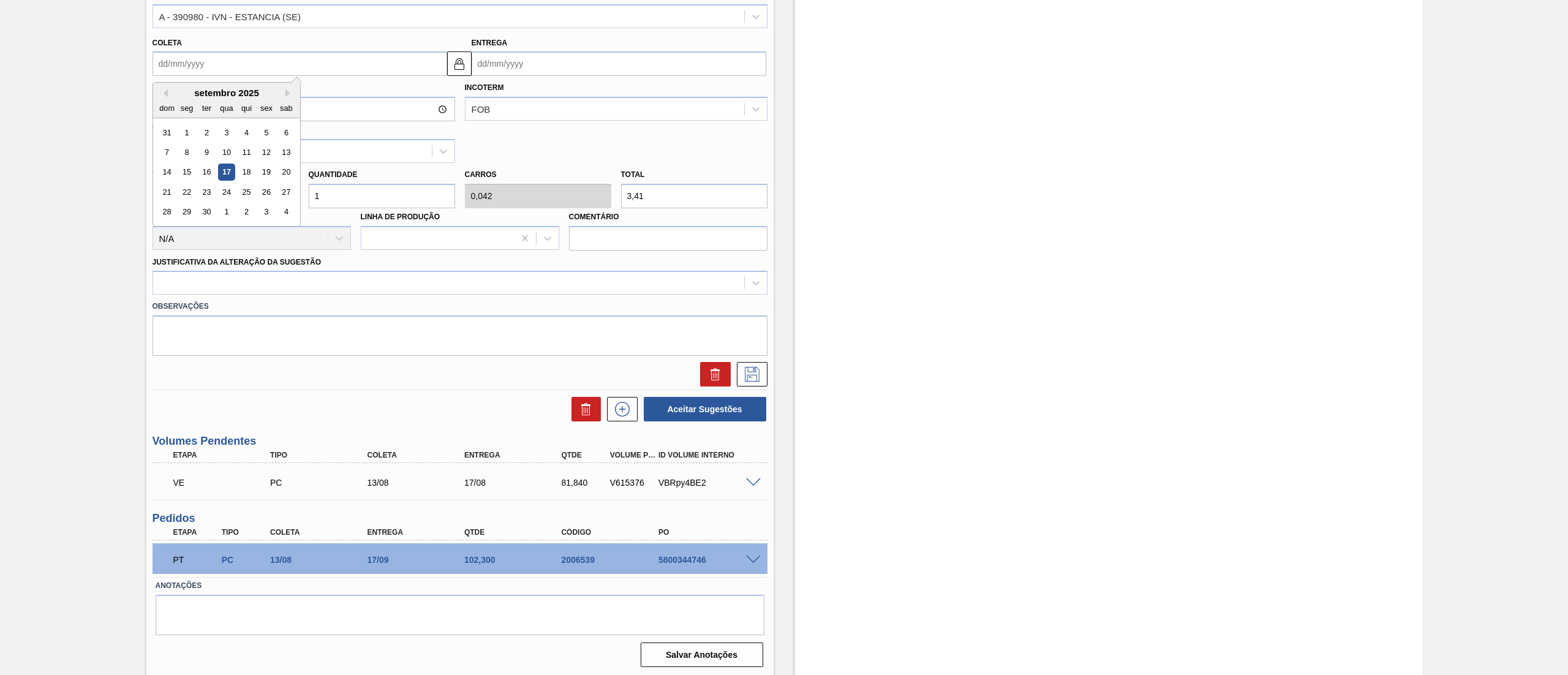
click at [187, 65] on input "Coleta" at bounding box center [299, 63] width 295 height 25
click at [264, 195] on div "26" at bounding box center [266, 192] width 17 height 17
type input "[DATE]"
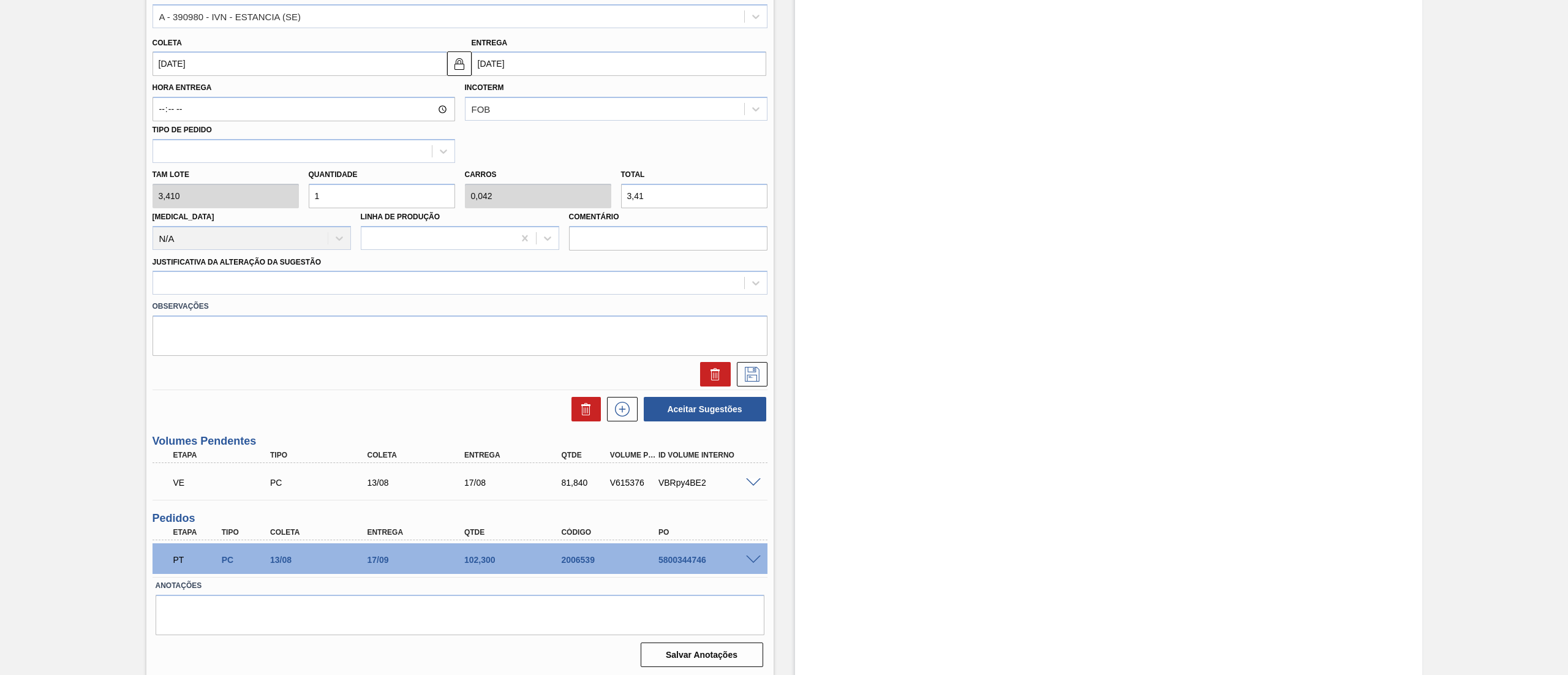
click at [269, 197] on div "Tam lote 3,410 Quantidade 1 Carros 0,042 Total 3,41 [MEDICAL_DATA] N/A Linha de…" at bounding box center [459, 206] width 625 height 88
paste input "44"
type input "144"
type input "6"
type input "491,04"
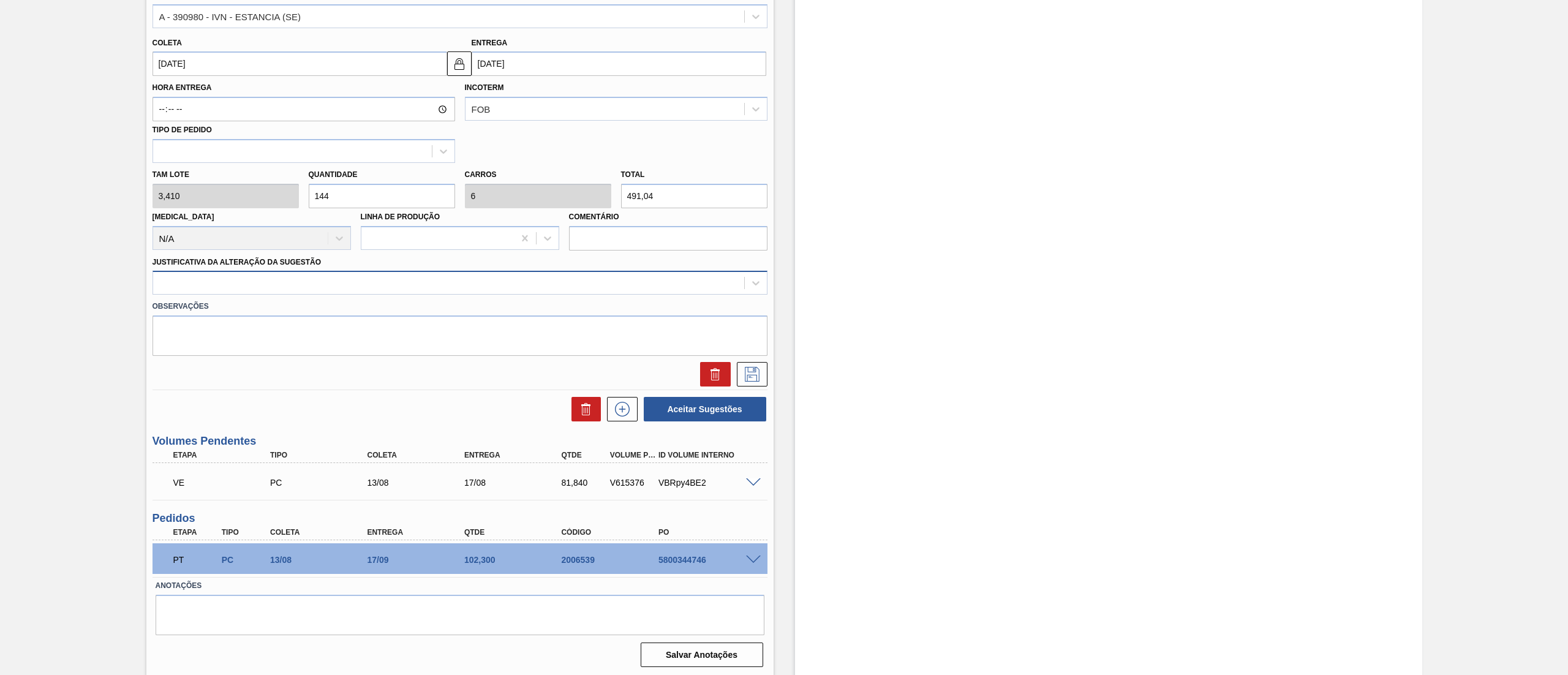
type input "144"
click at [214, 282] on div at bounding box center [448, 282] width 591 height 18
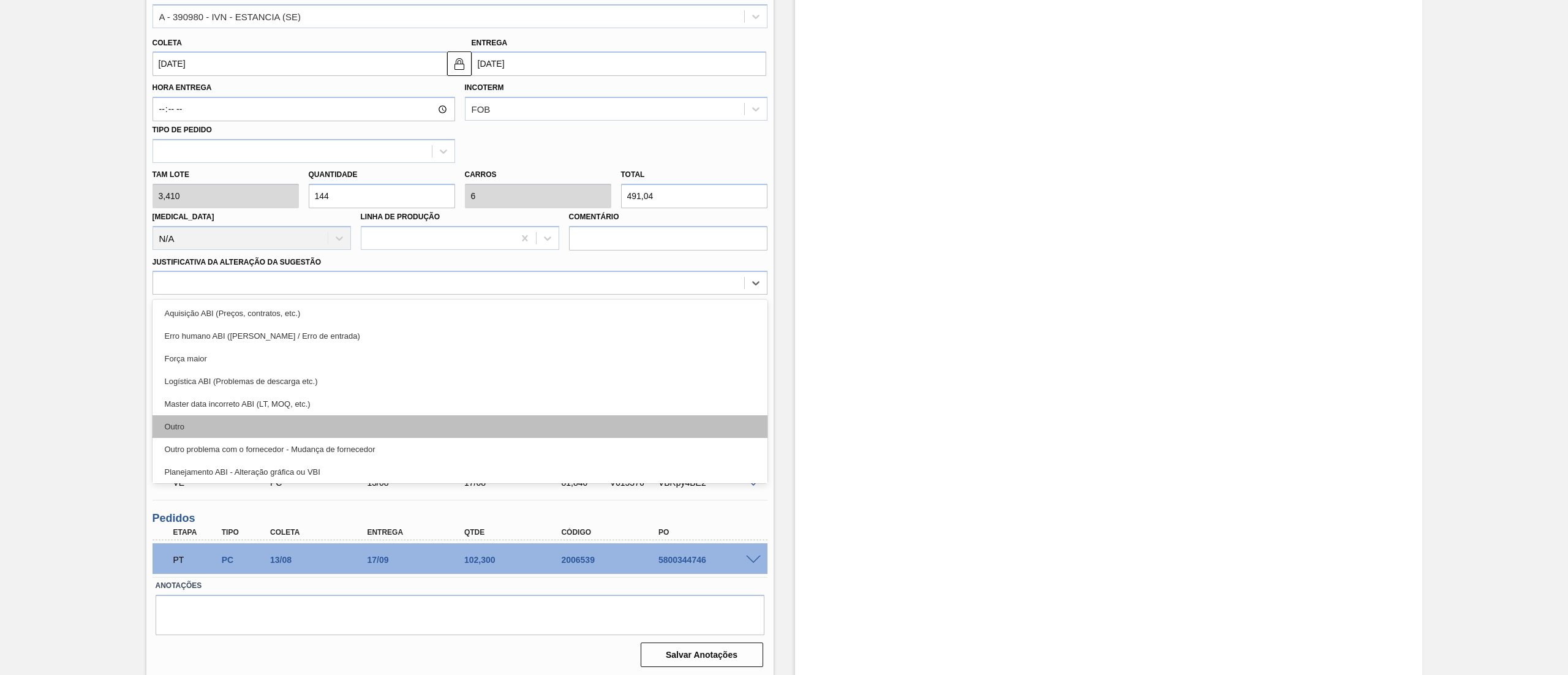
click at [200, 423] on div "Outro" at bounding box center [459, 426] width 615 height 22
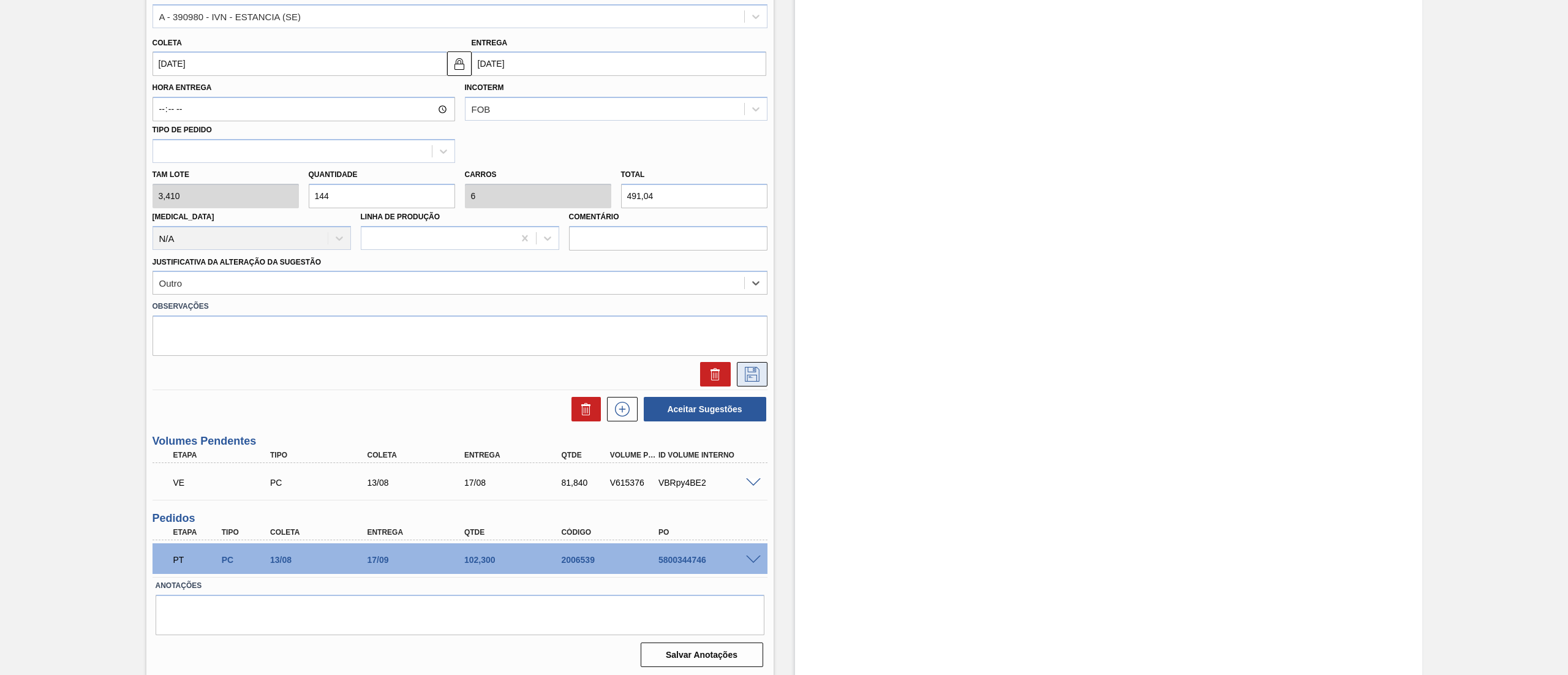
click at [748, 381] on button at bounding box center [752, 374] width 31 height 25
click at [756, 376] on icon at bounding box center [752, 374] width 20 height 15
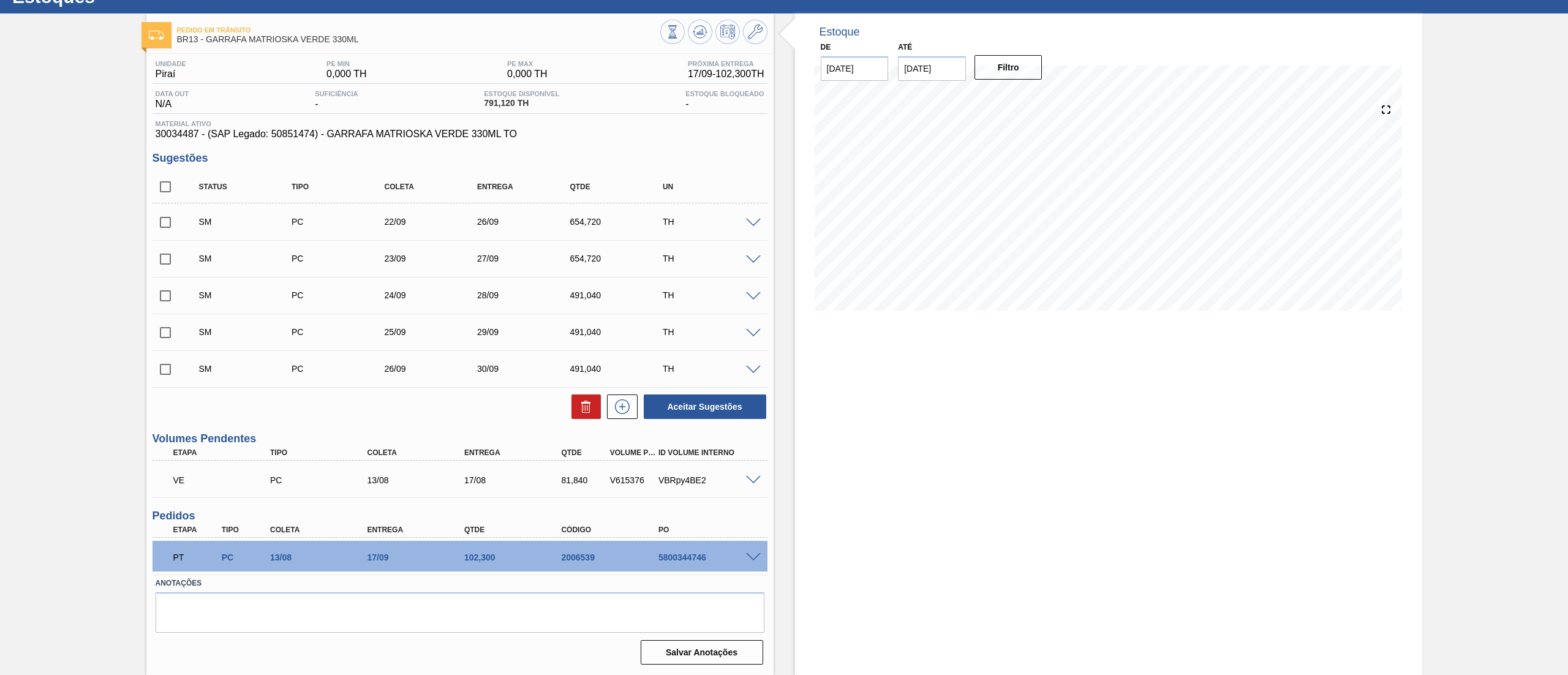
scroll to position [46, 0]
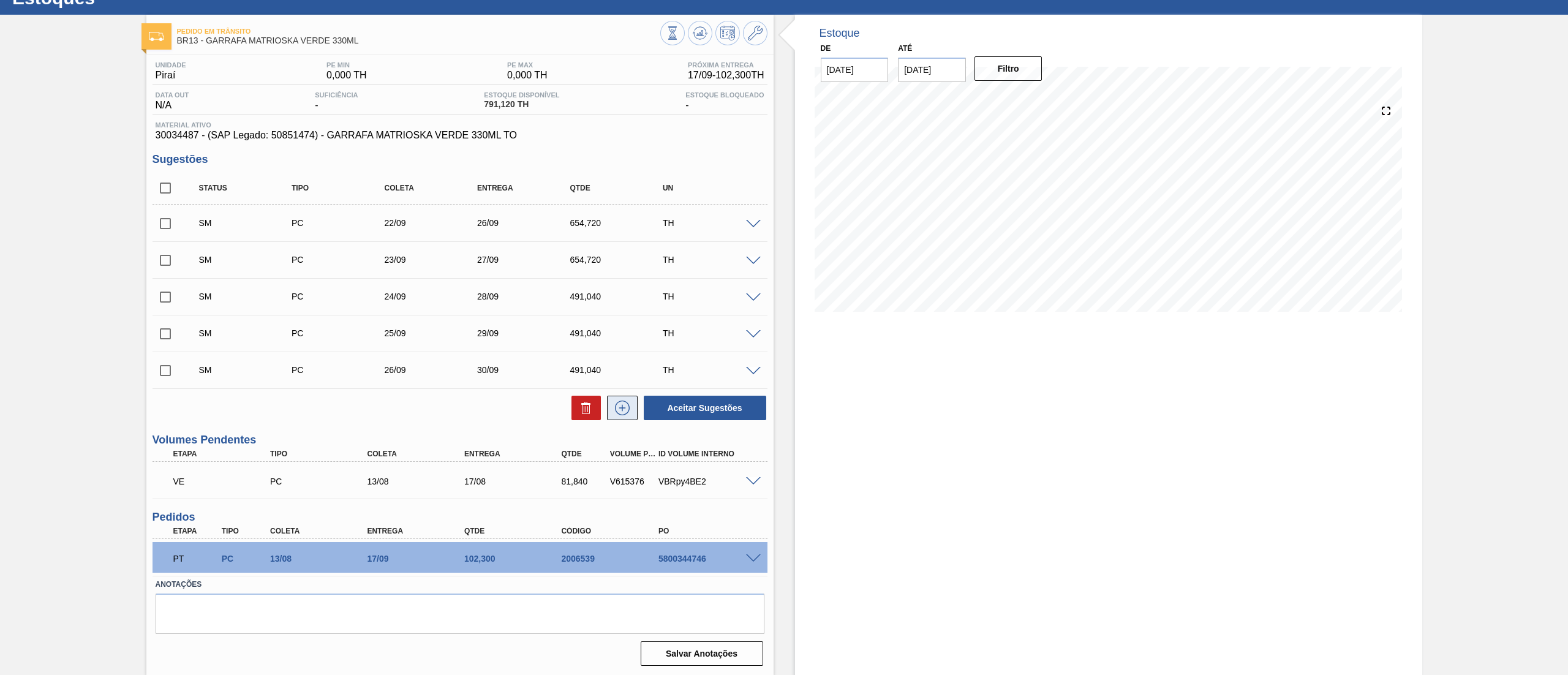
click at [625, 409] on icon at bounding box center [622, 407] width 20 height 15
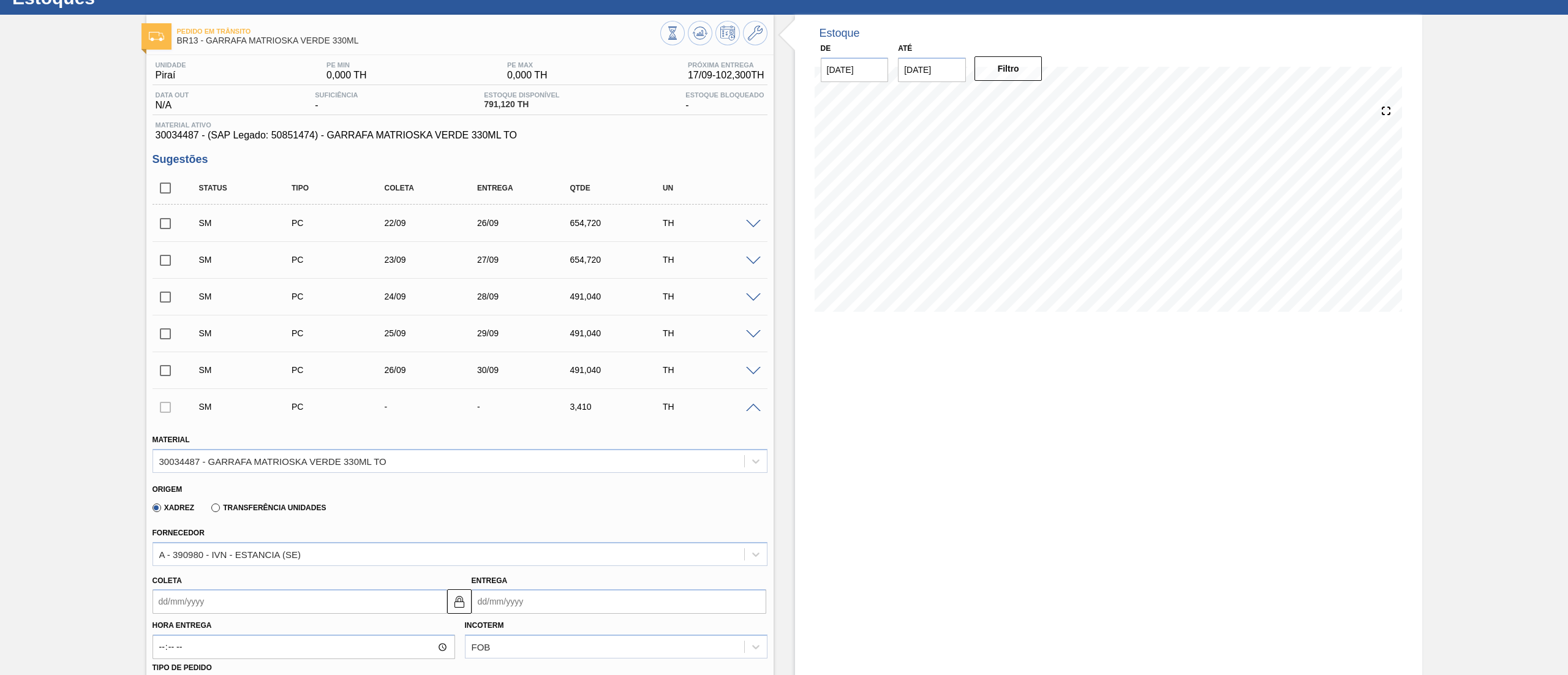
click at [243, 606] on input "Coleta" at bounding box center [299, 601] width 295 height 25
click at [282, 551] on div "27" at bounding box center [286, 546] width 17 height 17
type input "[DATE]"
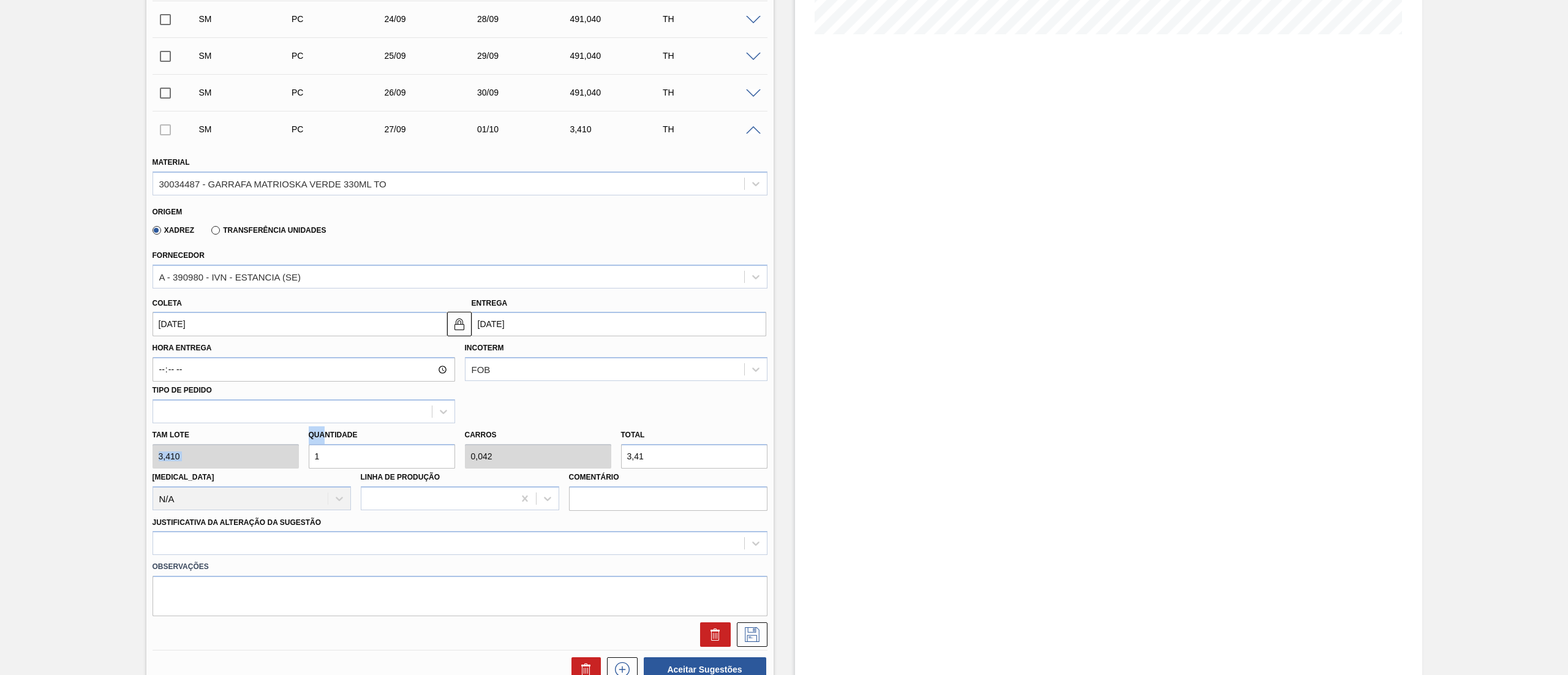
drag, startPoint x: 273, startPoint y: 442, endPoint x: 229, endPoint y: 440, distance: 44.0
click at [229, 440] on div "Tam lote 3,410 Quantidade 1 Carros 0,042 Total 3,41 [MEDICAL_DATA] N/A Linha de…" at bounding box center [459, 467] width 625 height 88
click at [342, 455] on input "1" at bounding box center [381, 456] width 147 height 25
click at [249, 464] on div "Tam lote 3,410 Quantidade 1 Carros 0,042 Total 3,41 [MEDICAL_DATA] N/A Linha de…" at bounding box center [459, 467] width 625 height 88
paste input "92"
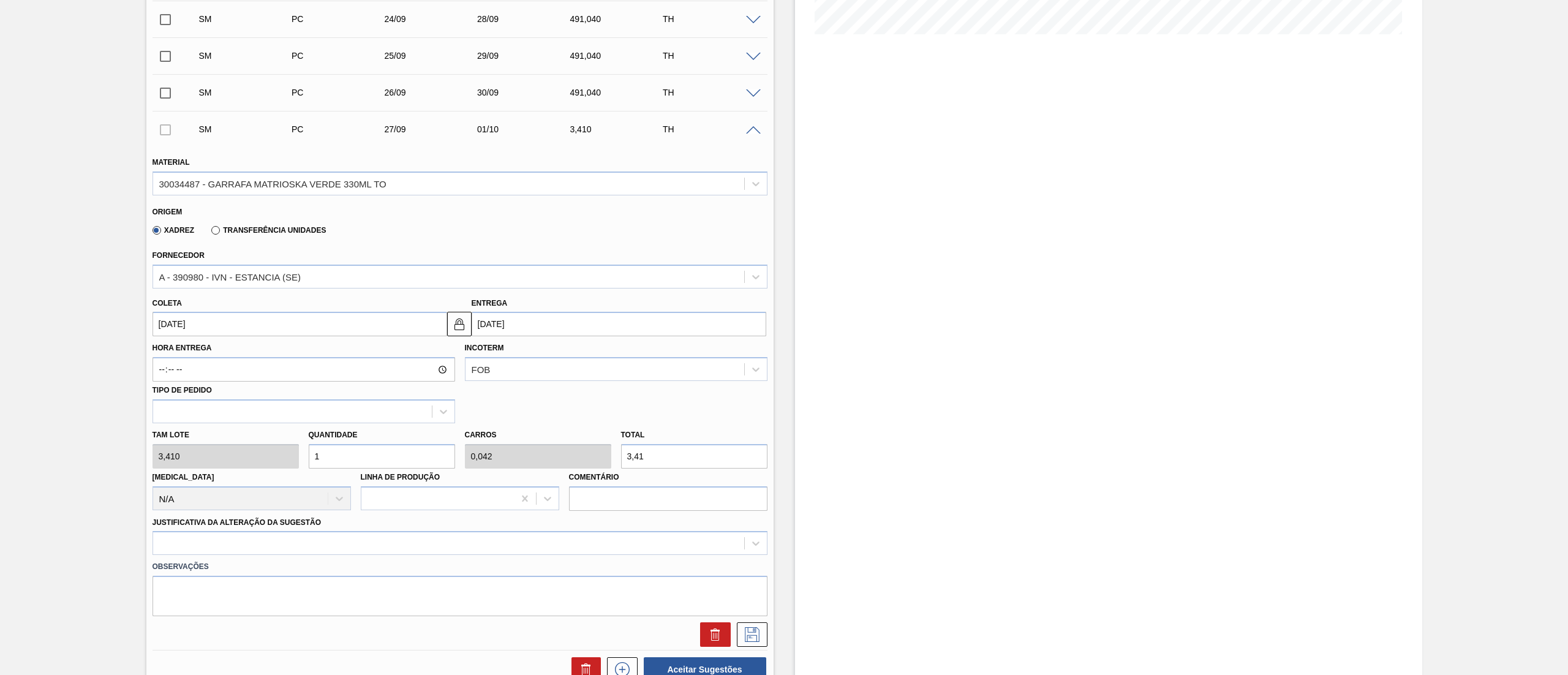
type input "192"
type input "8"
type input "654,72"
type input "192"
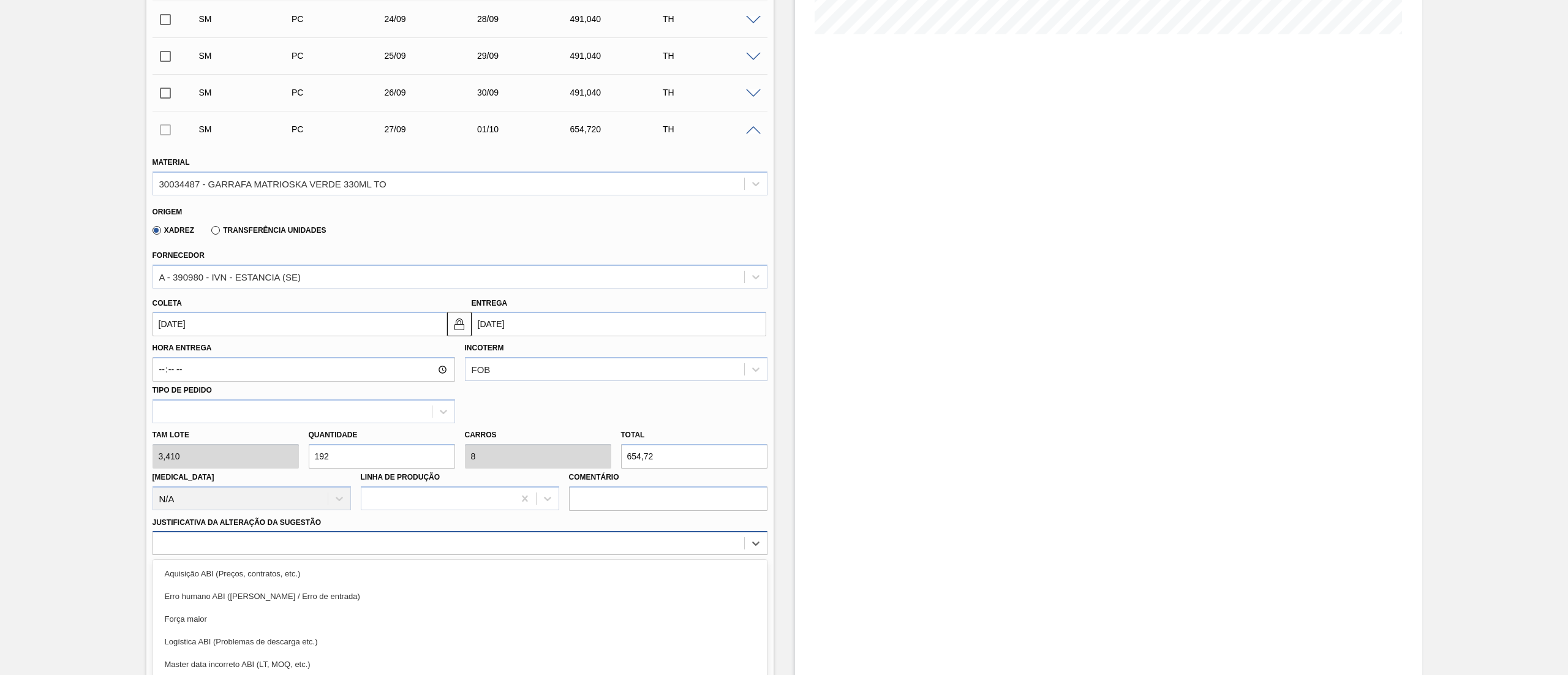
click at [243, 544] on div "option Aquisição ABI (Preços, contratos, etc.) focused, 1 of 18. 18 results ava…" at bounding box center [459, 543] width 615 height 24
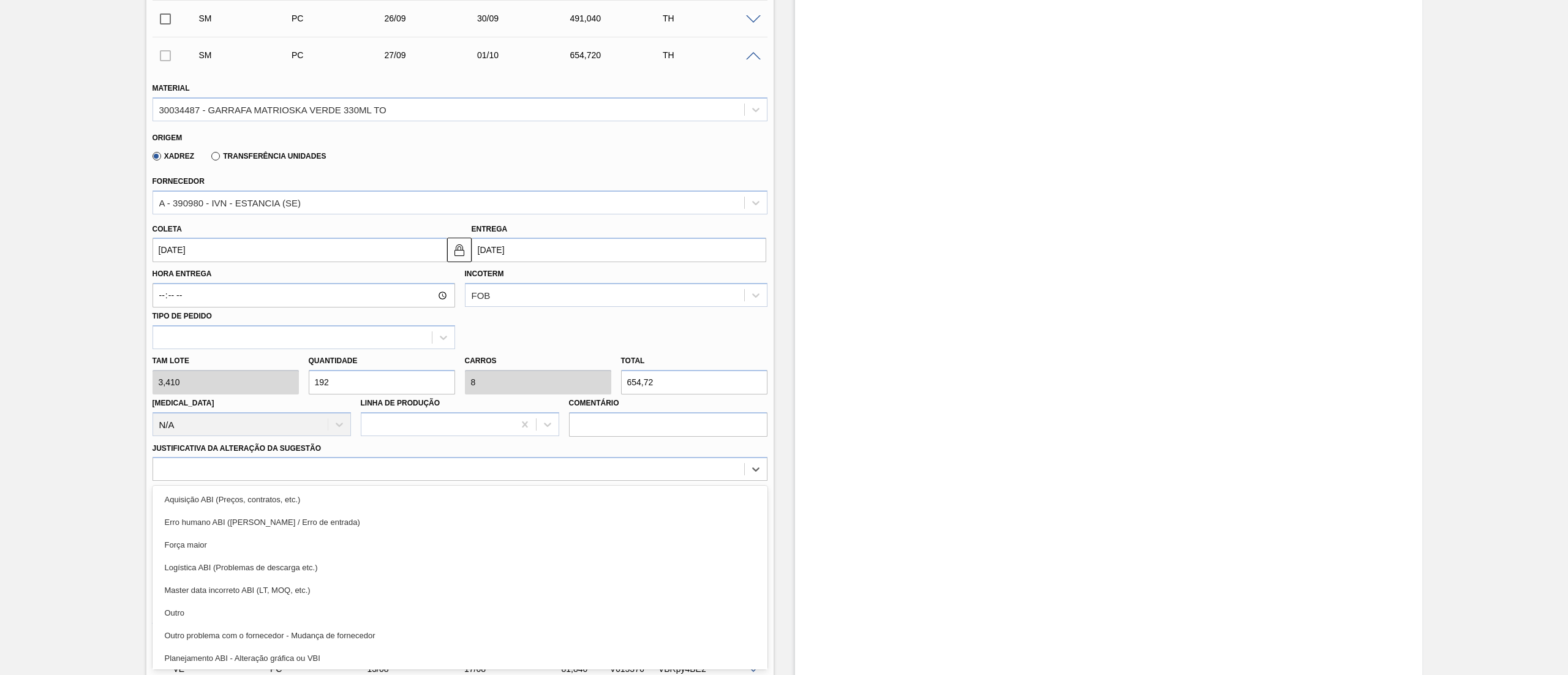
click at [281, 262] on input "[DATE]" at bounding box center [299, 250] width 295 height 25
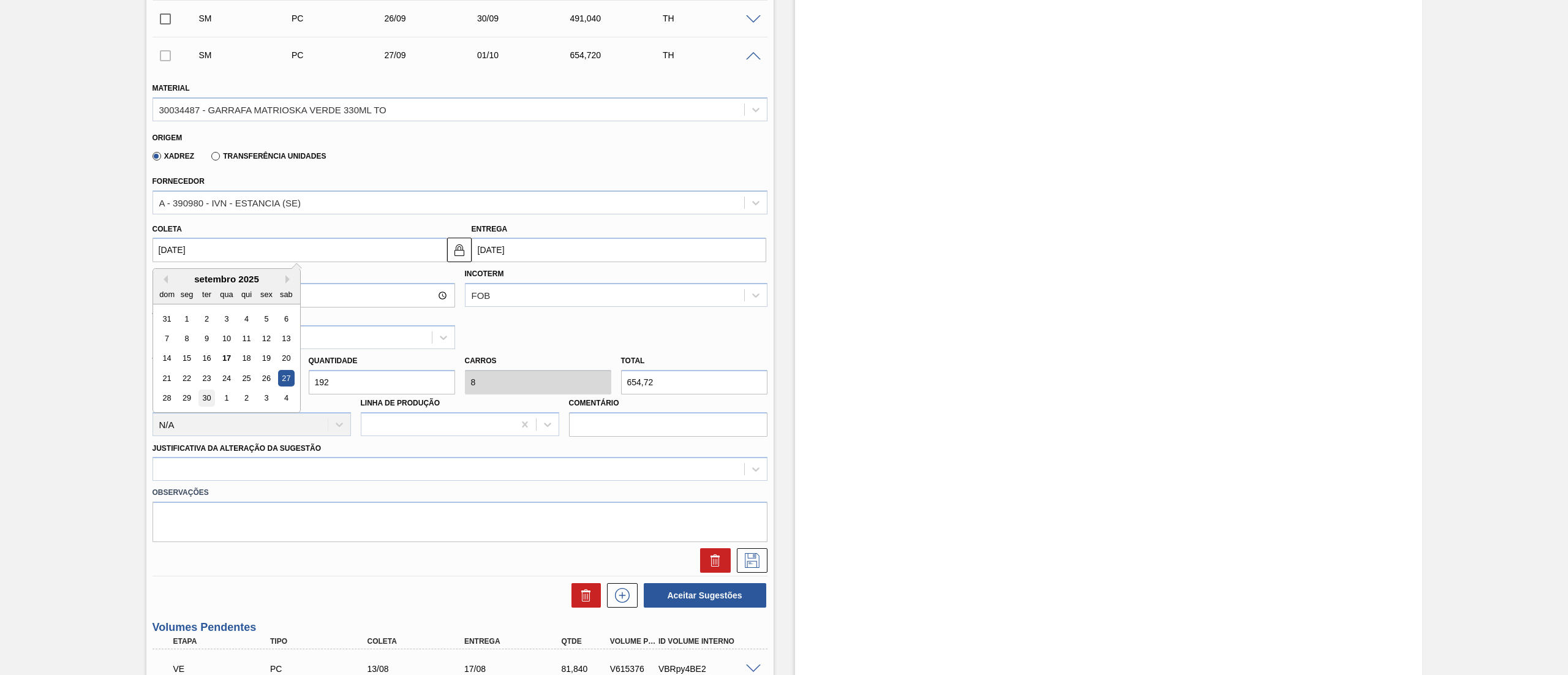
click at [210, 404] on div "30" at bounding box center [206, 398] width 17 height 17
type input "[DATE]"
click at [229, 474] on div at bounding box center [448, 469] width 591 height 18
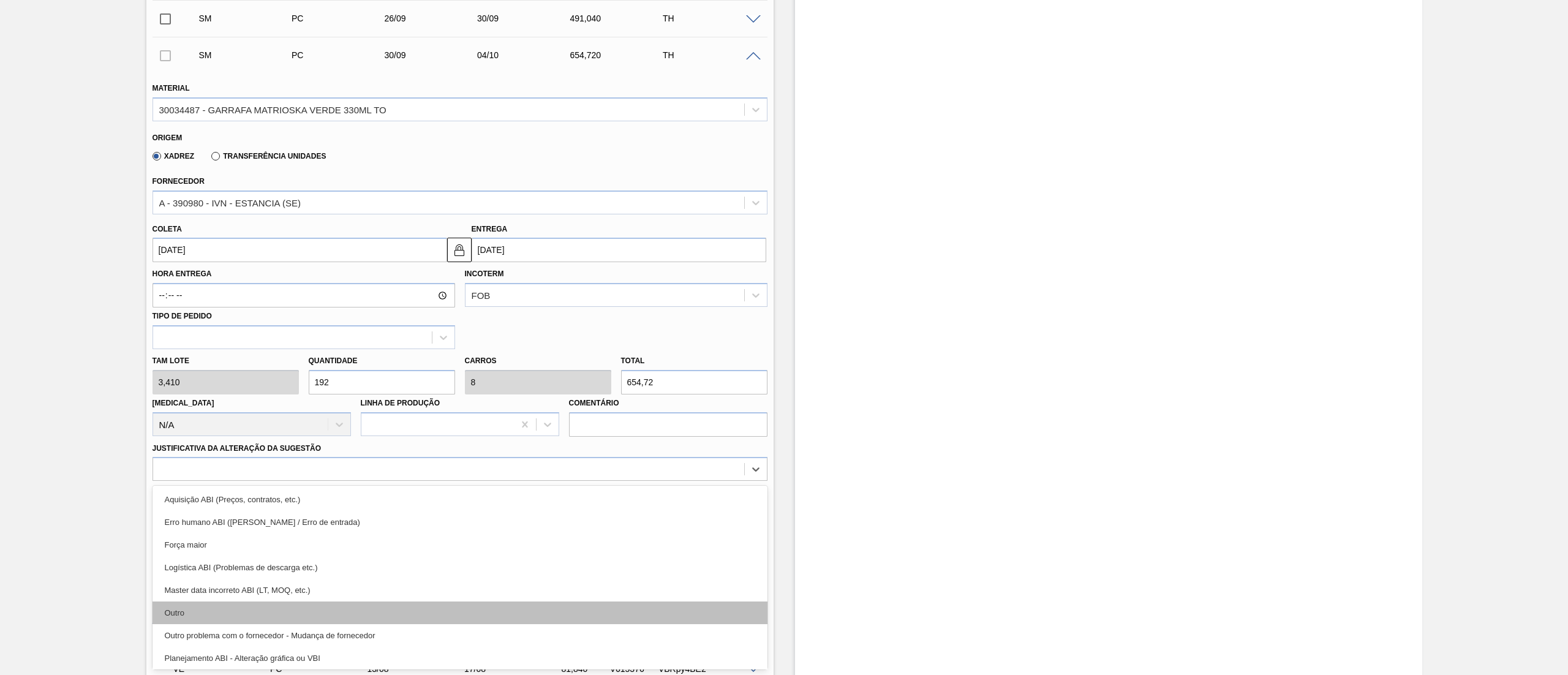
click at [230, 604] on div "Outro" at bounding box center [459, 613] width 615 height 22
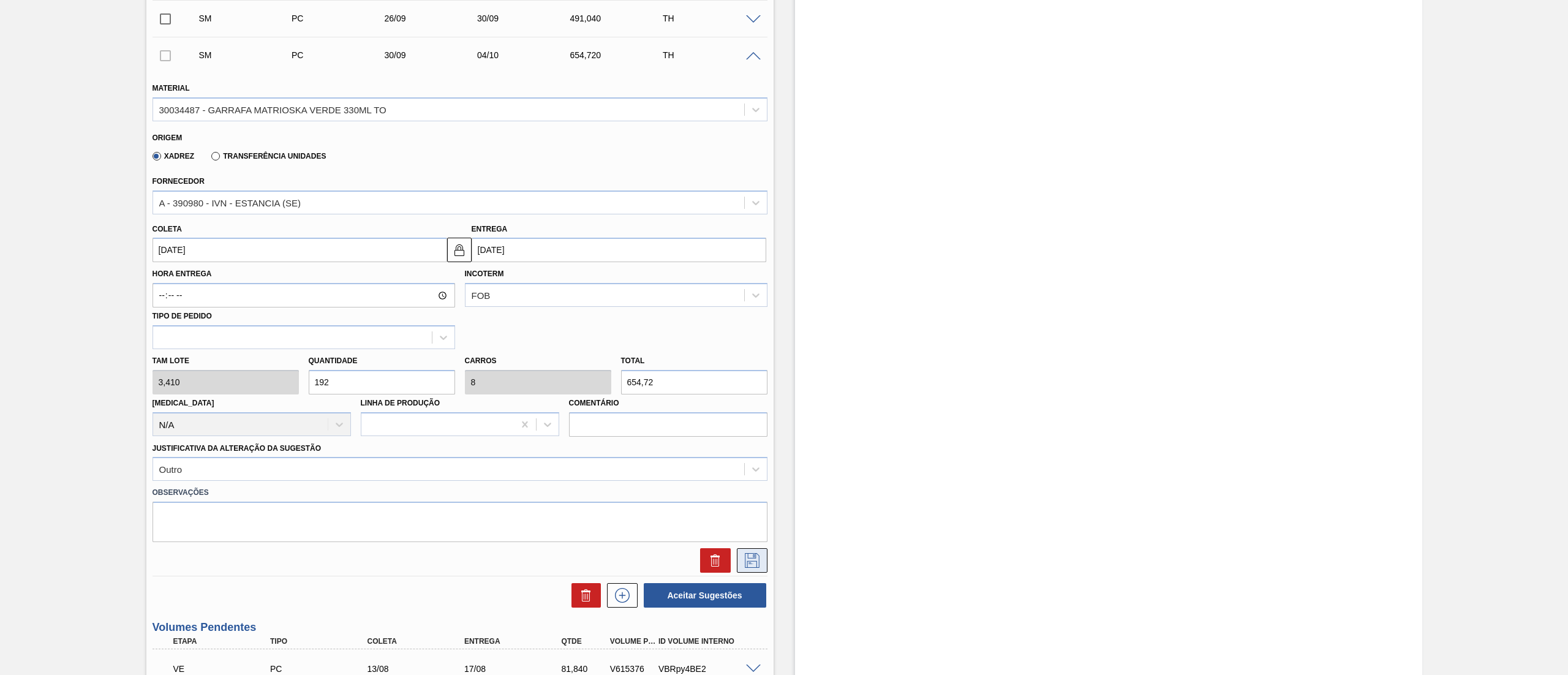
click at [748, 554] on icon at bounding box center [752, 560] width 20 height 15
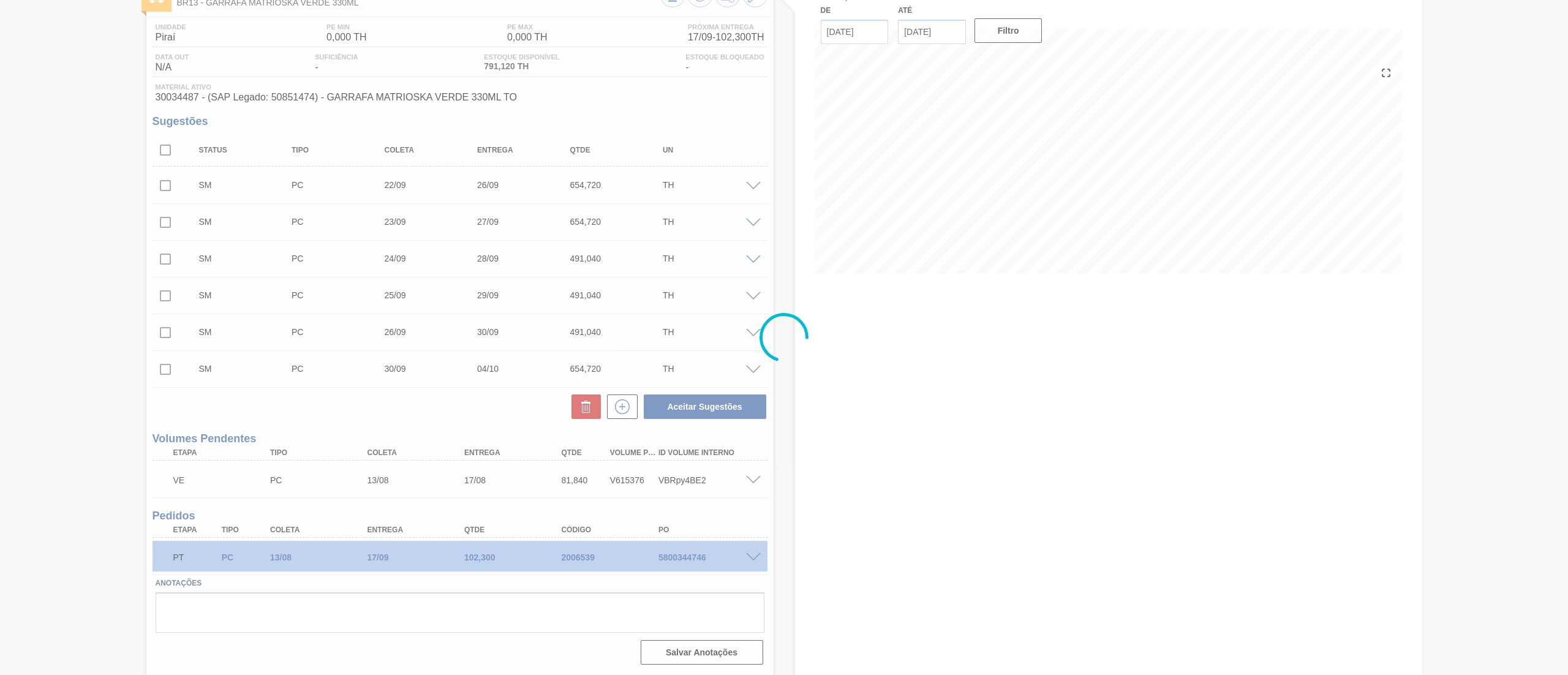
scroll to position [83, 0]
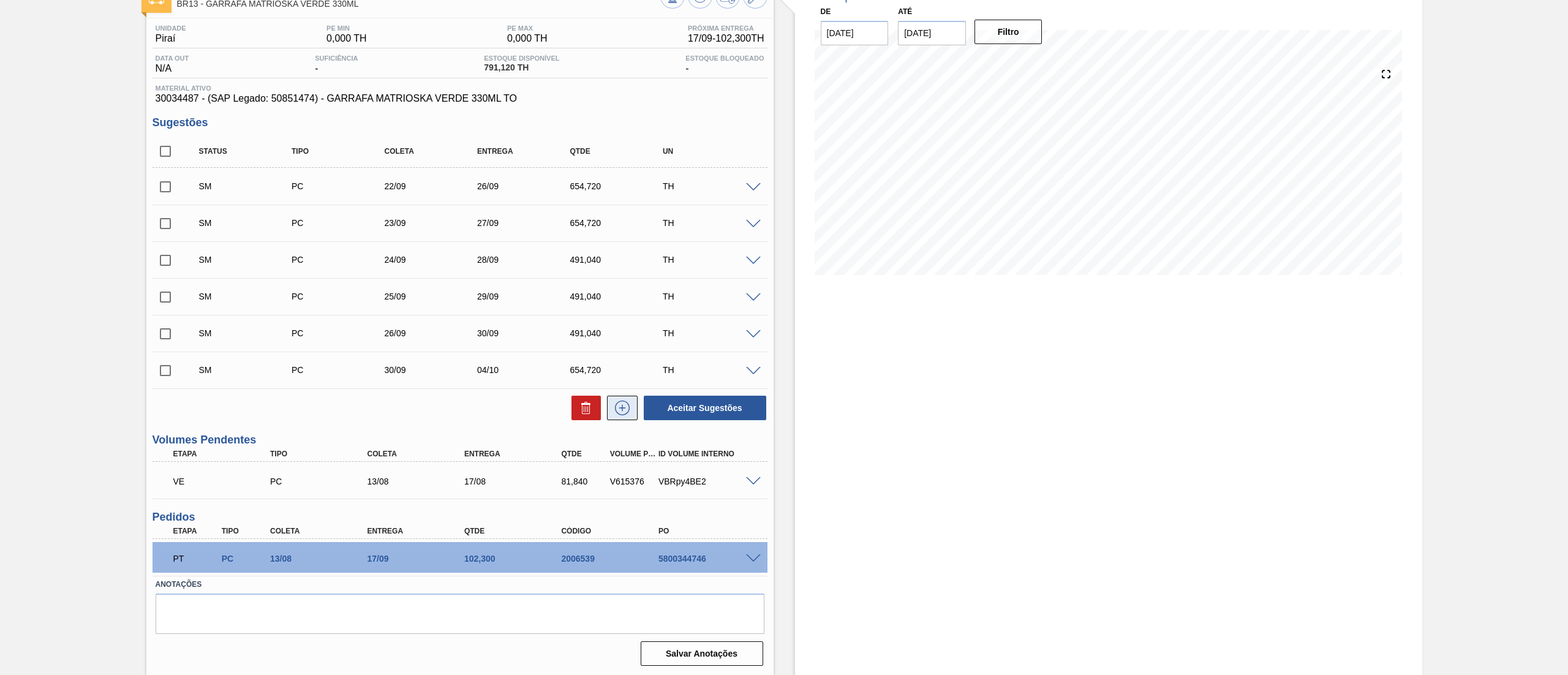
click at [628, 410] on icon at bounding box center [622, 407] width 20 height 15
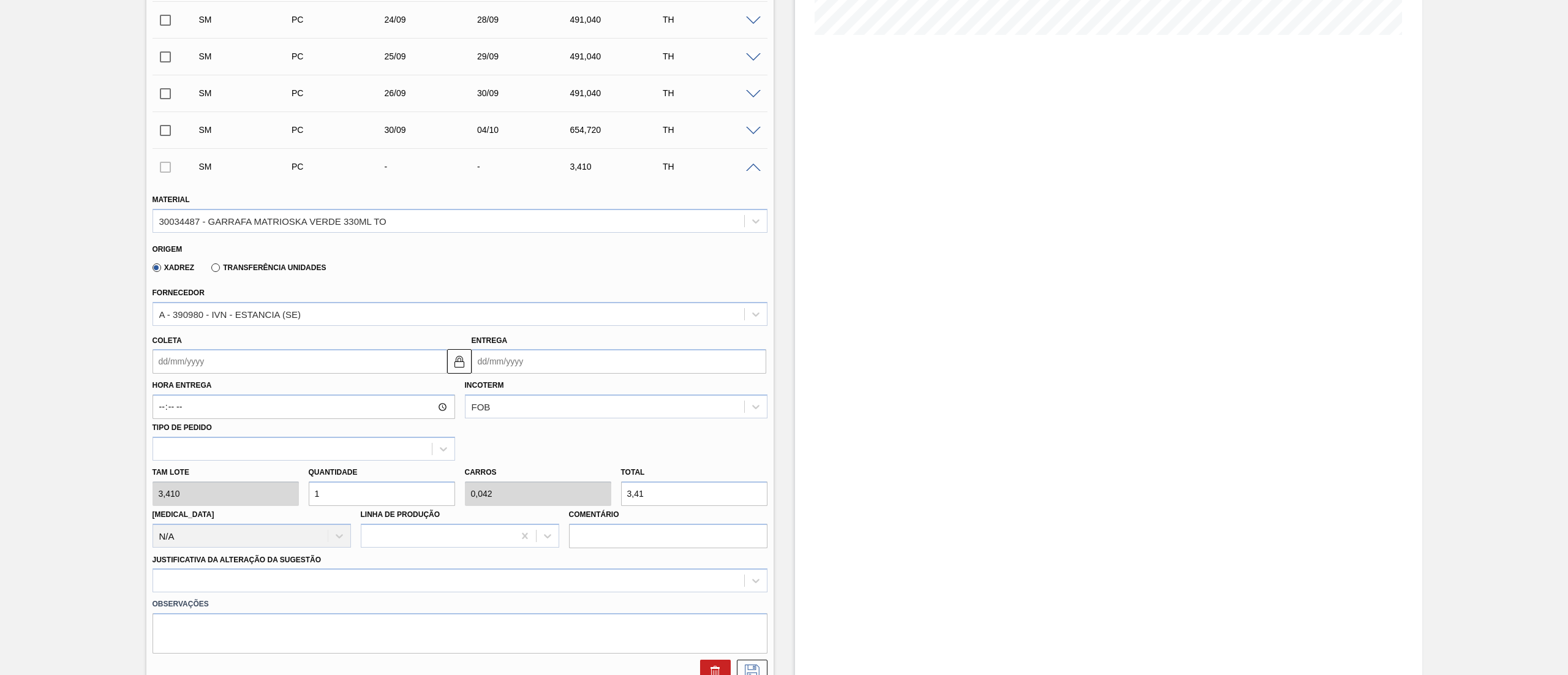
scroll to position [326, 0]
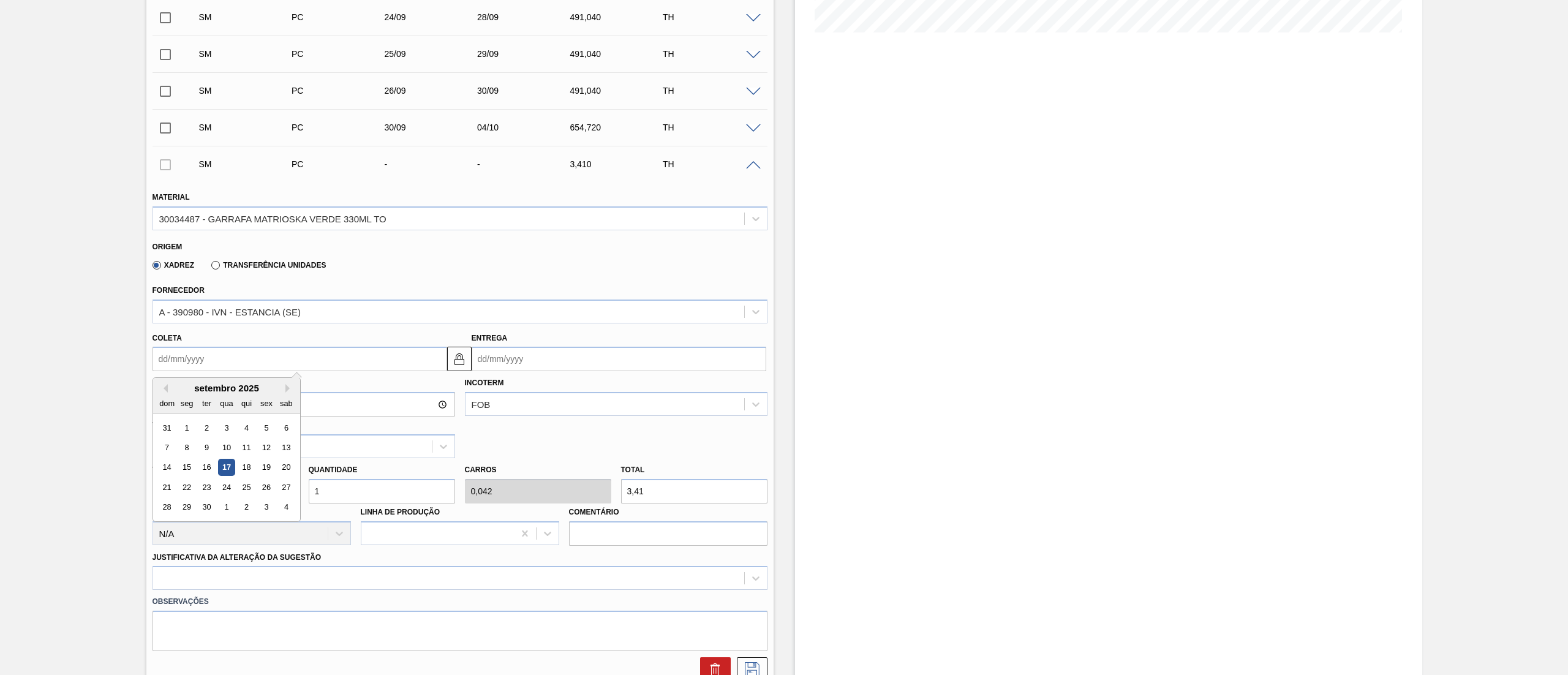
click at [203, 364] on input "Coleta" at bounding box center [299, 358] width 295 height 25
click at [187, 499] on div "29" at bounding box center [187, 507] width 17 height 17
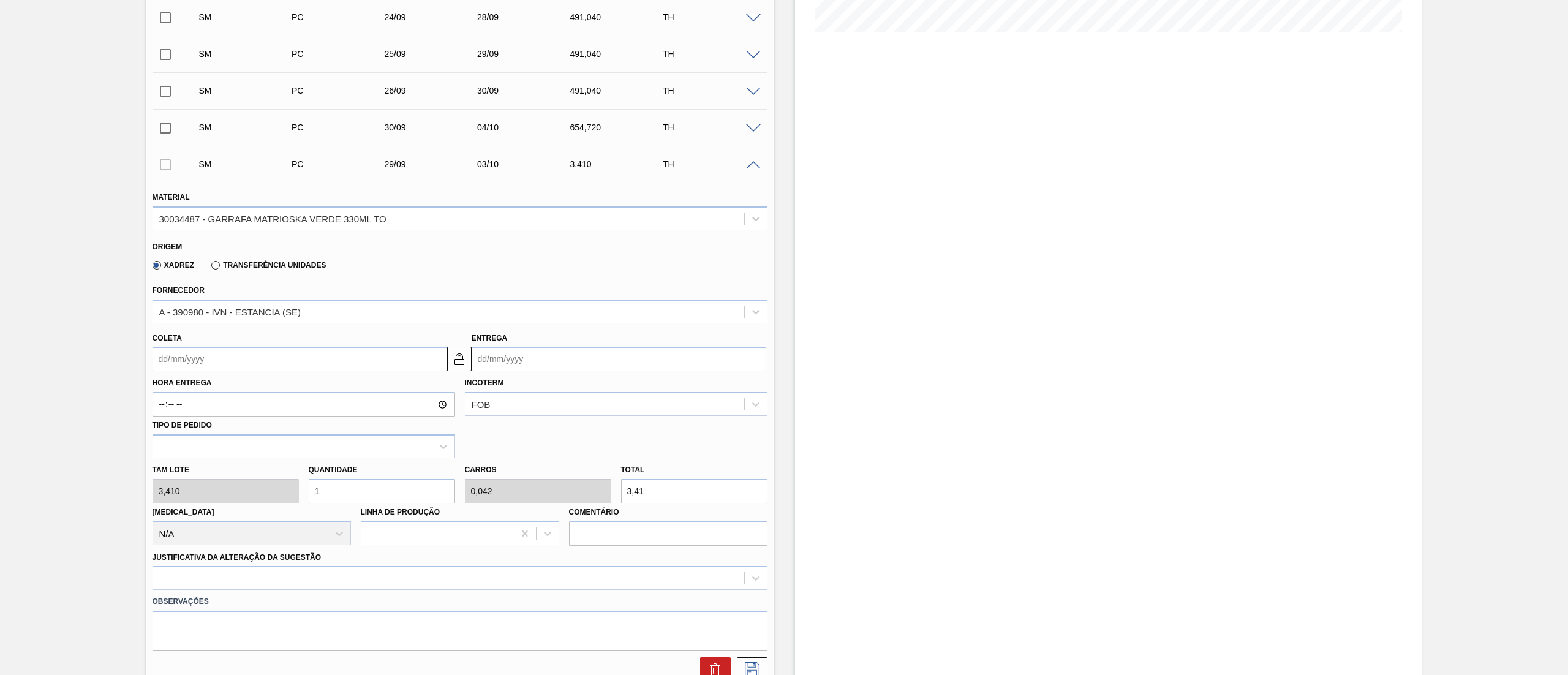
type input "[DATE]"
click at [243, 497] on div "Tam lote 3,410 Quantidade 1 Carros 0,042 Total 3,41 [MEDICAL_DATA] N/A Linha de…" at bounding box center [459, 501] width 625 height 88
paste input "68"
type input "168"
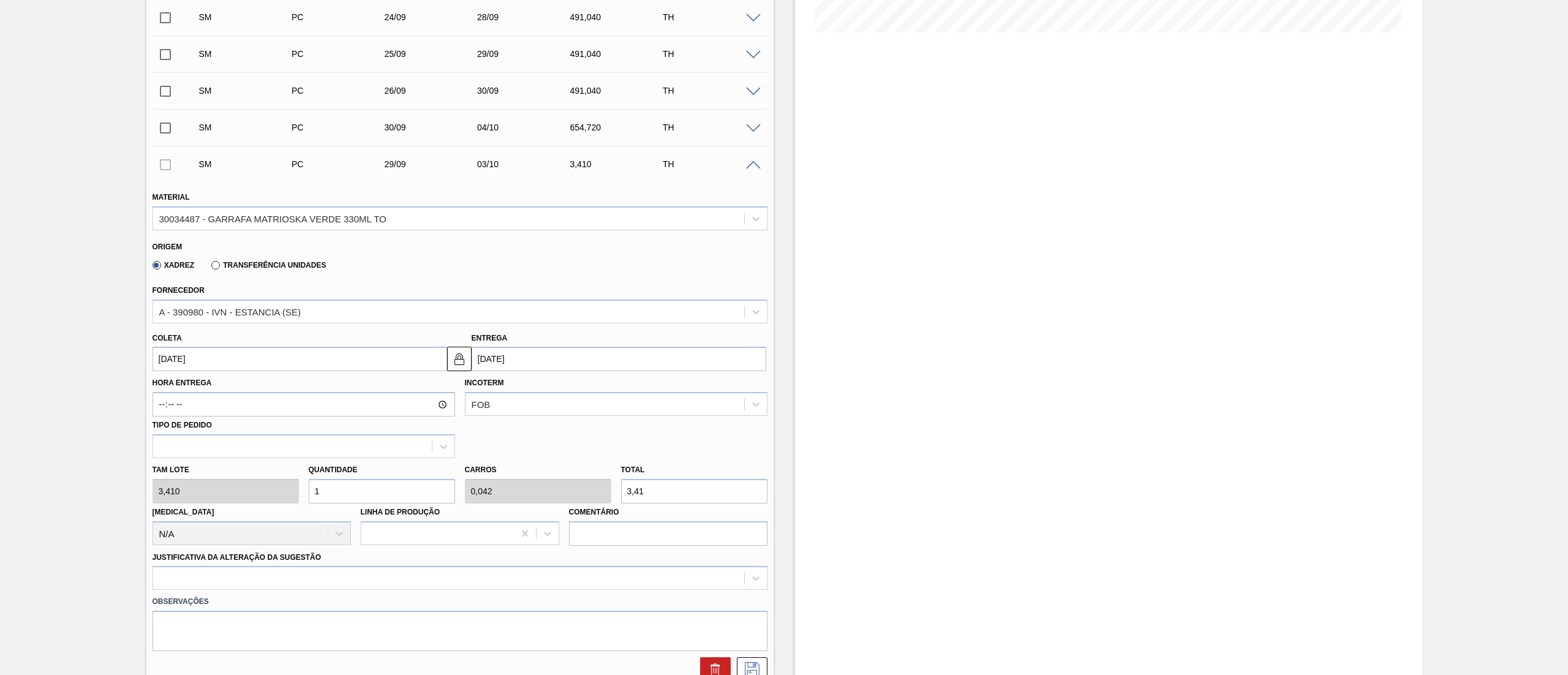
type input "7"
type input "572,88"
type input "168"
click at [259, 587] on div at bounding box center [459, 578] width 615 height 24
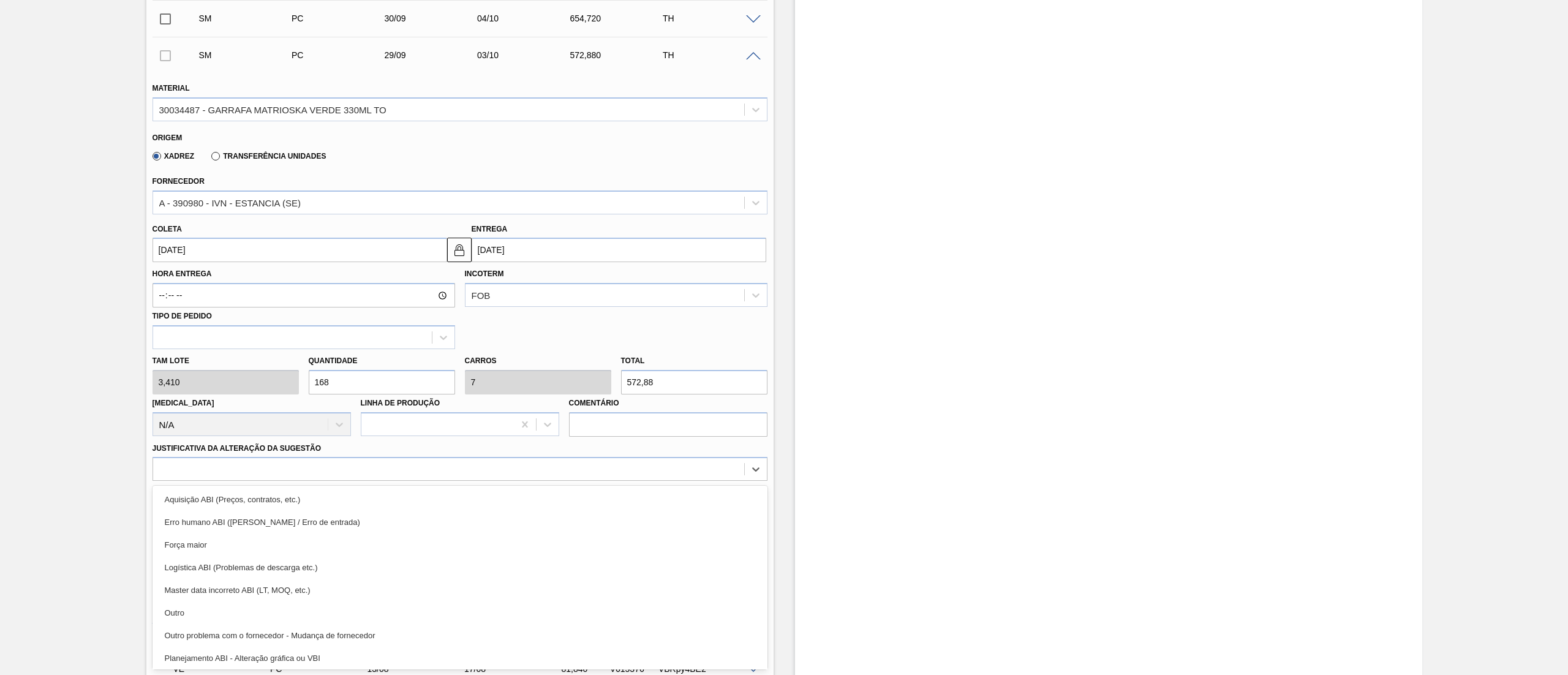
click at [231, 622] on div "Outro" at bounding box center [459, 613] width 615 height 22
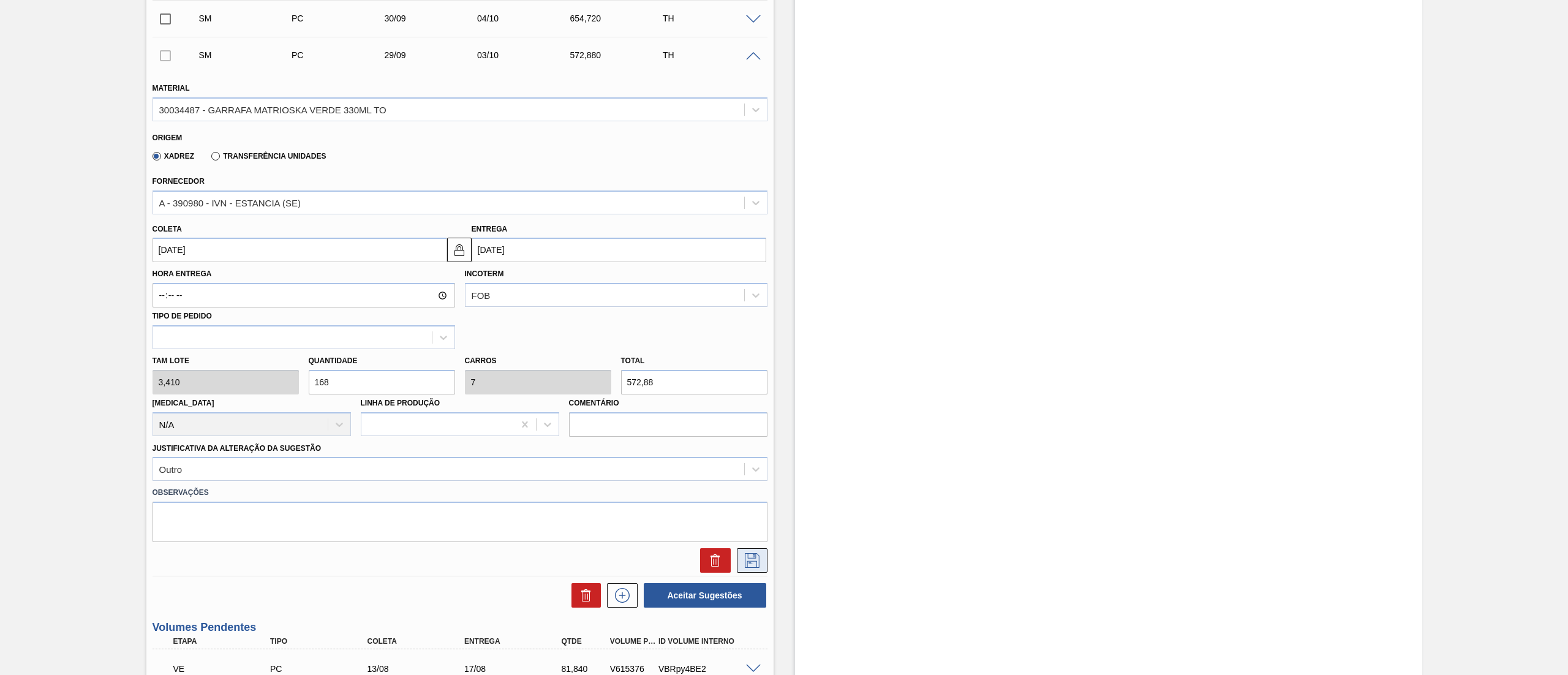
click at [757, 567] on icon at bounding box center [752, 560] width 15 height 15
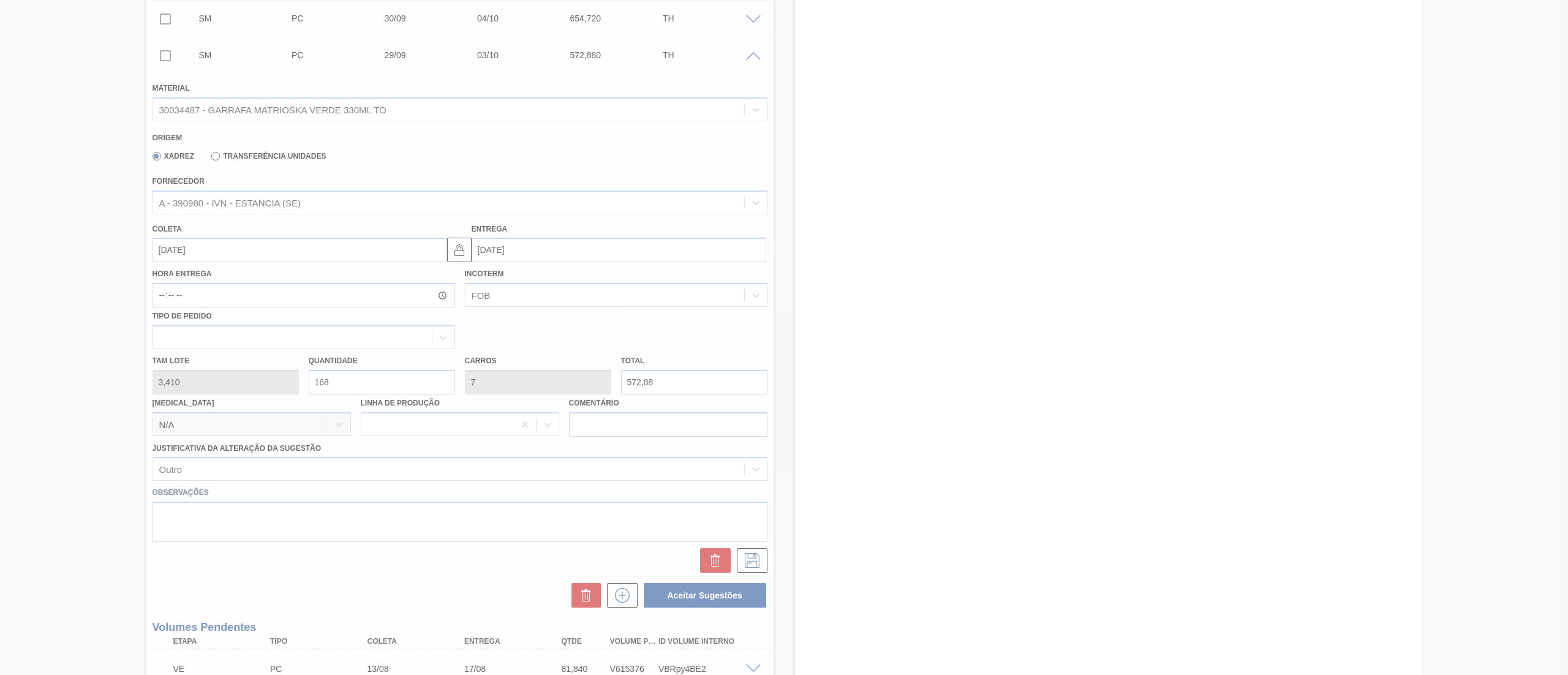
scroll to position [120, 0]
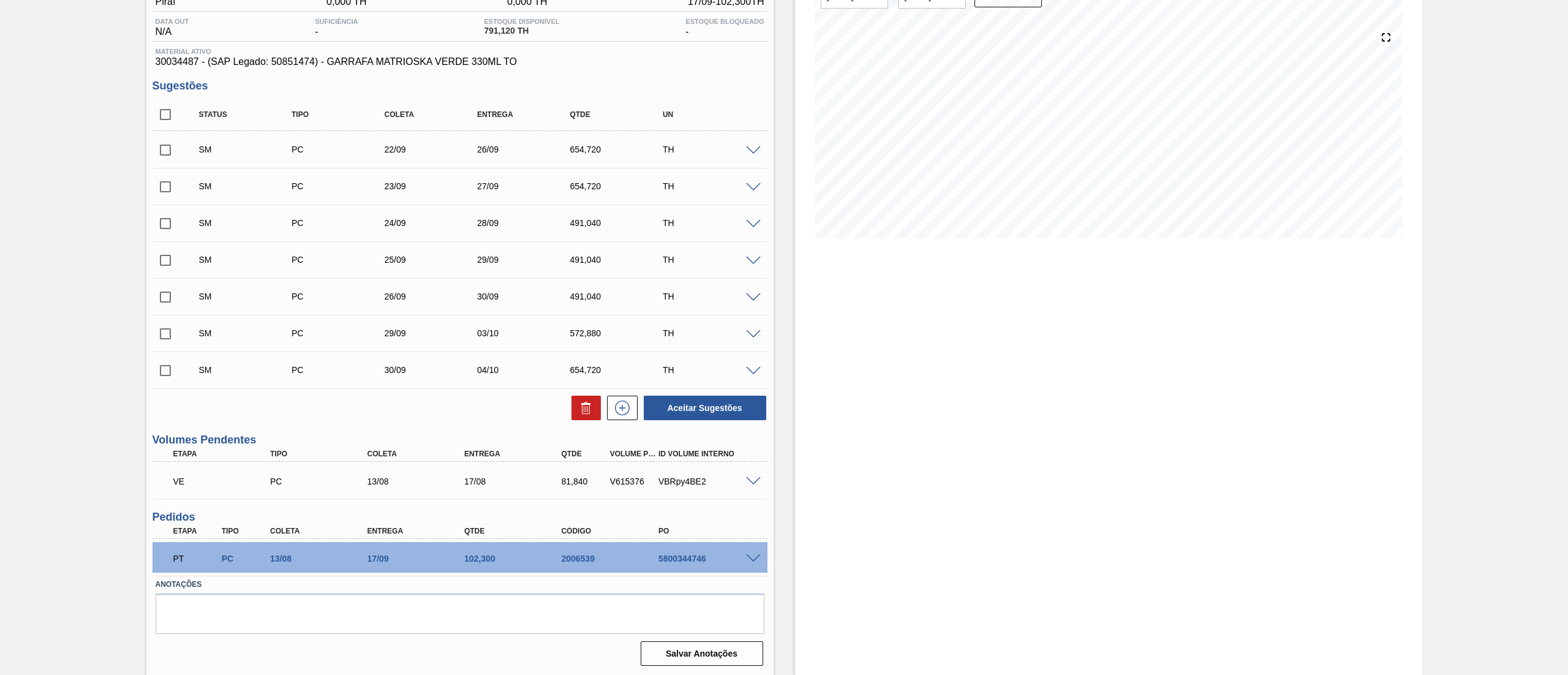
click at [165, 119] on input "checkbox" at bounding box center [165, 114] width 26 height 26
checkbox input "true"
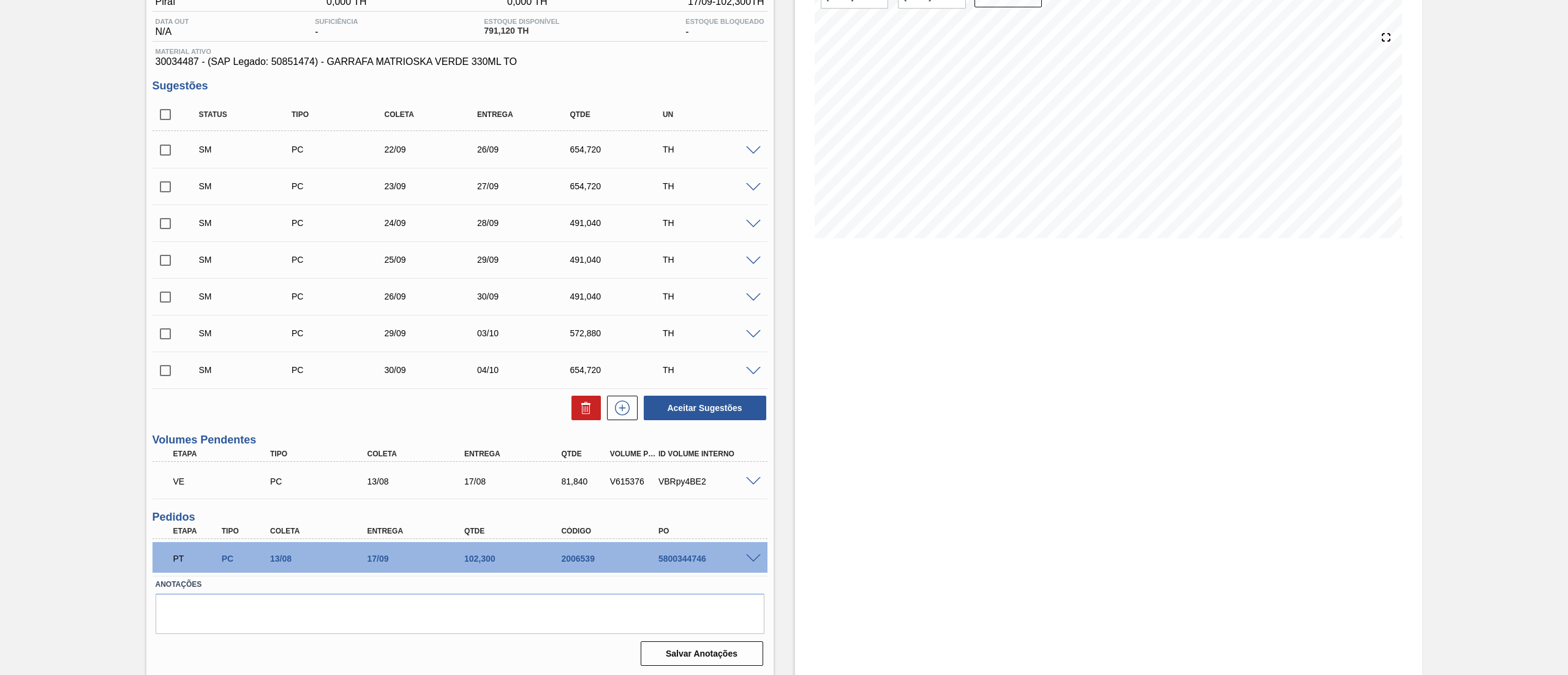
checkbox input "true"
click at [708, 400] on button "Aceitar Sugestões" at bounding box center [705, 407] width 123 height 25
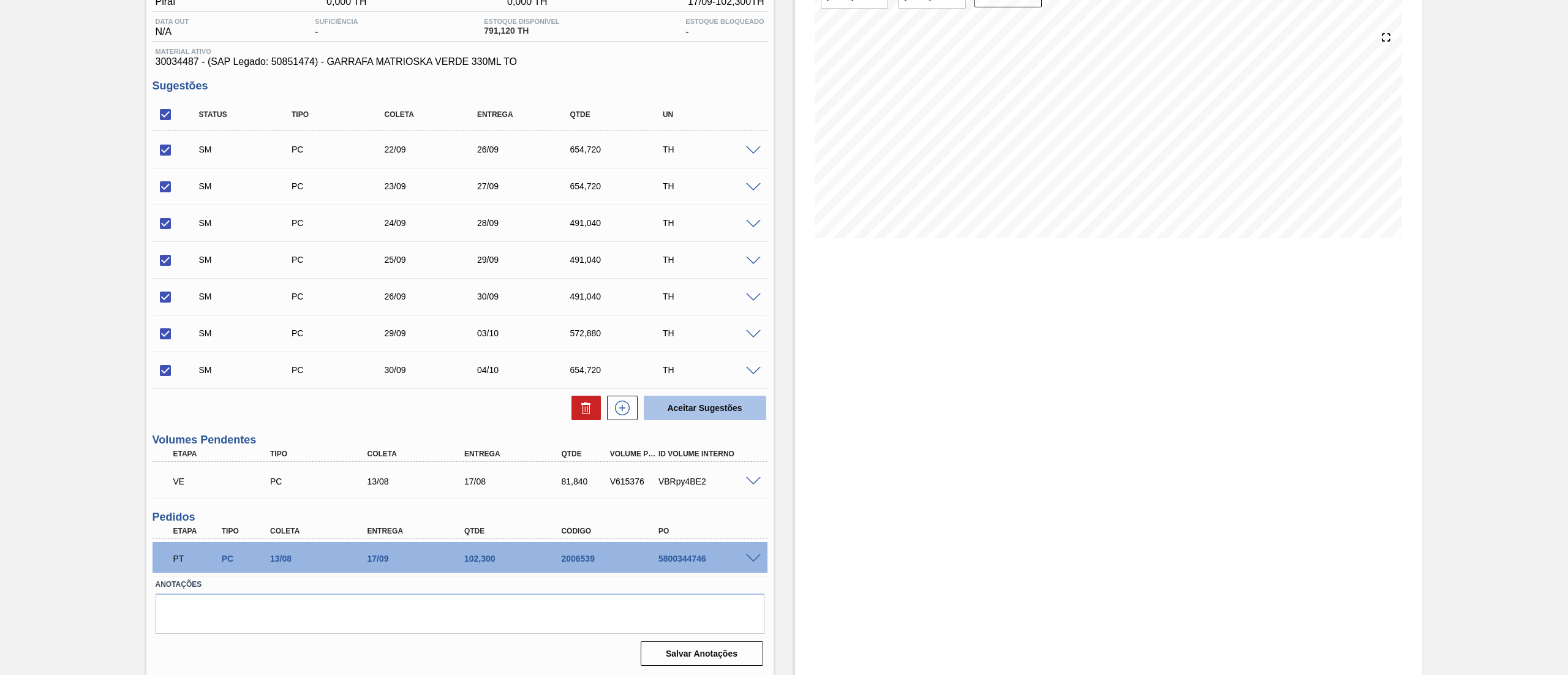
checkbox input "false"
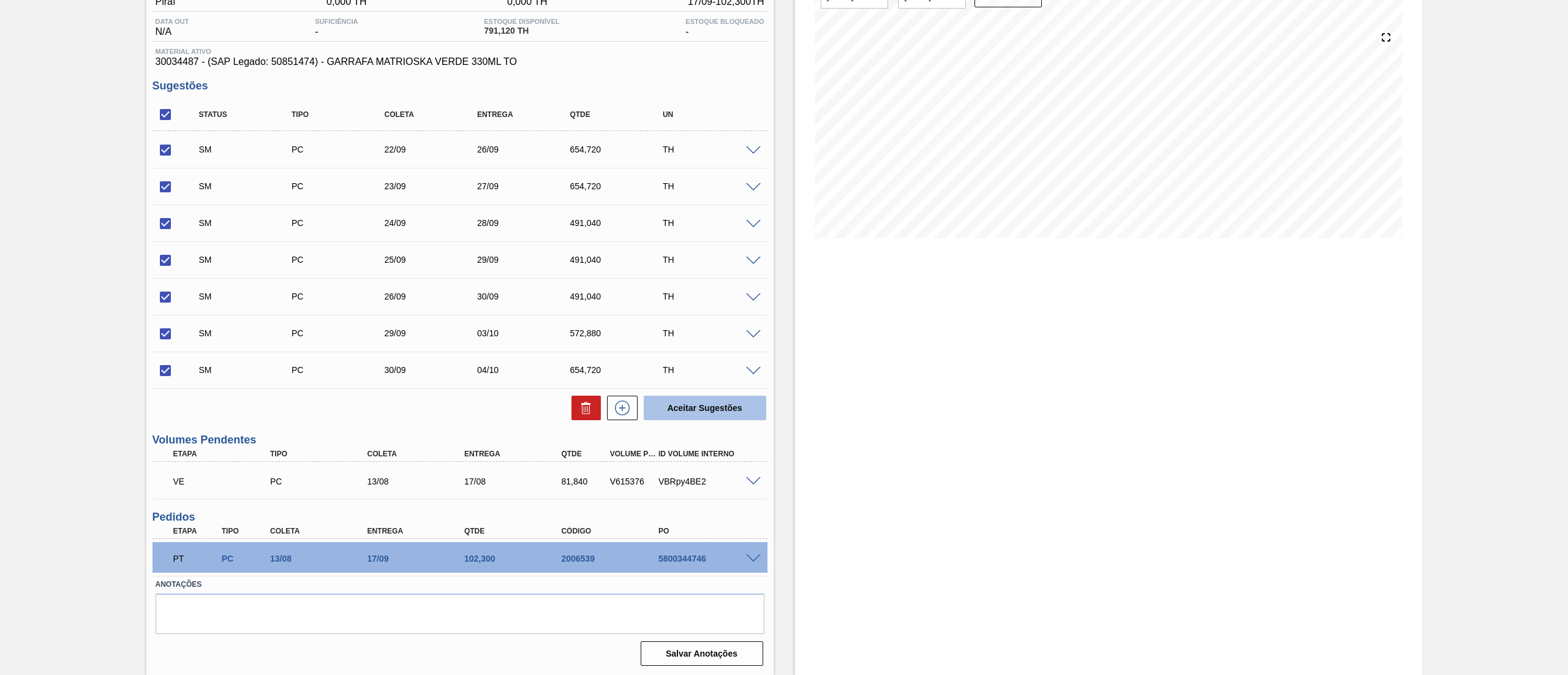
checkbox input "false"
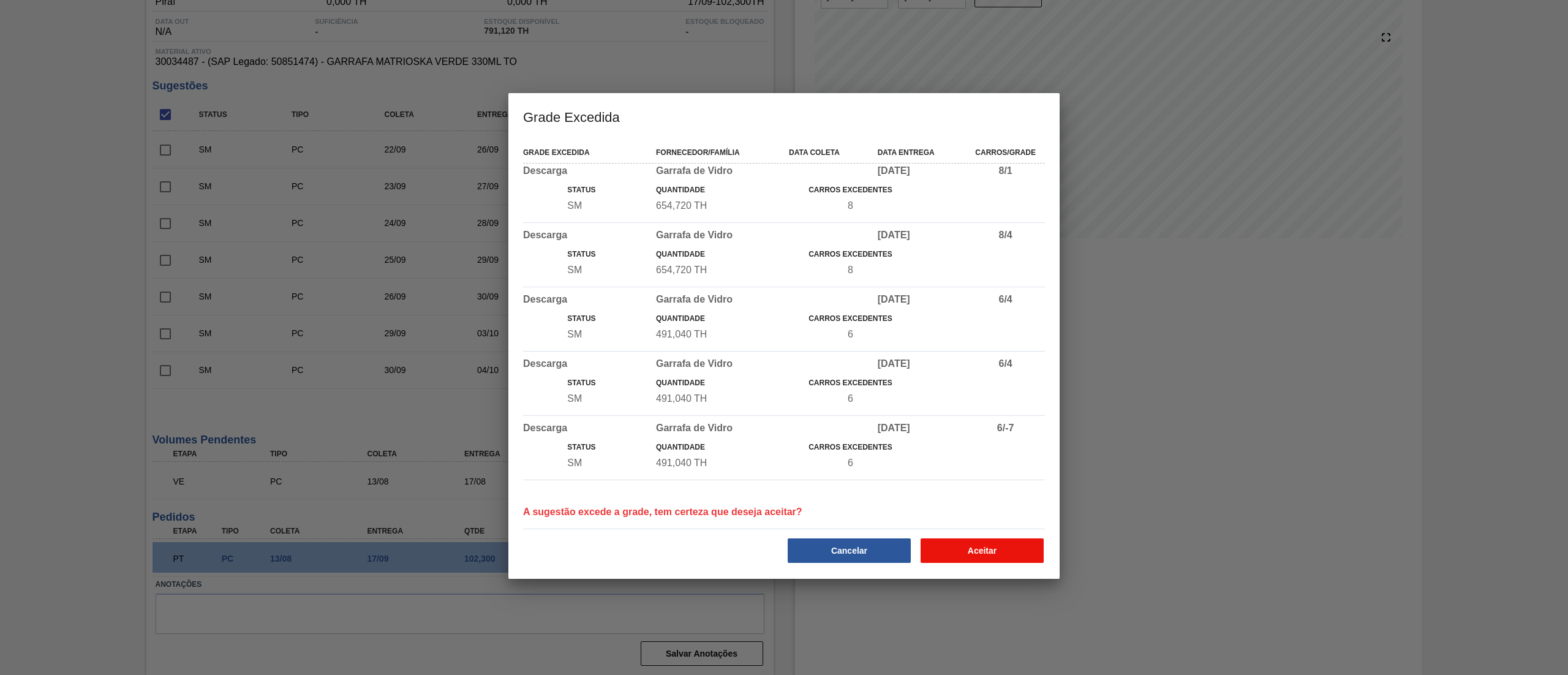
click at [992, 555] on button "Aceitar" at bounding box center [982, 550] width 123 height 25
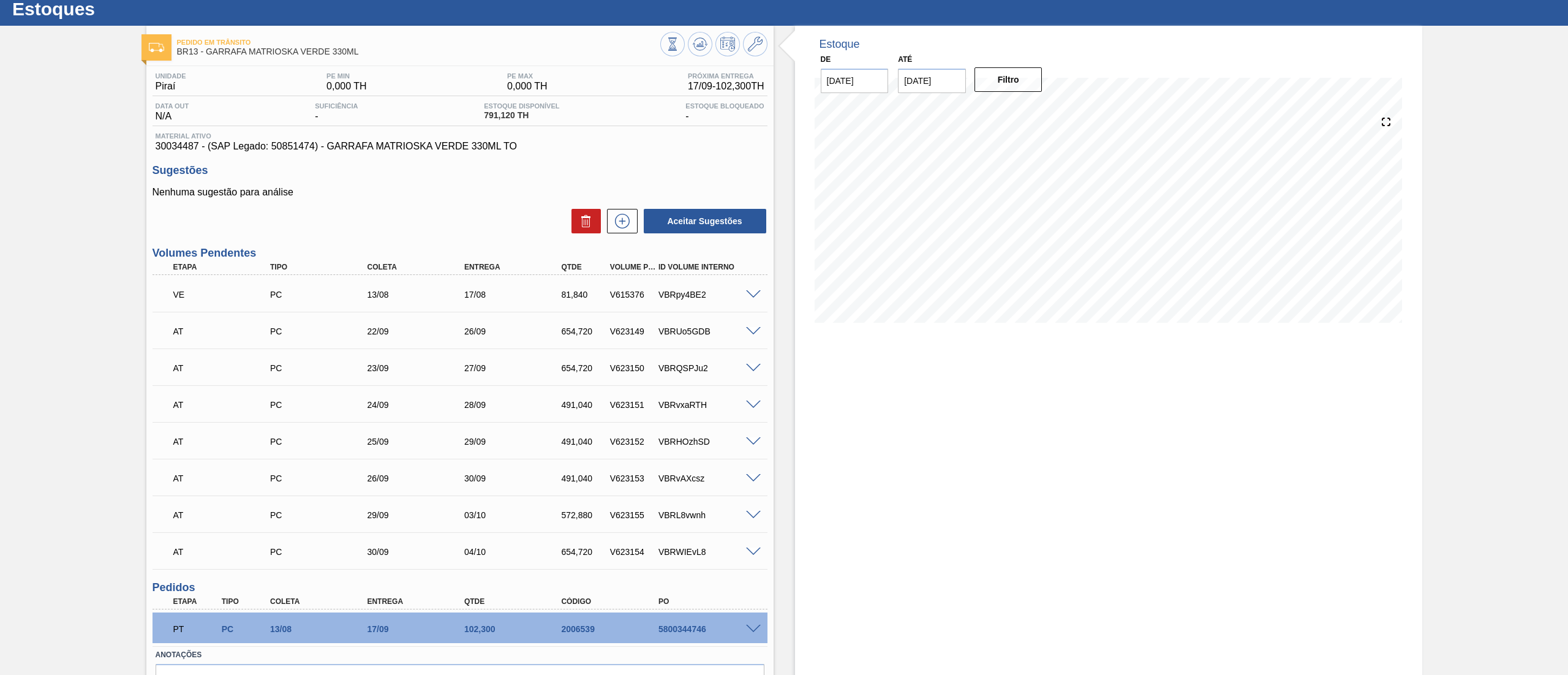
scroll to position [0, 0]
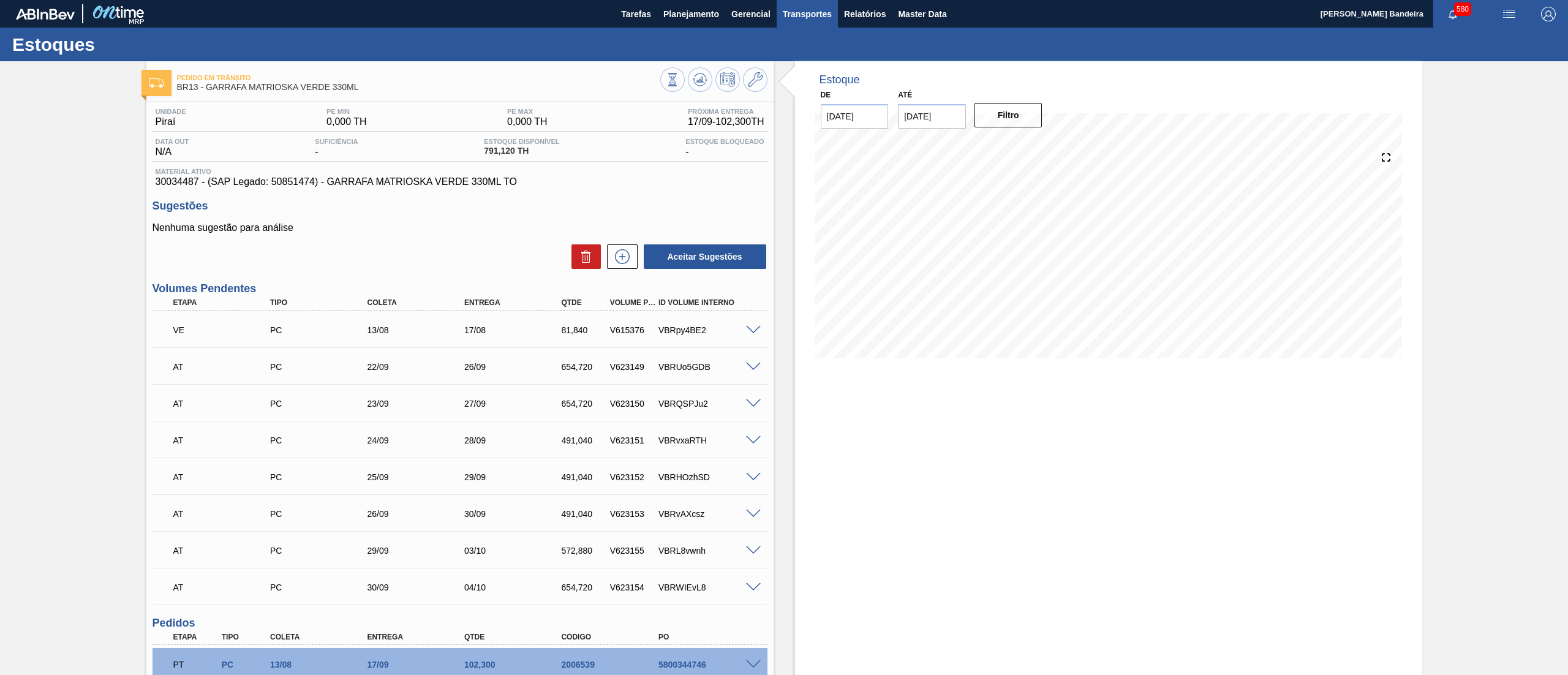
click at [819, 17] on span "Transportes" at bounding box center [807, 14] width 49 height 15
click at [789, 65] on li "Otimização de Carga" at bounding box center [806, 61] width 100 height 20
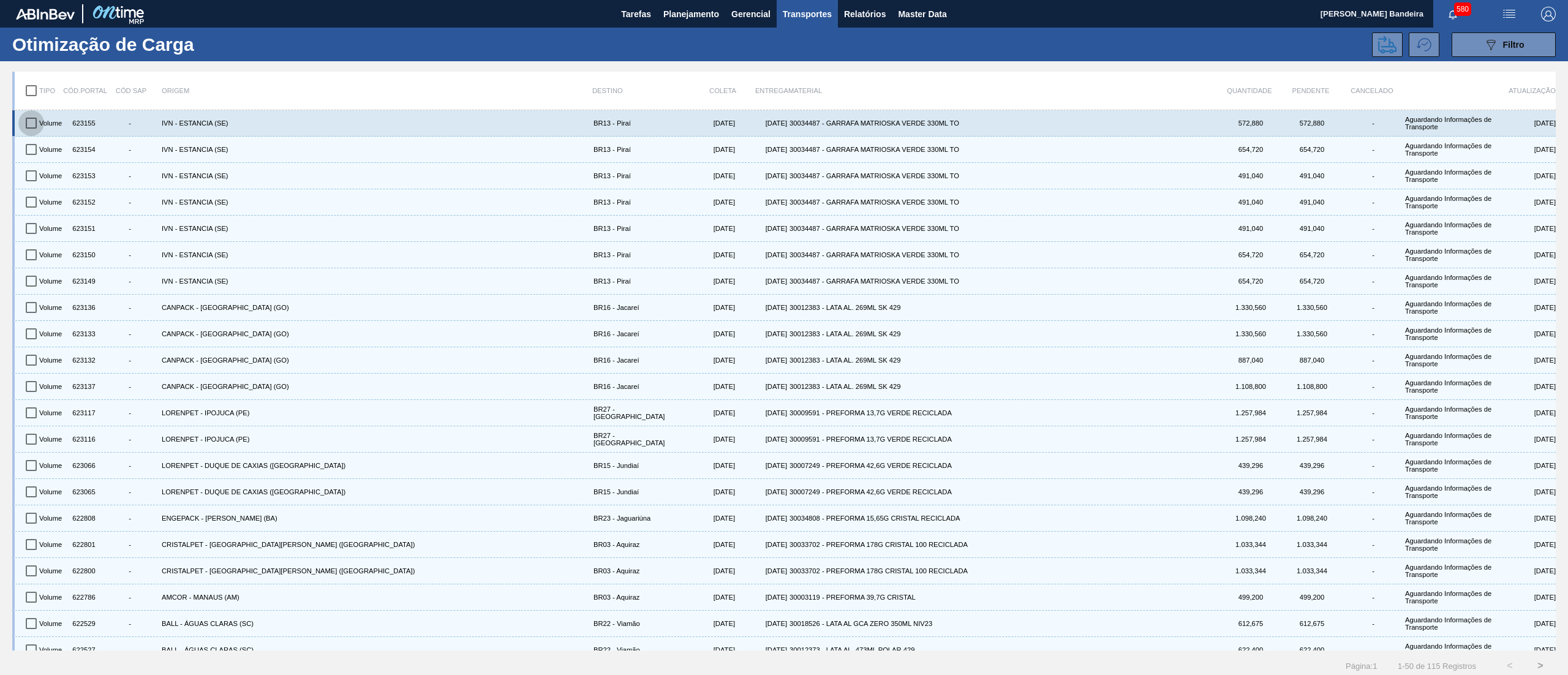
drag, startPoint x: 29, startPoint y: 125, endPoint x: 36, endPoint y: 154, distance: 29.8
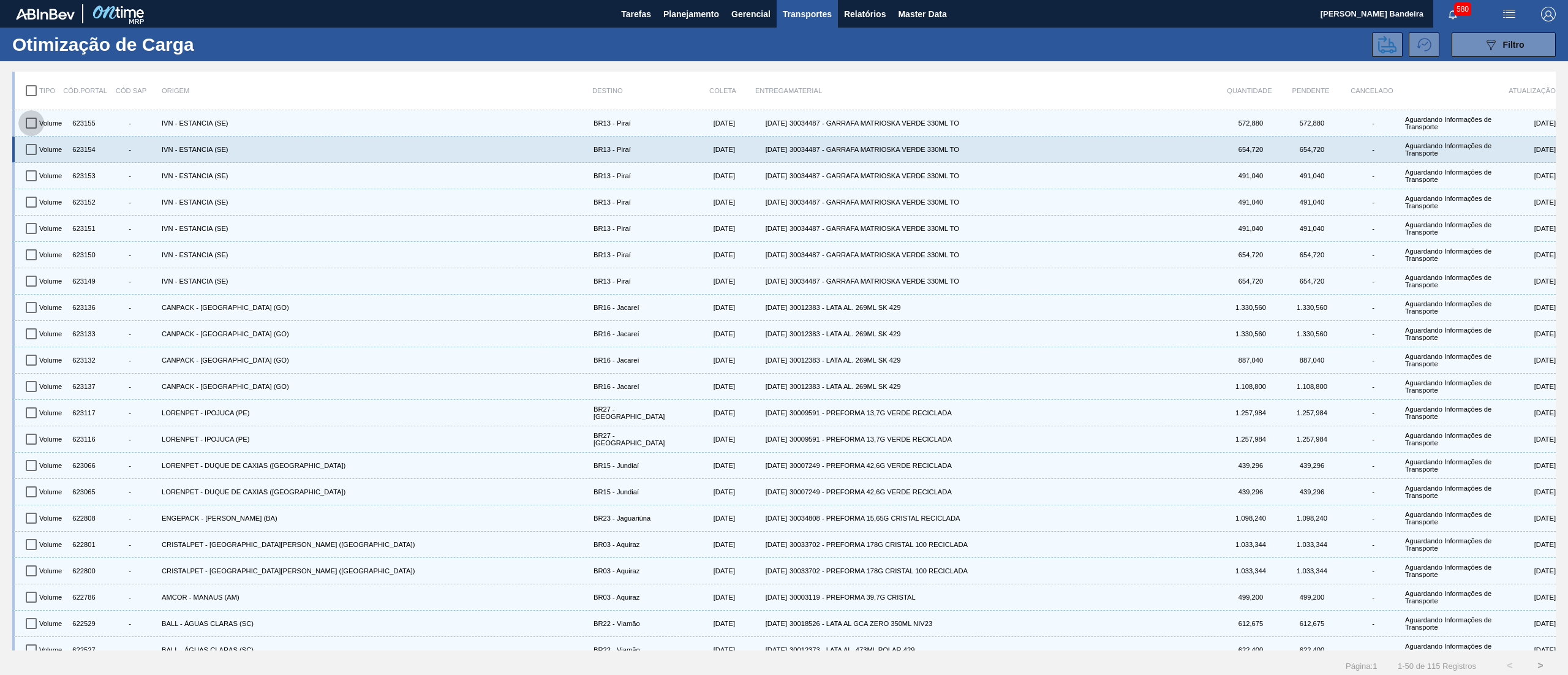
click at [33, 126] on input "checkbox" at bounding box center [31, 123] width 26 height 26
checkbox input "true"
click at [36, 156] on input "checkbox" at bounding box center [31, 149] width 26 height 26
checkbox input "true"
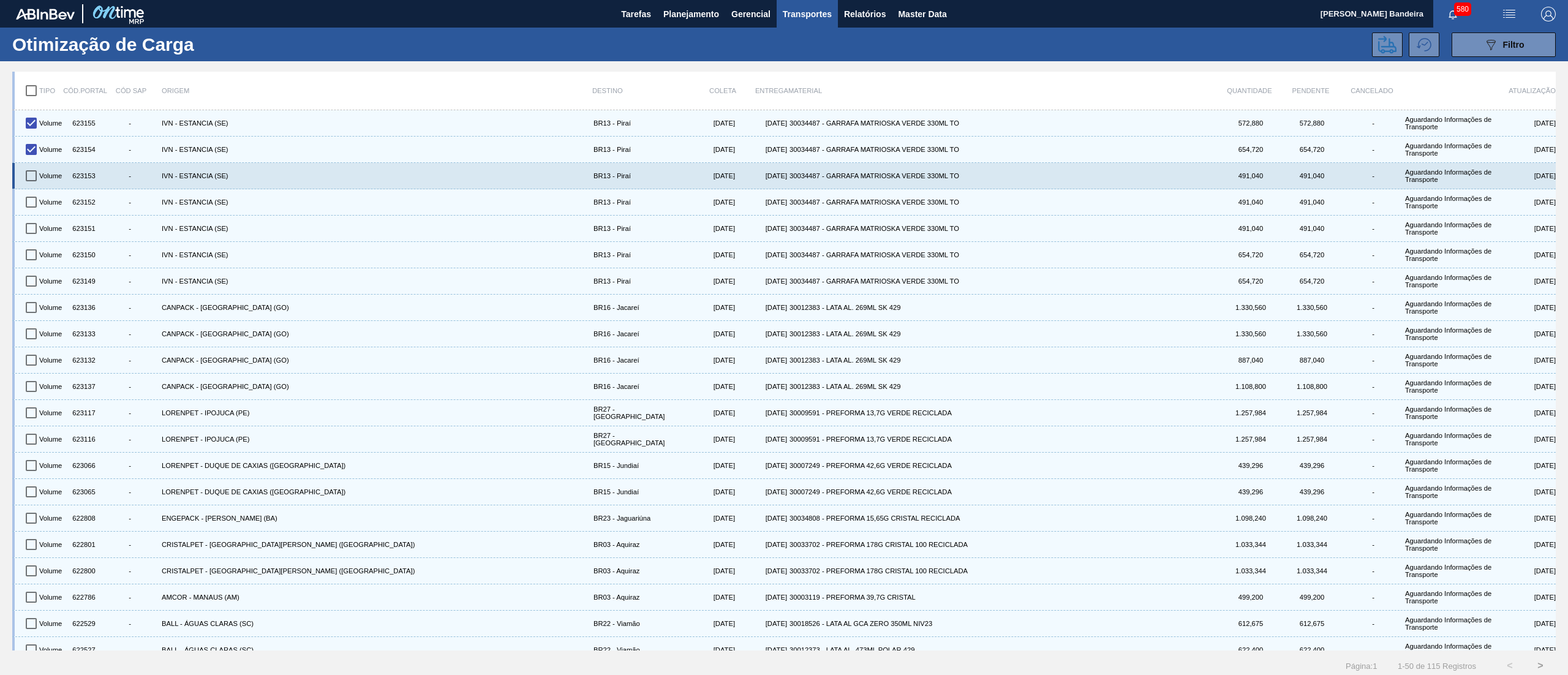
click at [37, 172] on input "checkbox" at bounding box center [31, 175] width 26 height 26
checkbox input "true"
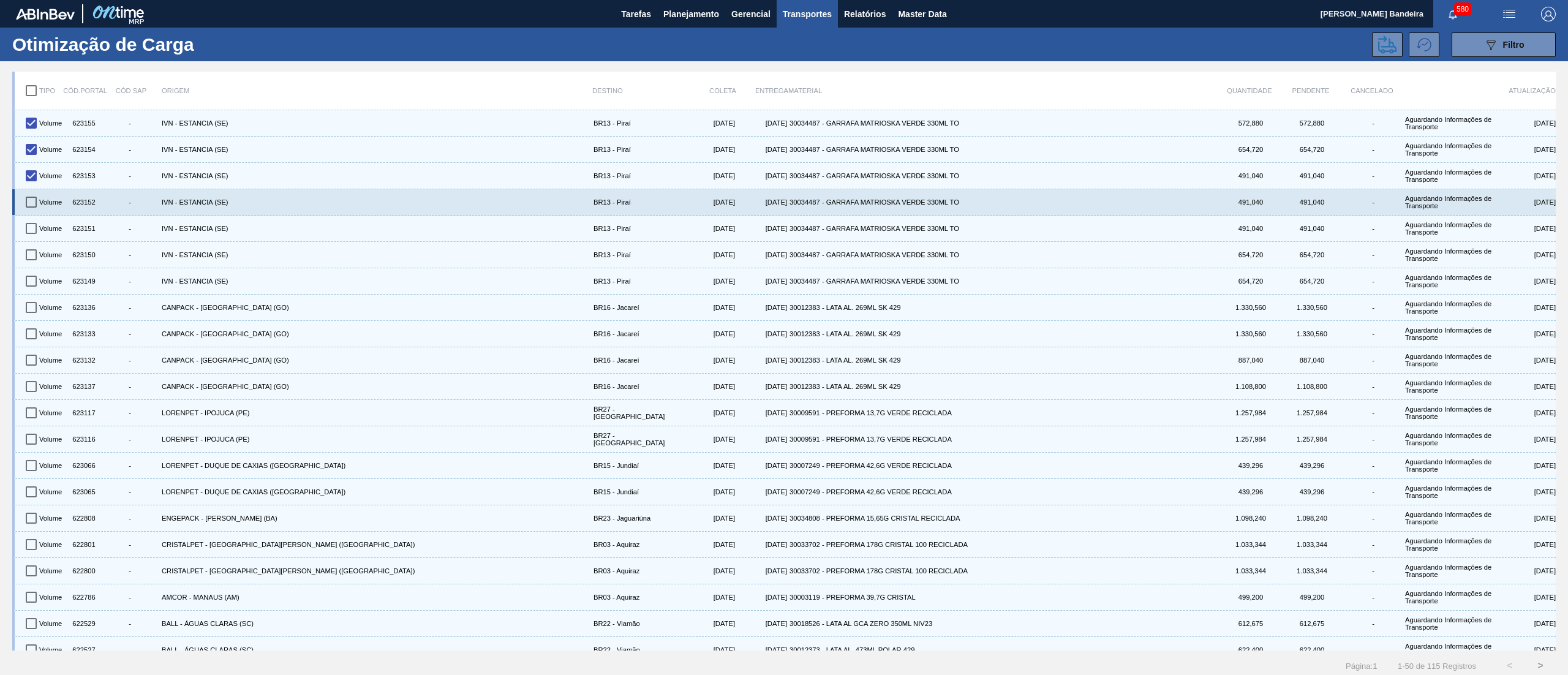
click at [40, 196] on input "checkbox" at bounding box center [31, 202] width 26 height 26
checkbox input "true"
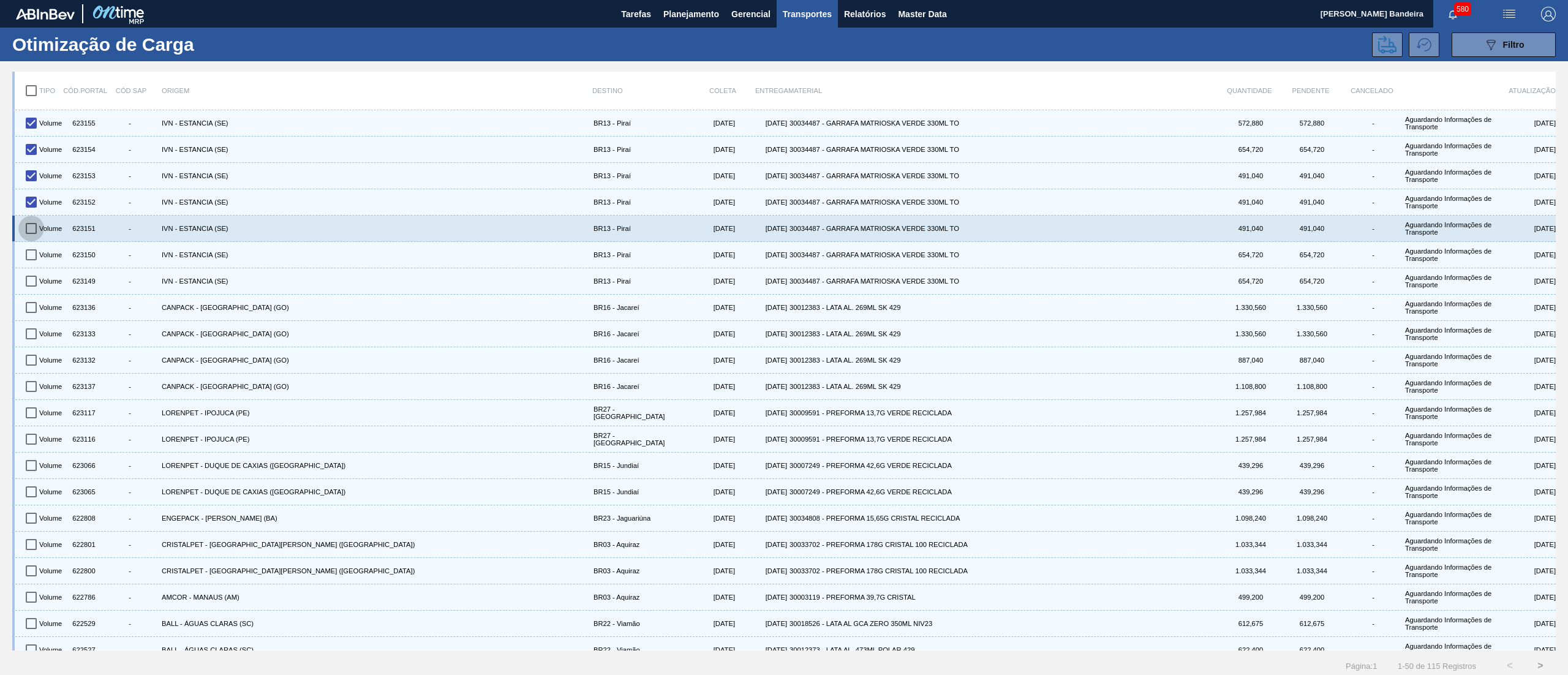
click at [40, 220] on input "checkbox" at bounding box center [31, 228] width 26 height 26
checkbox input "true"
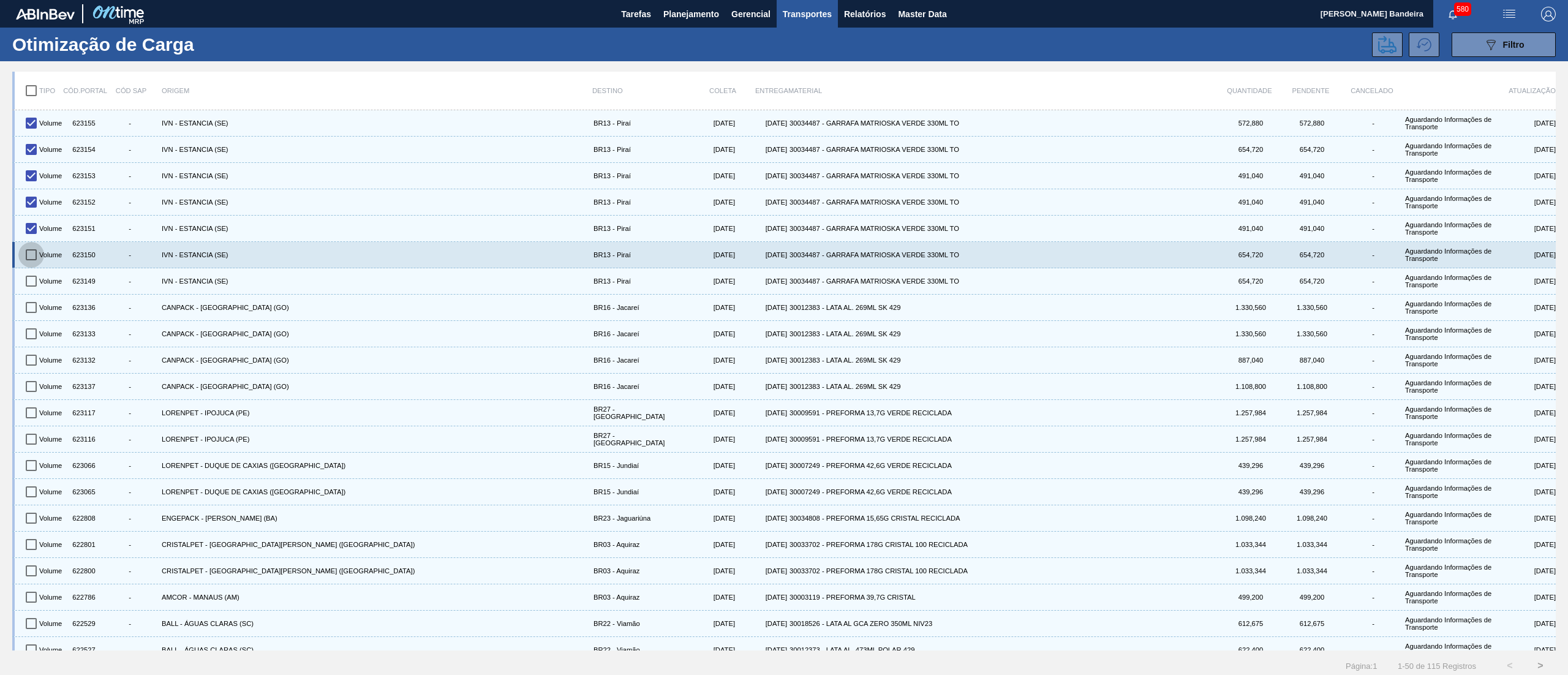
click at [30, 246] on input "checkbox" at bounding box center [31, 254] width 26 height 26
checkbox input "true"
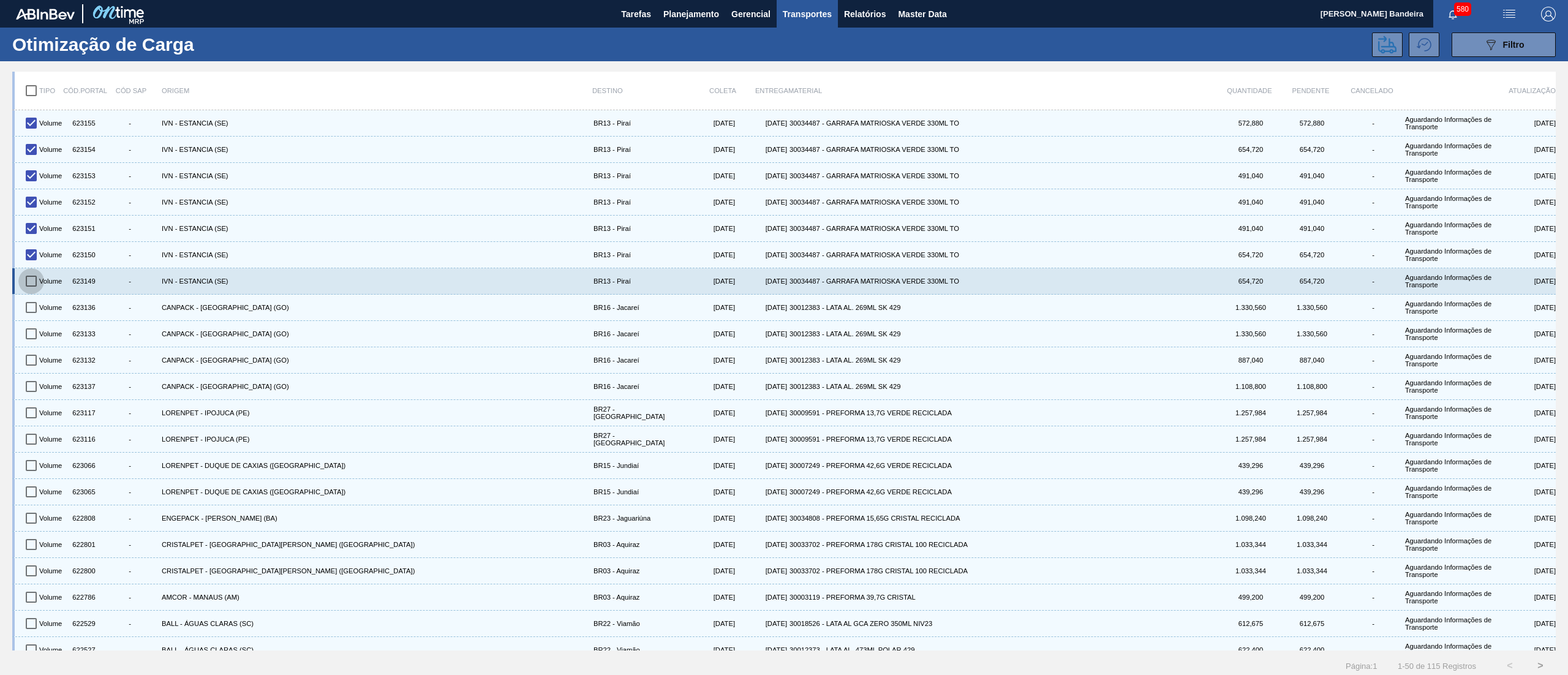
click at [36, 277] on input "checkbox" at bounding box center [31, 281] width 26 height 26
checkbox input "true"
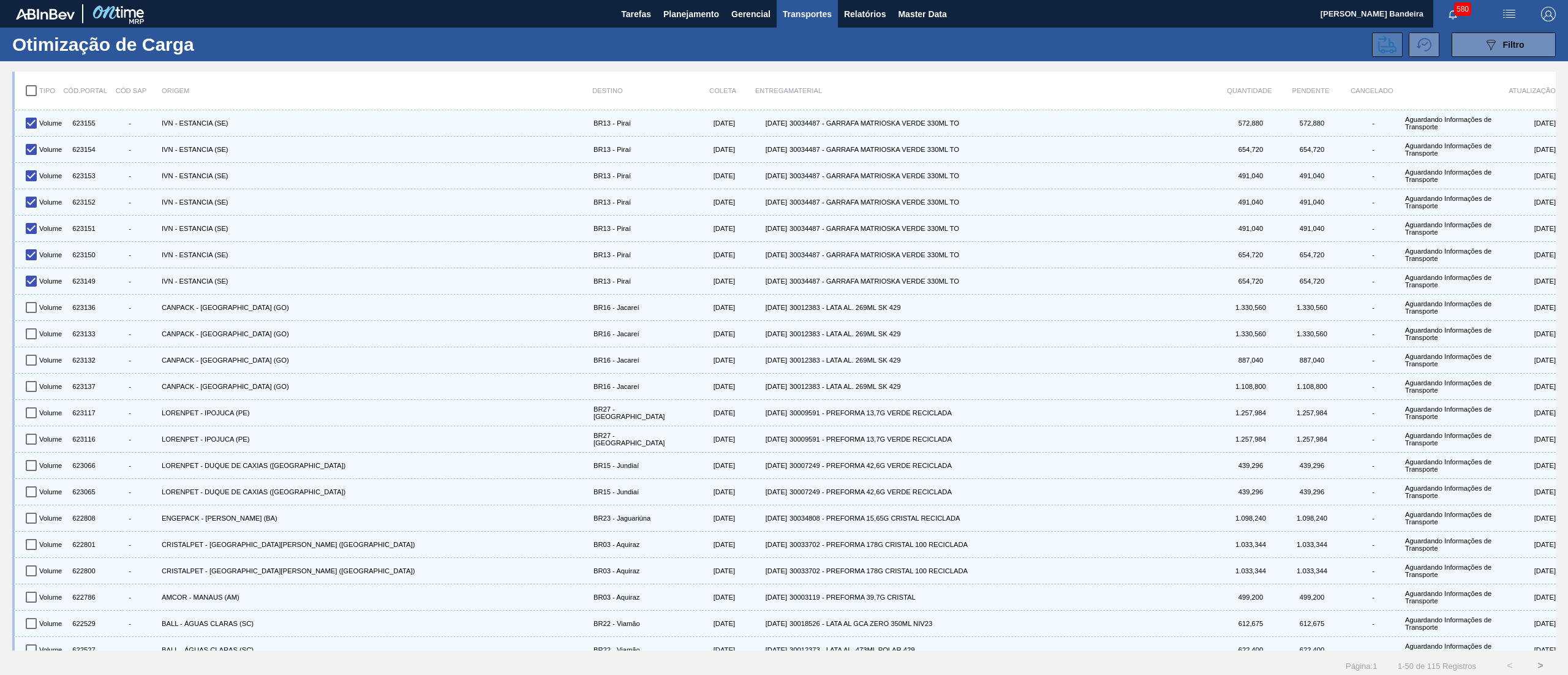
click at [1386, 51] on icon at bounding box center [1387, 45] width 18 height 18
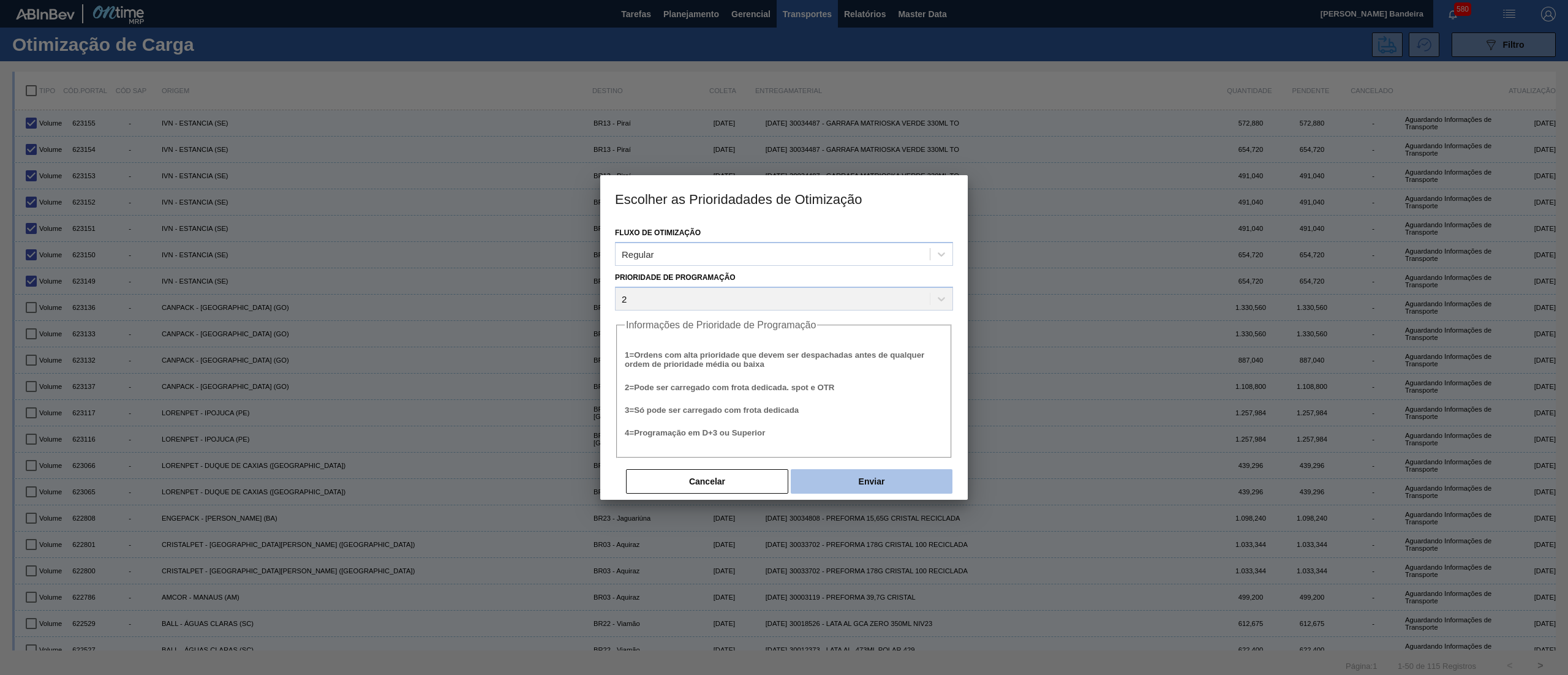
click at [874, 469] on button "Enviar" at bounding box center [872, 481] width 162 height 25
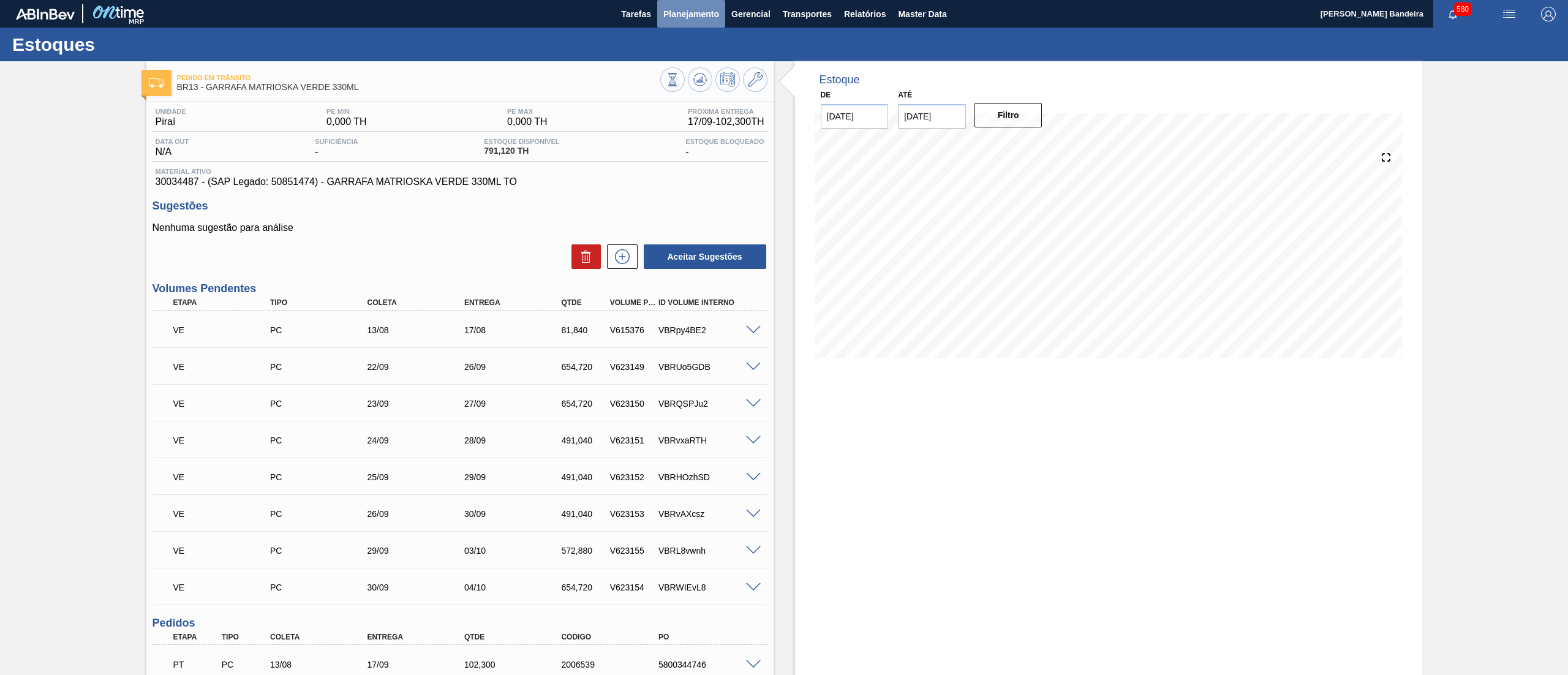
click at [697, 15] on span "Planejamento" at bounding box center [691, 14] width 55 height 15
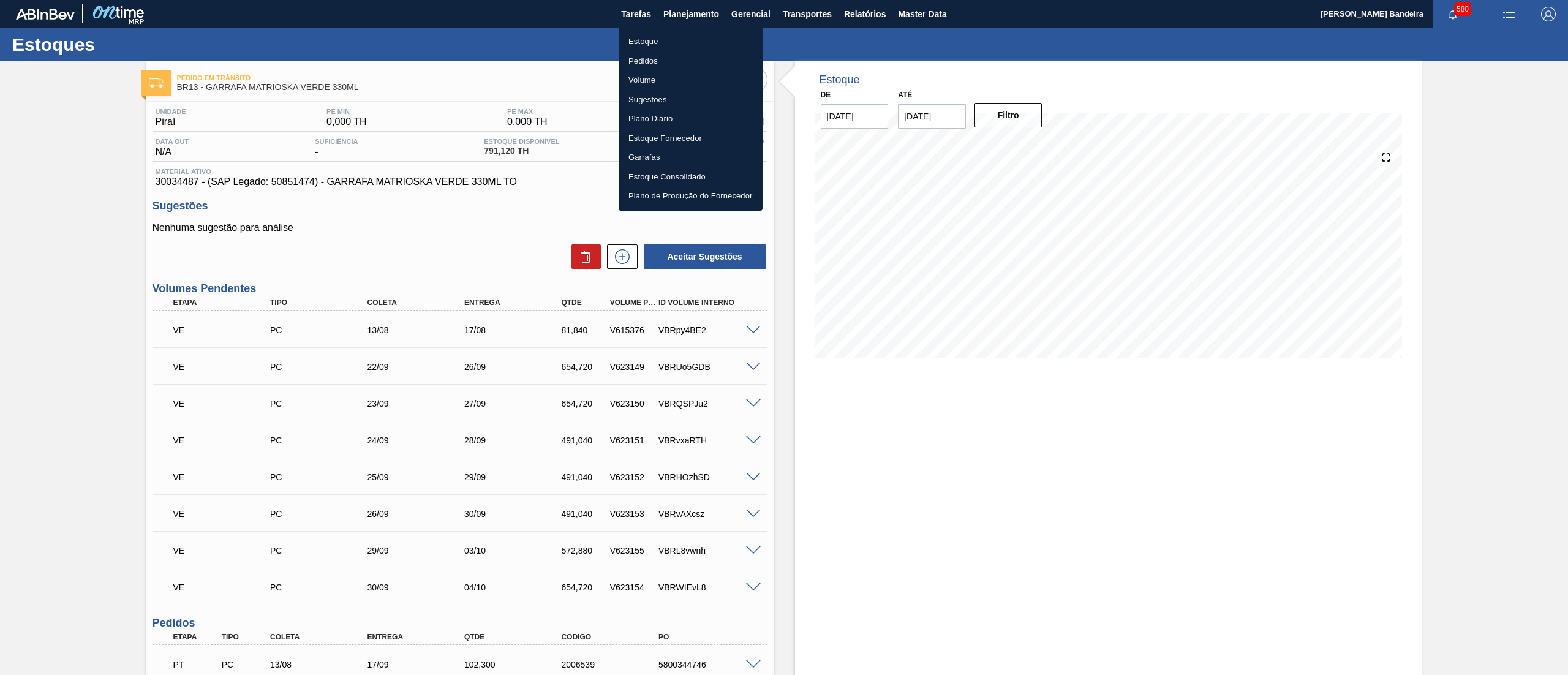
click at [687, 36] on li "Estoque" at bounding box center [690, 41] width 144 height 20
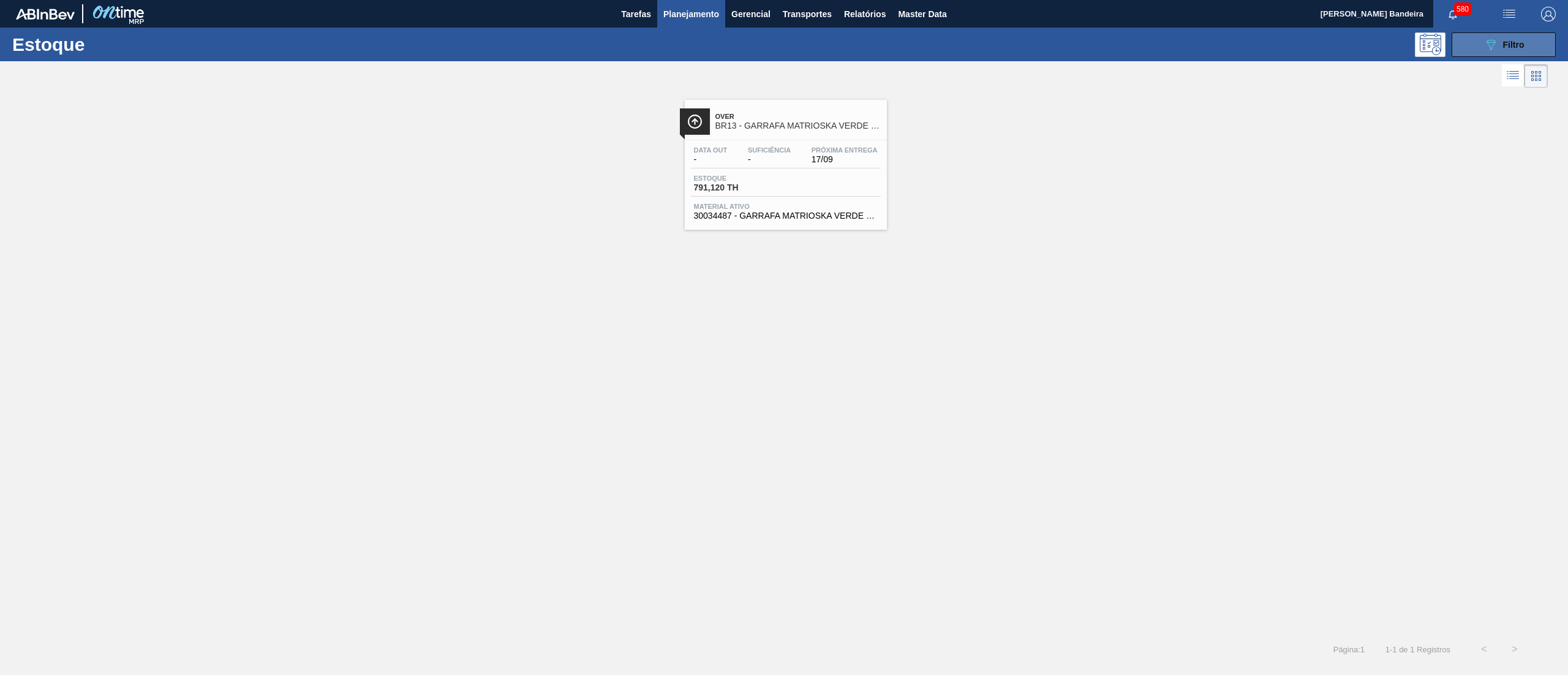
click at [1473, 55] on button "089F7B8B-B2A5-4AFE-B5C0-19BA573D28AC Filtro" at bounding box center [1503, 44] width 104 height 25
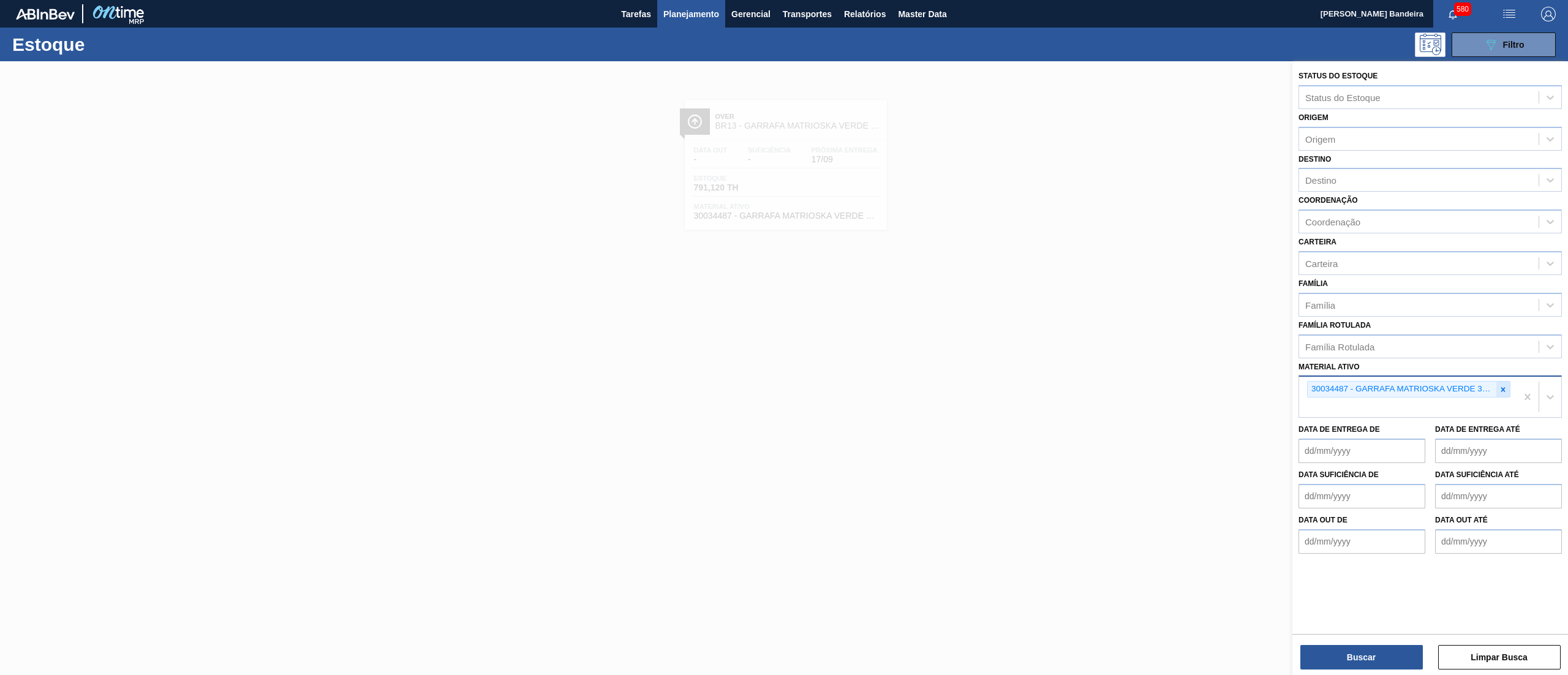
click at [1505, 389] on icon at bounding box center [1503, 389] width 8 height 8
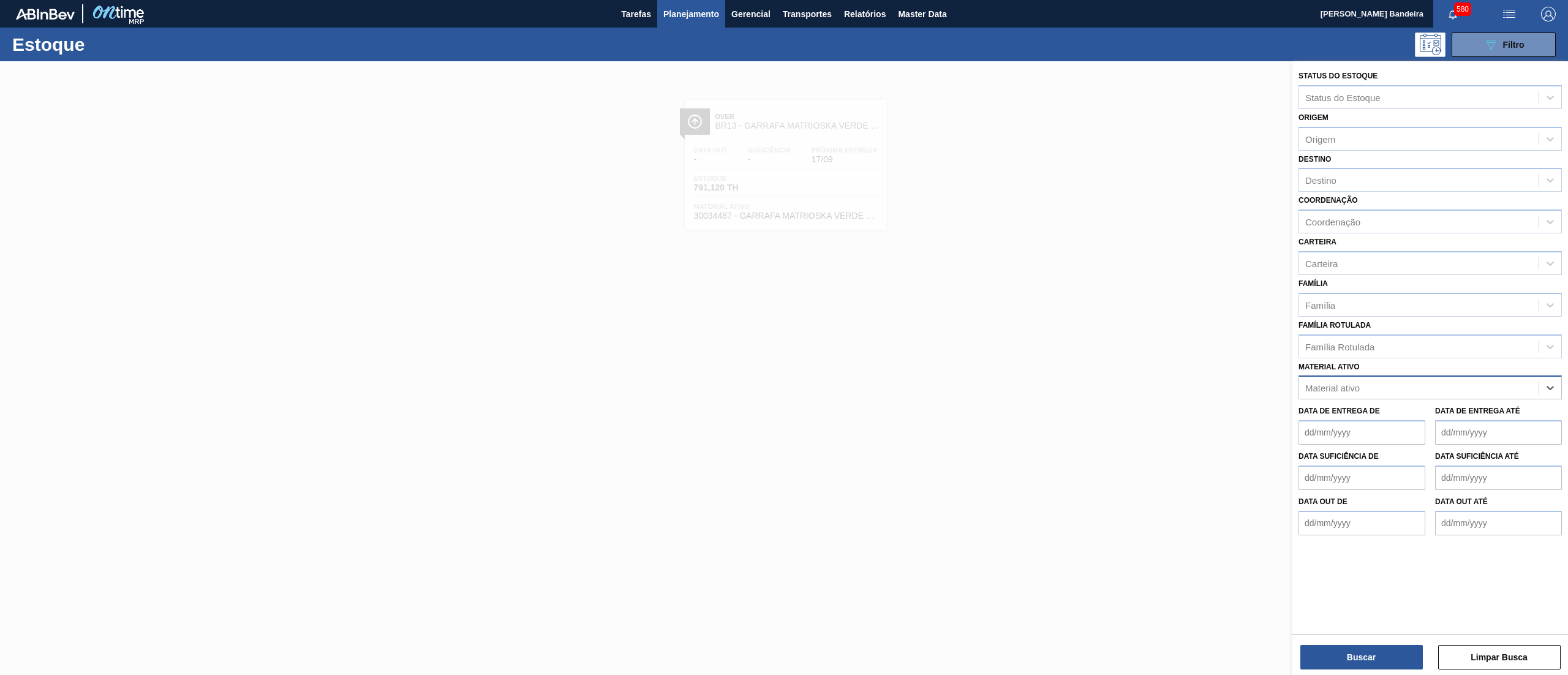
paste ativo "30034066"
type ativo "30034066"
click at [1454, 425] on div "30034066 - FILME CONTR 780X60 GCA LT350 MP NIV24" at bounding box center [1431, 418] width 264 height 22
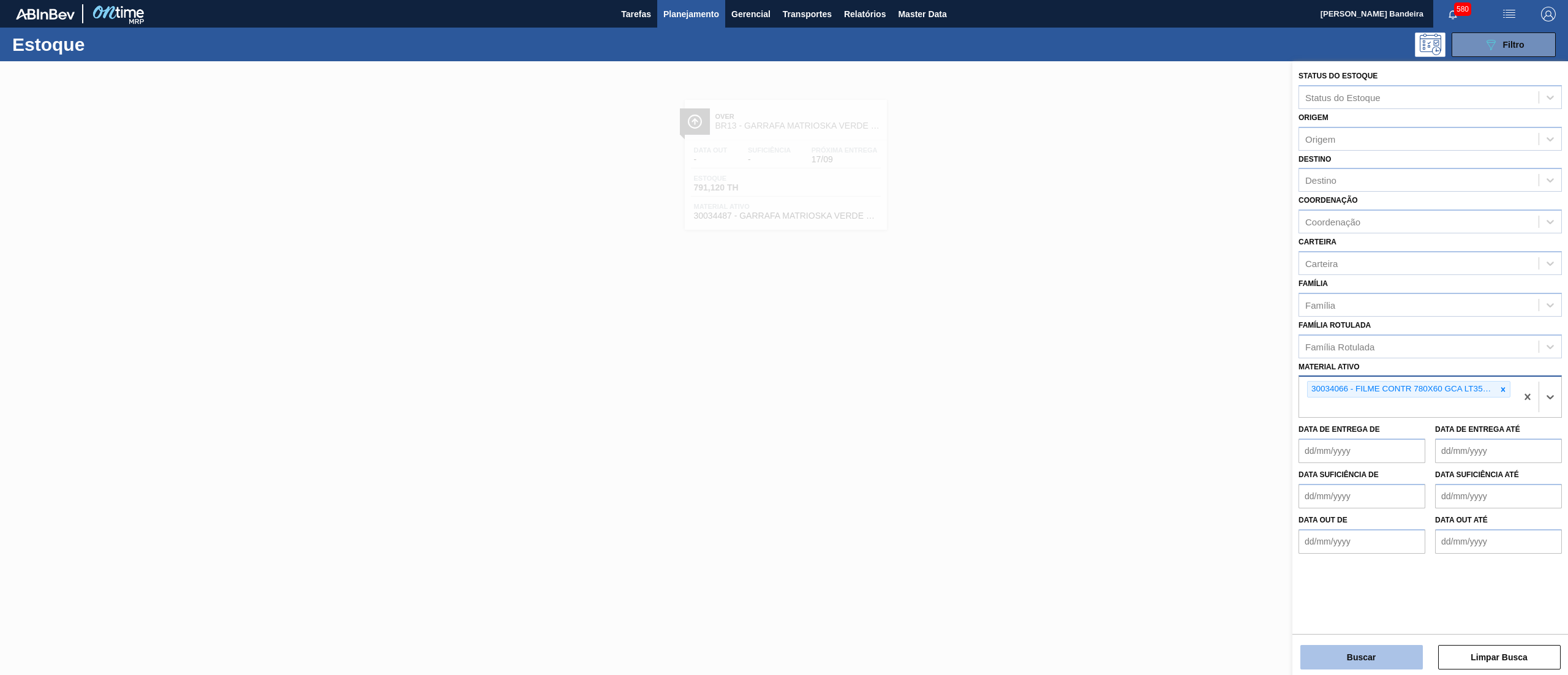
click at [1379, 655] on button "Buscar" at bounding box center [1361, 657] width 123 height 25
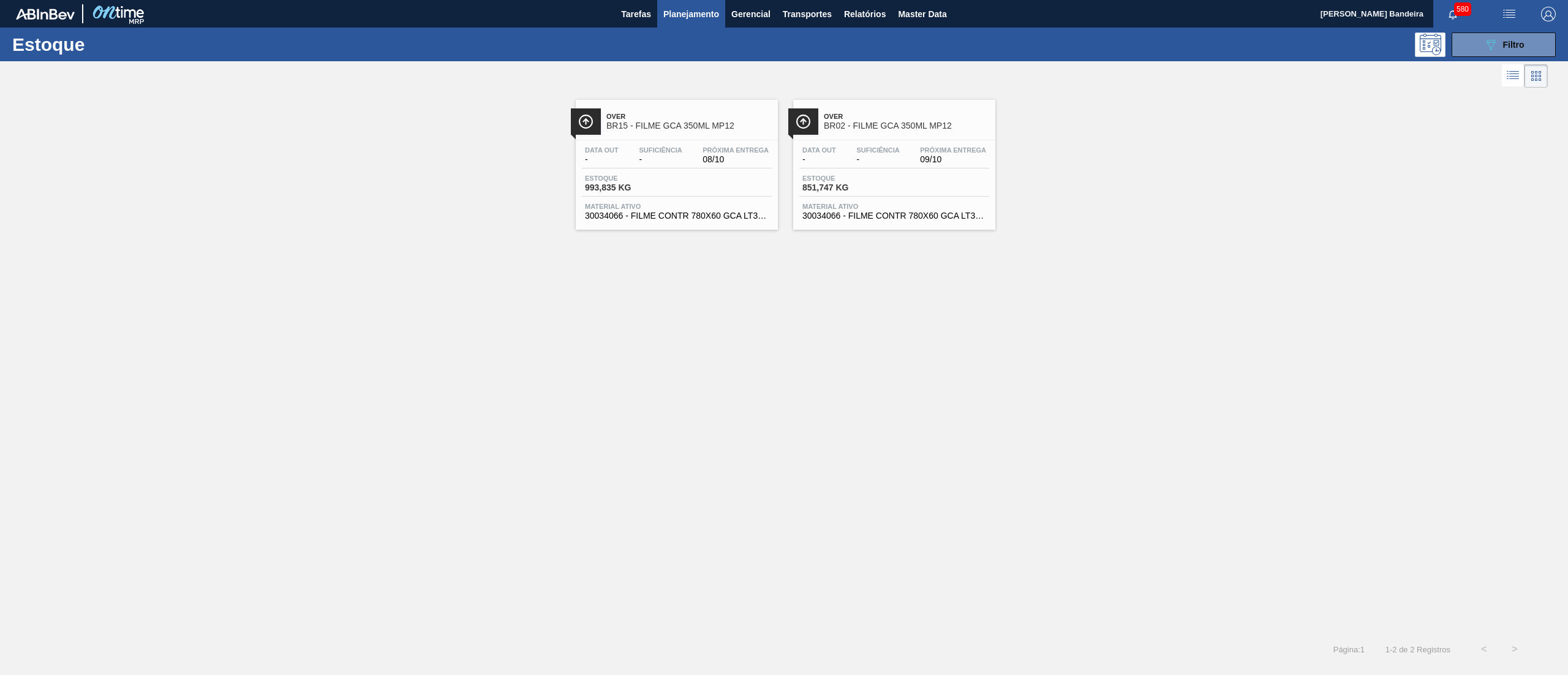
click at [882, 212] on span "30034066 - FILME CONTR 780X60 GCA LT350 MP NIV24" at bounding box center [894, 215] width 184 height 9
